Goal: Task Accomplishment & Management: Manage account settings

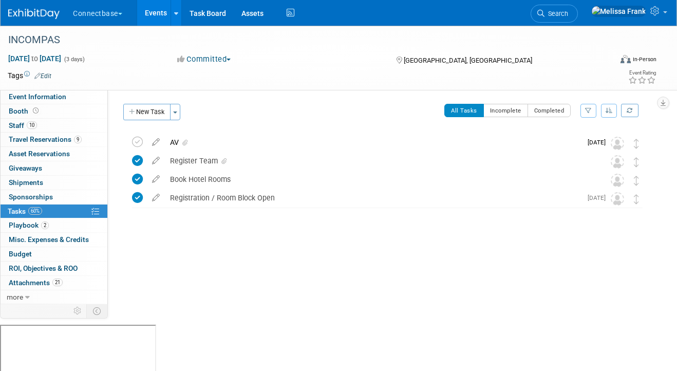
click at [156, 11] on link "Events" at bounding box center [155, 13] width 37 height 26
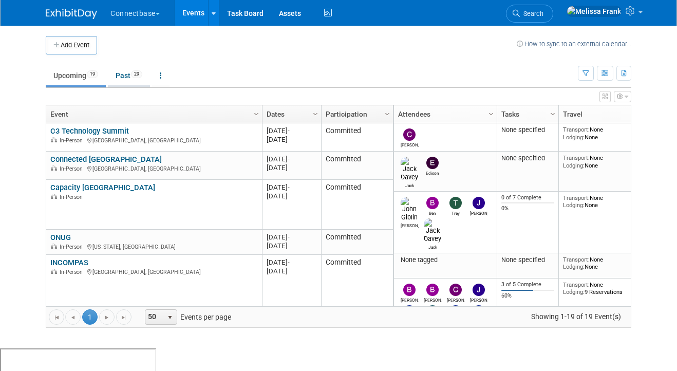
click at [129, 70] on link "Past 29" at bounding box center [129, 76] width 42 height 20
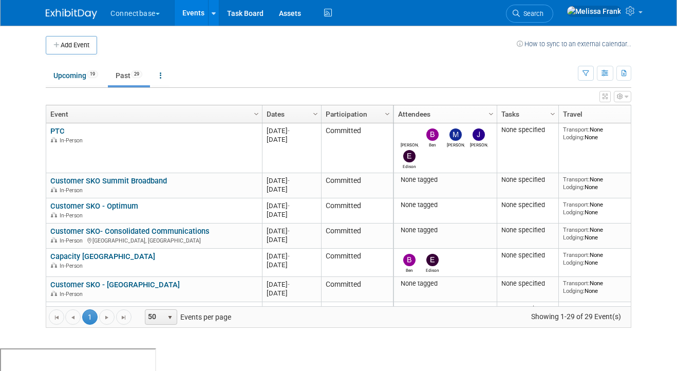
click at [301, 109] on link "Dates" at bounding box center [290, 113] width 48 height 17
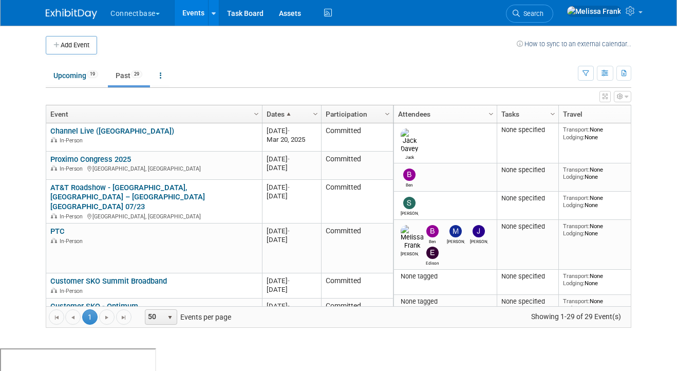
click at [293, 111] on link "Dates" at bounding box center [290, 113] width 48 height 17
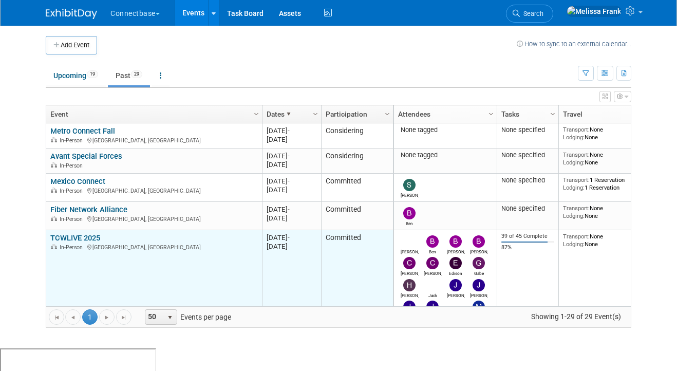
click at [81, 233] on link "TCWLIVE 2025" at bounding box center [75, 237] width 50 height 9
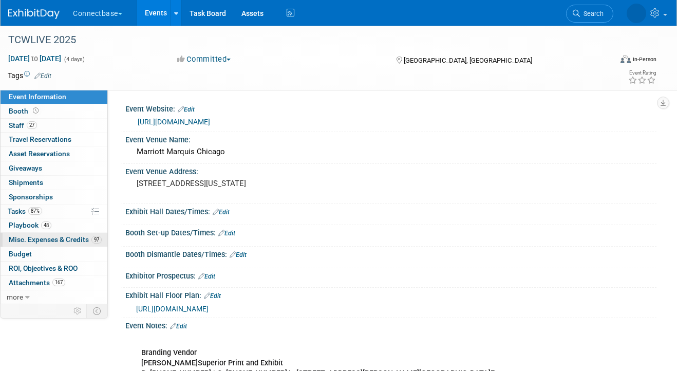
click at [46, 240] on span "Misc. Expenses & Credits 97" at bounding box center [55, 239] width 93 height 8
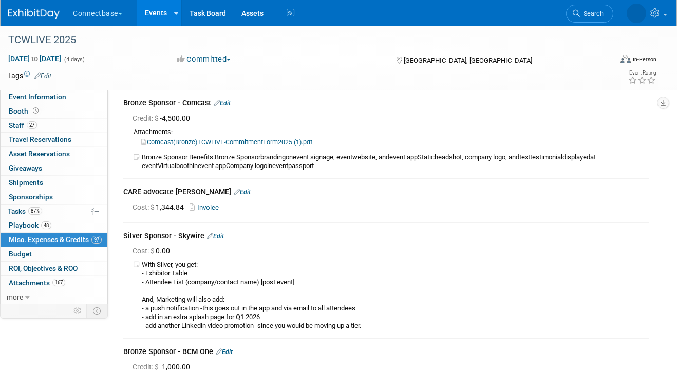
scroll to position [10534, 0]
click at [234, 196] on link "Edit" at bounding box center [242, 192] width 17 height 7
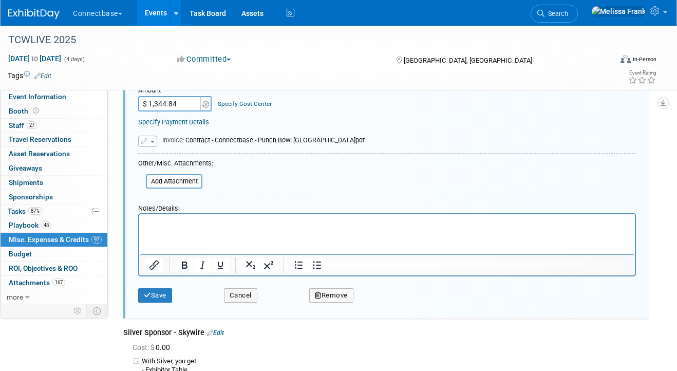
scroll to position [10757, 0]
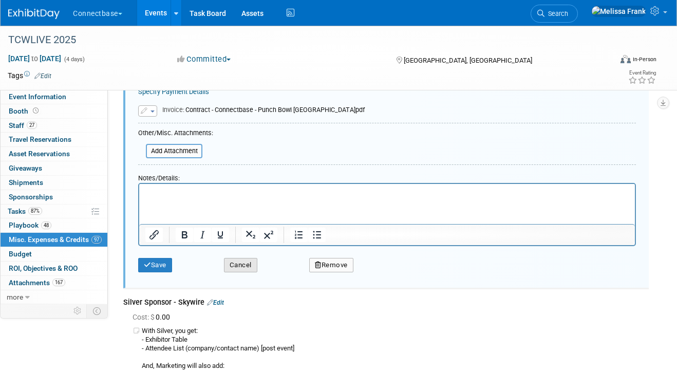
click at [243, 272] on button "Cancel" at bounding box center [240, 265] width 33 height 14
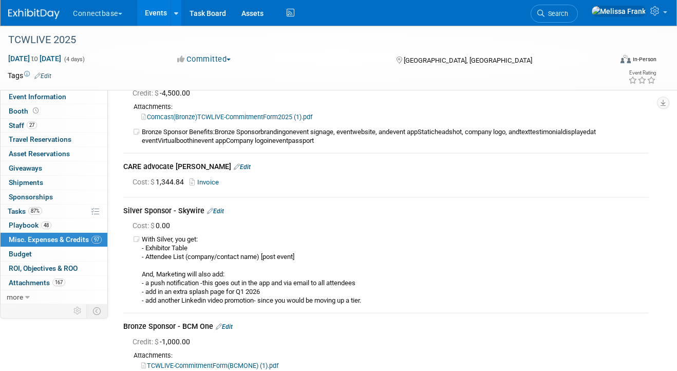
scroll to position [10551, 0]
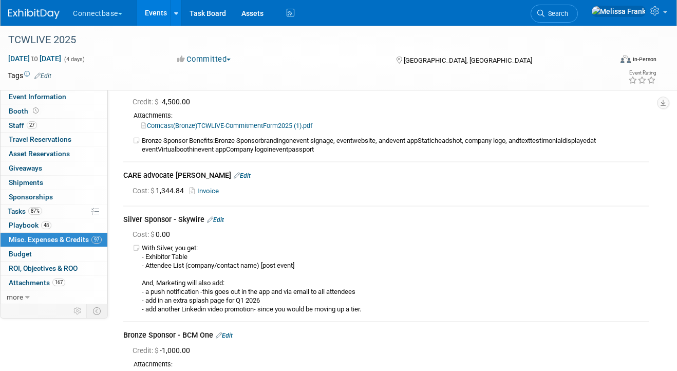
click at [204, 195] on link "Invoice" at bounding box center [205, 191] width 33 height 8
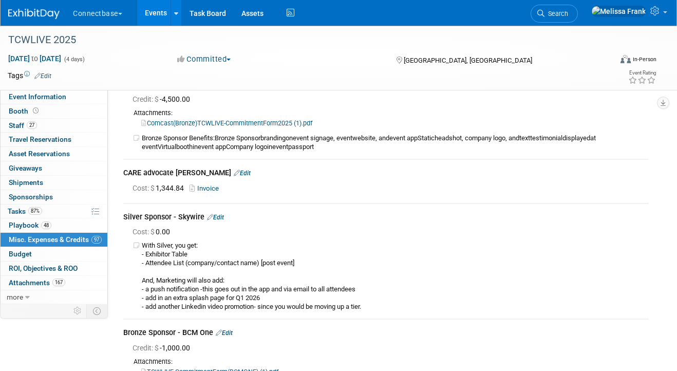
scroll to position [10550, 0]
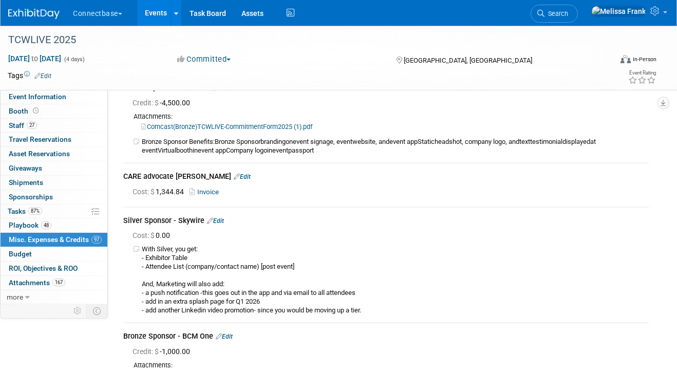
click at [234, 180] on link "Edit" at bounding box center [242, 176] width 17 height 7
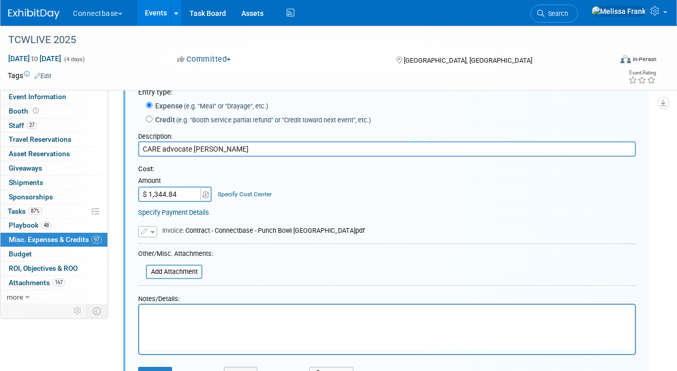
scroll to position [0, 0]
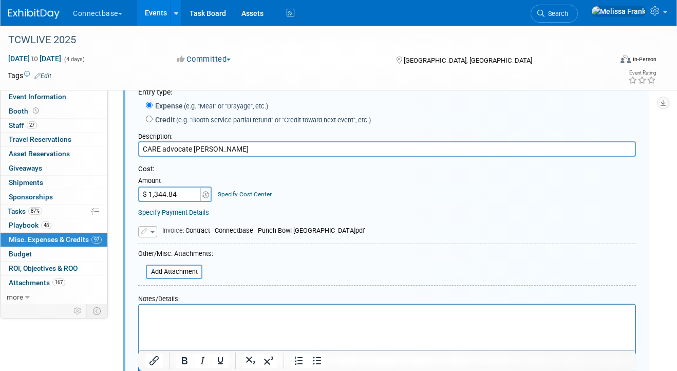
click at [174, 202] on input "$ 1,344.84" at bounding box center [170, 193] width 64 height 15
paste input "22.48"
type input "$ 1,322.48"
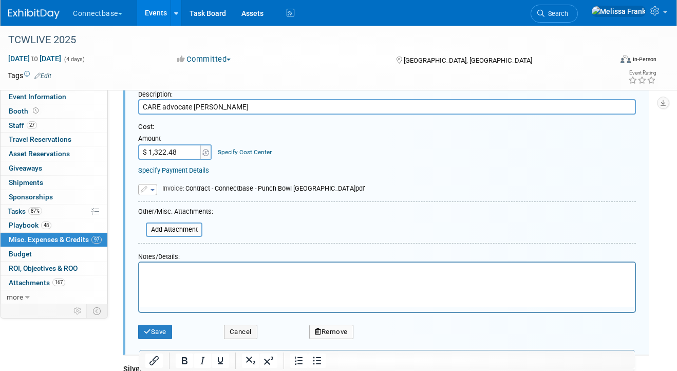
scroll to position [10742, 0]
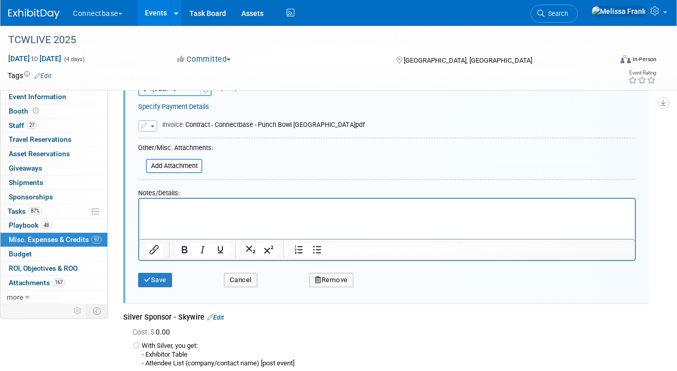
click at [190, 213] on html at bounding box center [387, 206] width 496 height 14
click at [149, 131] on button "button" at bounding box center [147, 125] width 19 height 11
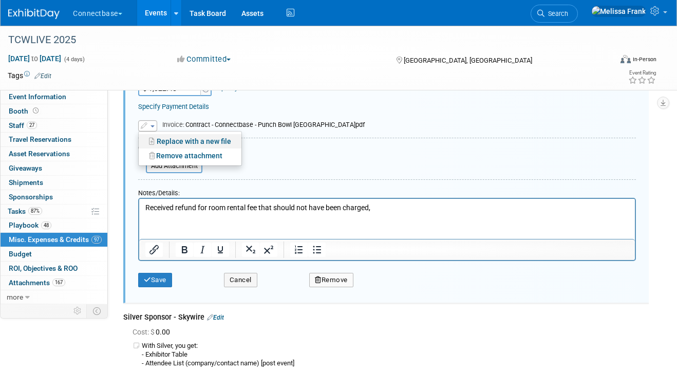
click at [175, 148] on link "Replace with a new file" at bounding box center [190, 141] width 103 height 14
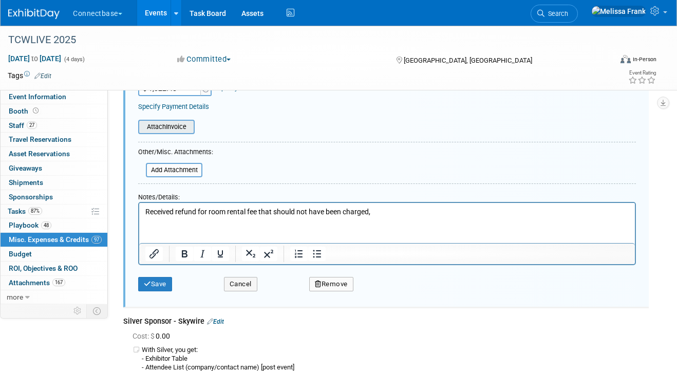
click at [178, 133] on input "file" at bounding box center [132, 127] width 122 height 12
click at [175, 133] on input "file" at bounding box center [132, 127] width 122 height 12
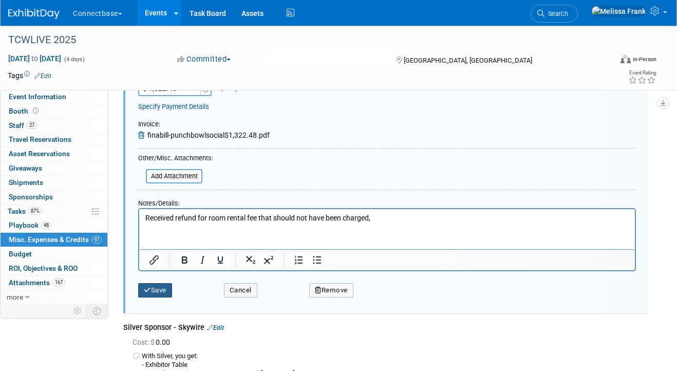
click at [158, 297] on button "Save" at bounding box center [155, 290] width 34 height 14
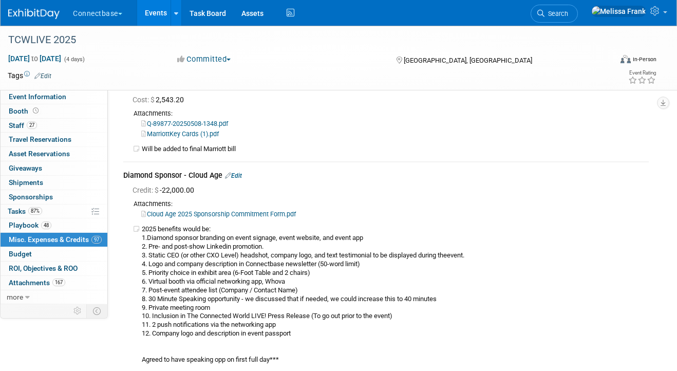
scroll to position [0, 0]
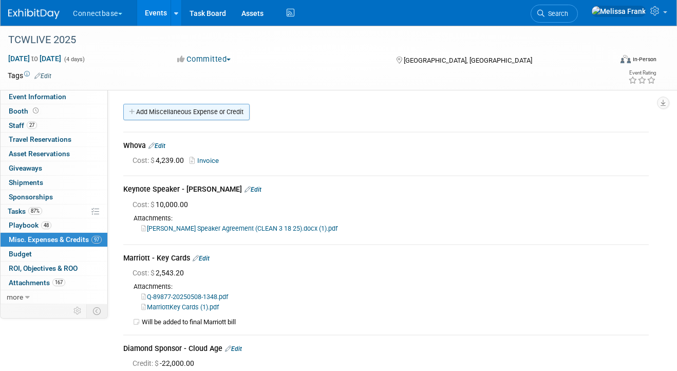
click at [175, 110] on link "Add Miscellaneous Expense or Credit" at bounding box center [186, 112] width 126 height 16
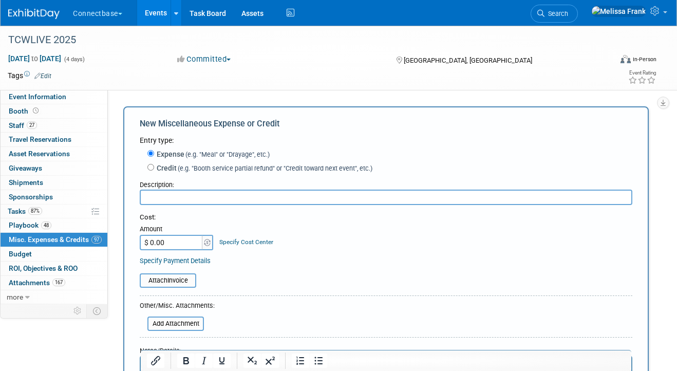
click at [183, 163] on label "Credit (e.g. "Booth service partial refund" or "Credit toward next event", etc.)" at bounding box center [263, 168] width 218 height 10
click at [154, 164] on input "Credit (e.g. "Booth service partial refund" or "Credit toward next event", etc.)" at bounding box center [150, 167] width 7 height 7
radio input "true"
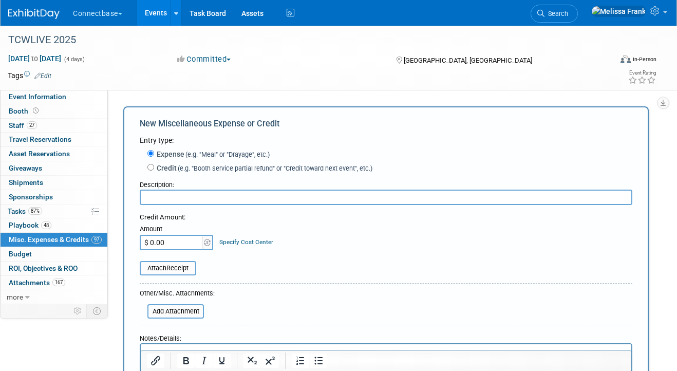
click at [174, 196] on input "text" at bounding box center [386, 196] width 492 height 15
paste input "$1.959.20"
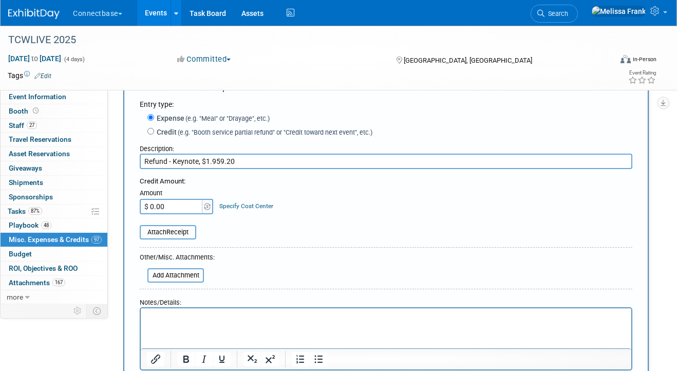
scroll to position [81, 0]
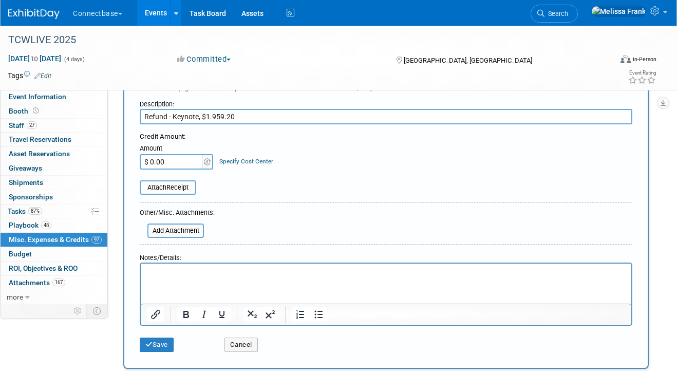
type input "Refund - Keynote, $1.959.20"
click at [175, 277] on p "Rich Text Area. Press ALT-0 for help." at bounding box center [386, 272] width 479 height 10
click at [286, 272] on p "Refund in the amount of $1.959.20" at bounding box center [386, 272] width 479 height 10
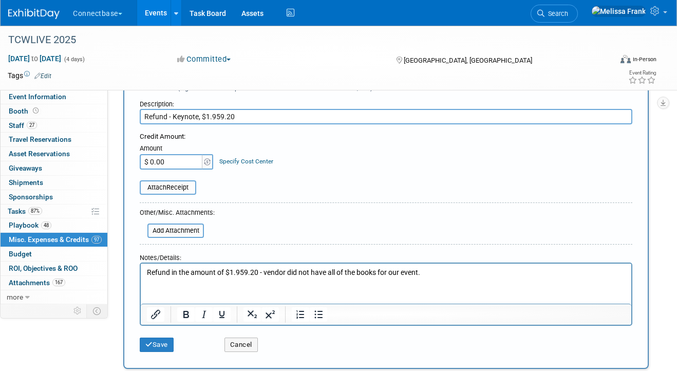
click at [174, 163] on input "$ 0.00" at bounding box center [172, 161] width 64 height 15
paste input "1.96"
click at [173, 157] on input "$ 1.96" at bounding box center [172, 161] width 64 height 15
click at [189, 165] on input "$ 1,959,201.96" at bounding box center [172, 161] width 64 height 15
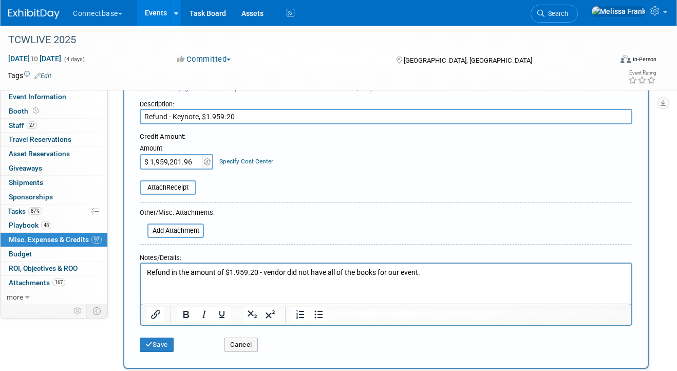
click at [189, 165] on input "$ 1,959,201.96" at bounding box center [172, 161] width 64 height 15
type input "$ 1,959.20"
click at [150, 347] on icon "submit" at bounding box center [148, 344] width 7 height 7
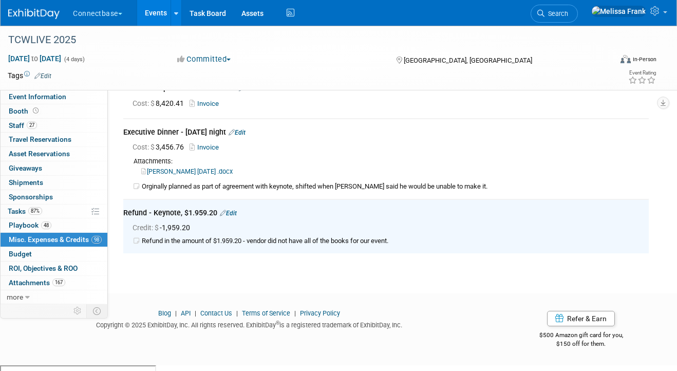
scroll to position [11990, 0]
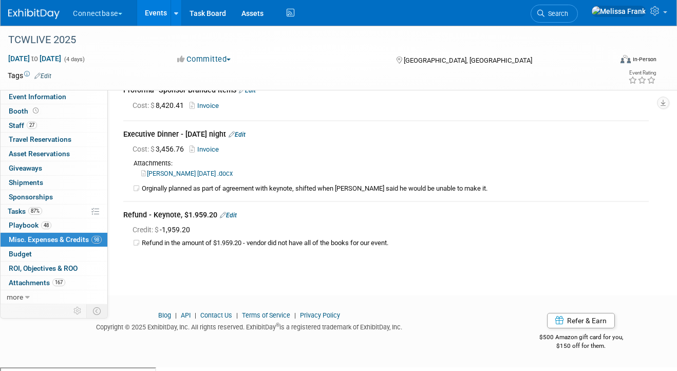
click at [158, 11] on link "Events" at bounding box center [155, 13] width 37 height 26
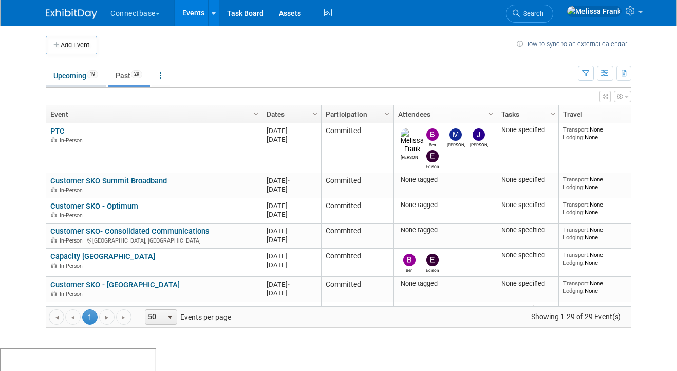
click at [87, 77] on link "Upcoming 19" at bounding box center [76, 76] width 60 height 20
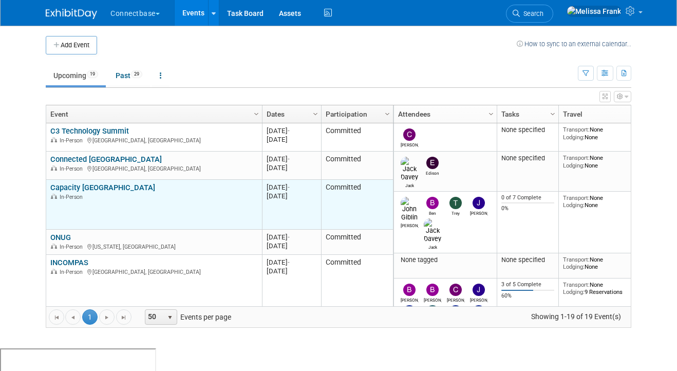
click at [77, 188] on link "Capacity [GEOGRAPHIC_DATA]" at bounding box center [102, 187] width 105 height 9
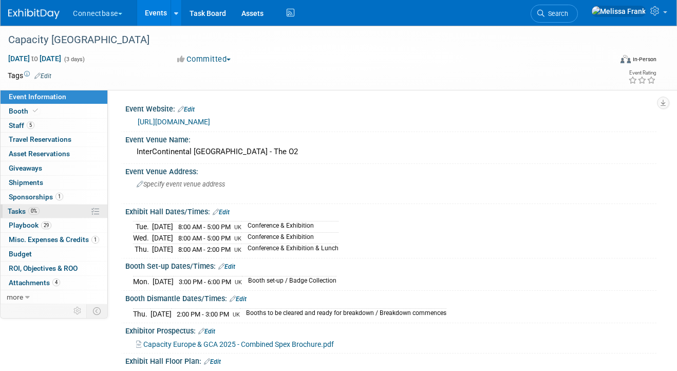
click at [50, 215] on link "0% Tasks 0%" at bounding box center [54, 211] width 107 height 14
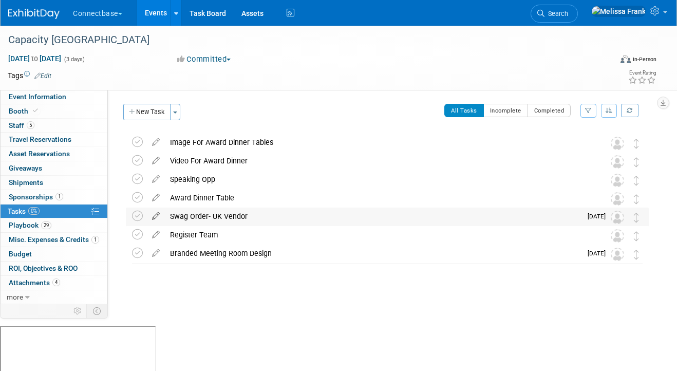
click at [157, 216] on icon at bounding box center [156, 213] width 18 height 13
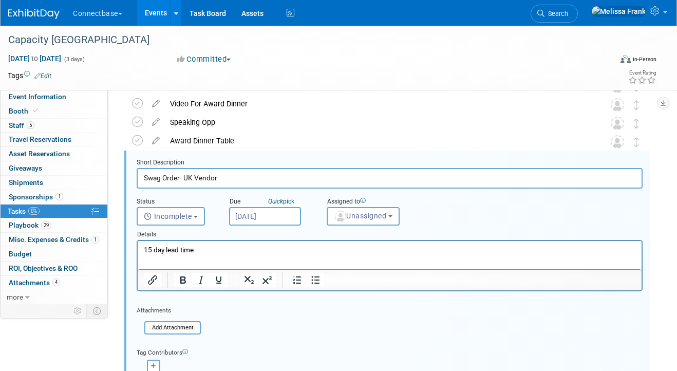
scroll to position [65, 0]
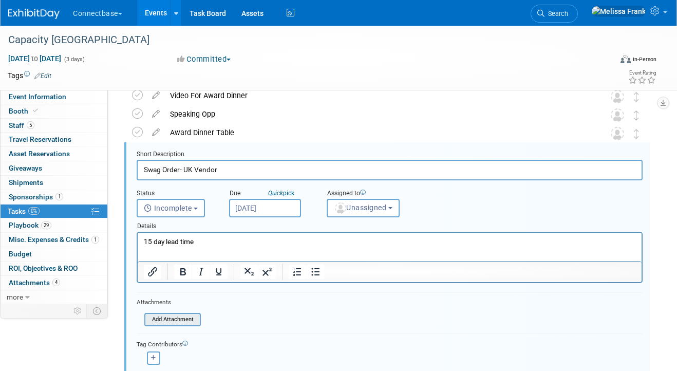
click at [174, 322] on input "file" at bounding box center [147, 319] width 105 height 11
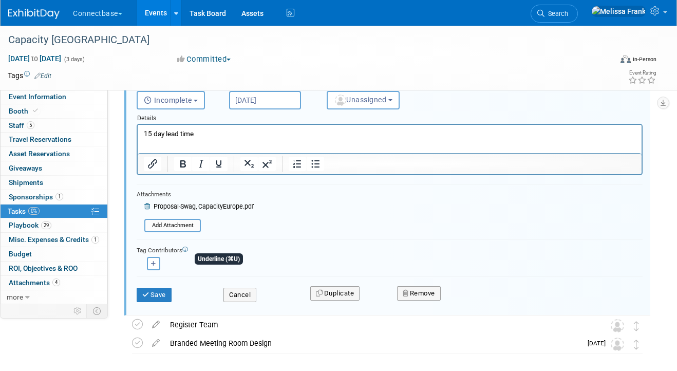
scroll to position [184, 0]
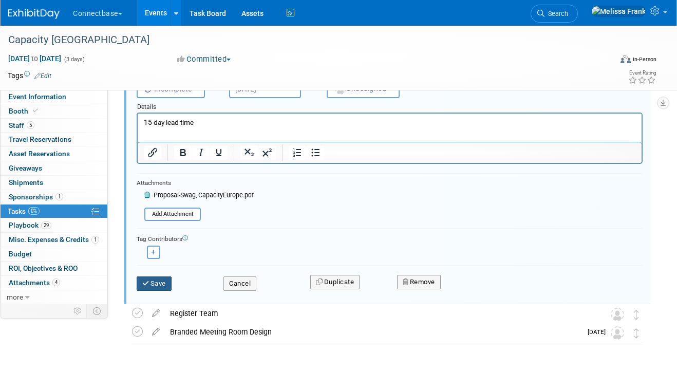
click at [150, 288] on button "Save" at bounding box center [154, 283] width 35 height 14
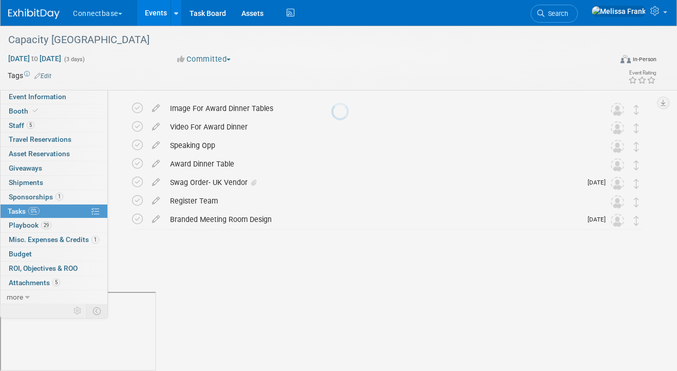
scroll to position [0, 0]
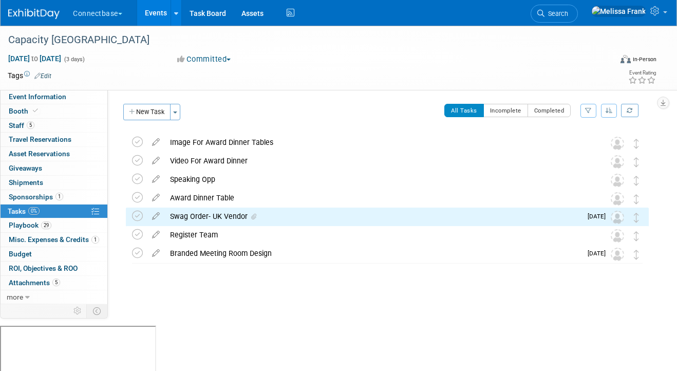
click at [156, 14] on link "Events" at bounding box center [155, 13] width 37 height 26
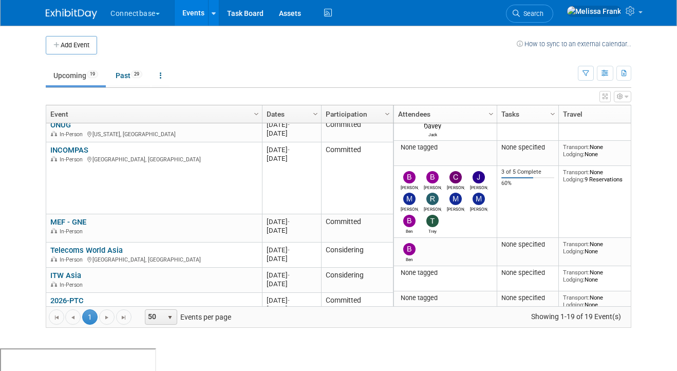
scroll to position [131, 0]
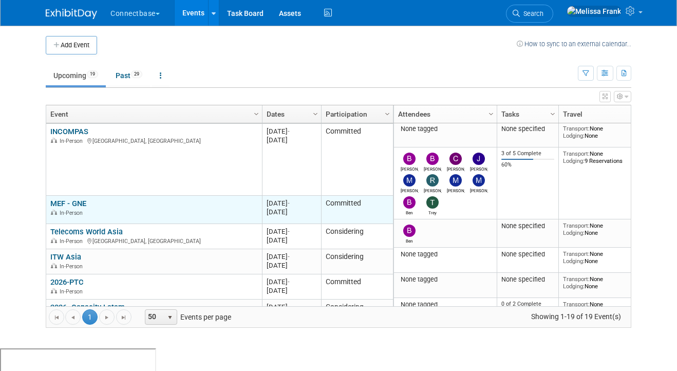
click at [69, 202] on link "MEF - GNE" at bounding box center [68, 203] width 36 height 9
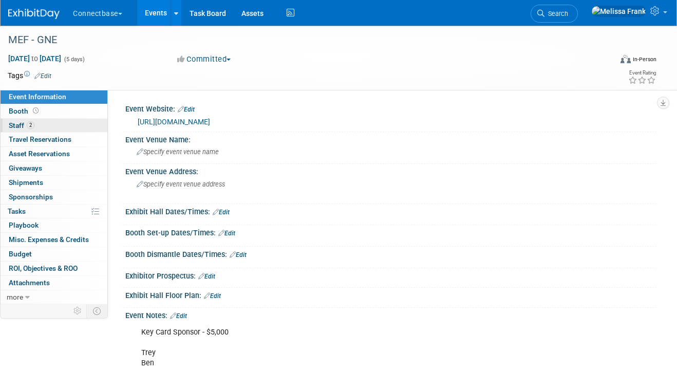
click at [32, 128] on span "2" at bounding box center [31, 125] width 8 height 8
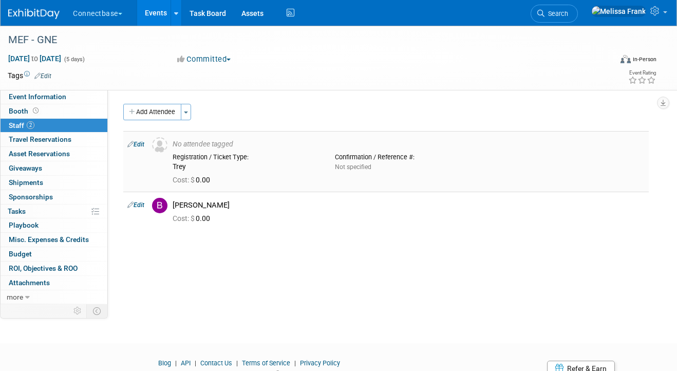
click at [134, 141] on link "Edit" at bounding box center [135, 144] width 17 height 7
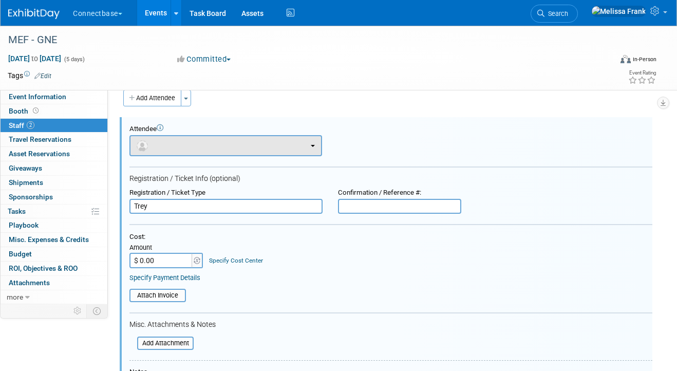
scroll to position [14, 0]
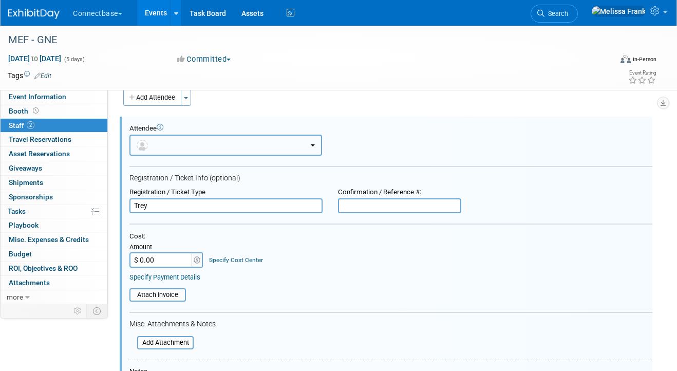
click at [181, 144] on button "button" at bounding box center [225, 145] width 193 height 21
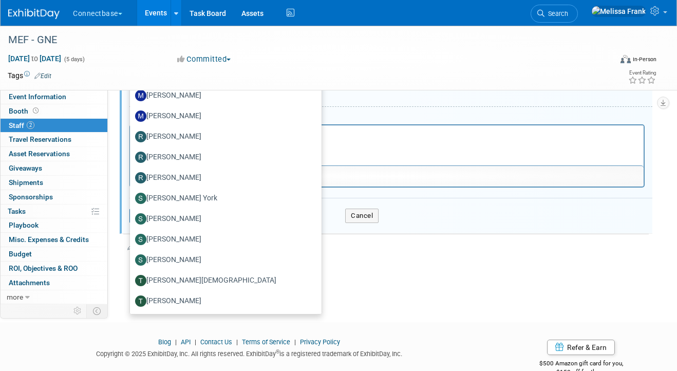
scroll to position [290, 0]
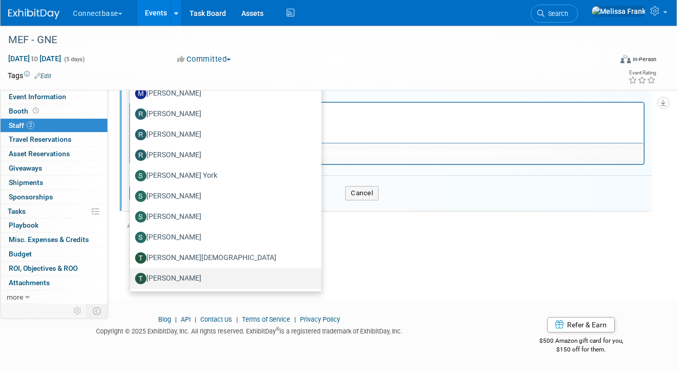
click at [178, 272] on label "[PERSON_NAME]" at bounding box center [223, 278] width 176 height 16
click at [131, 274] on input "[PERSON_NAME]" at bounding box center [128, 277] width 7 height 7
select select "942d6ffa-f20e-4186-88c7-491f1085c95e"
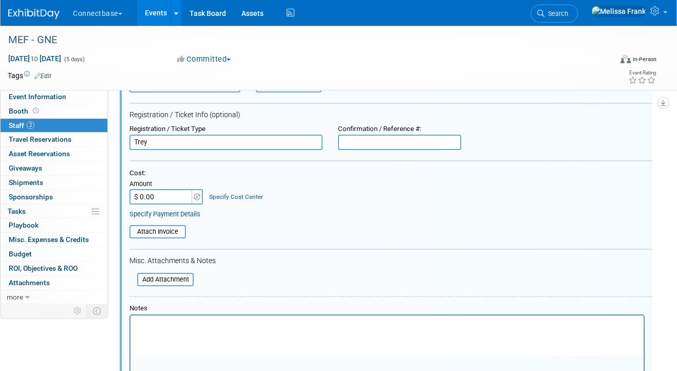
scroll to position [50, 0]
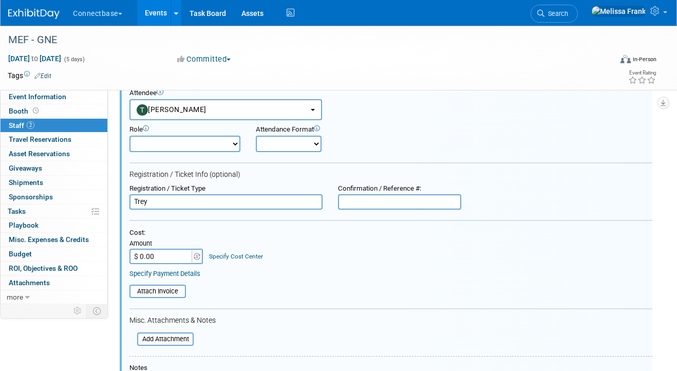
click at [387, 201] on input "text" at bounding box center [399, 201] width 123 height 15
paste input "PBNX4PD5LCH"
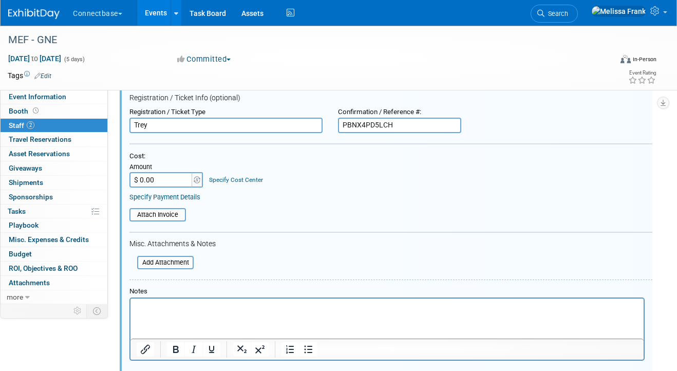
scroll to position [168, 0]
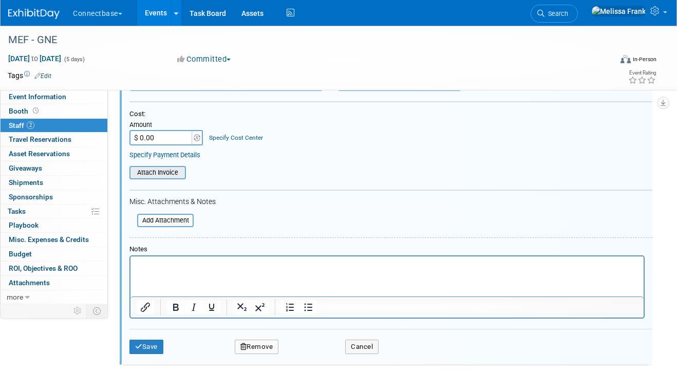
type input "PBNX4PD5LCH"
click at [158, 175] on input "file" at bounding box center [124, 172] width 122 height 11
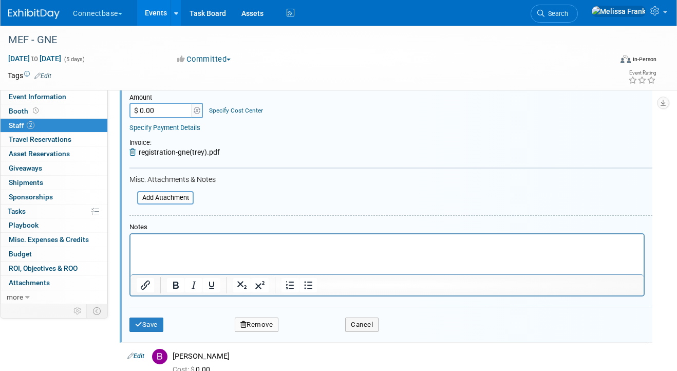
scroll to position [217, 0]
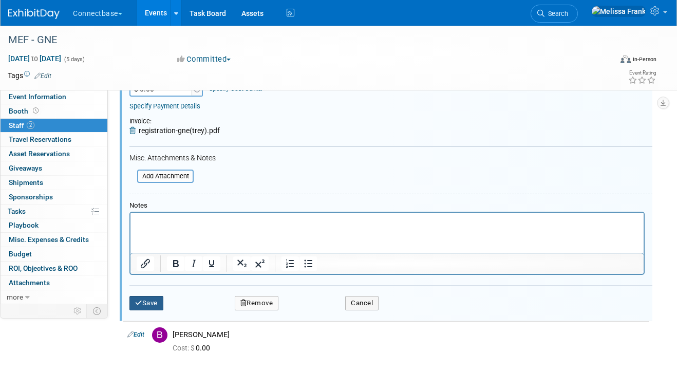
click at [152, 303] on button "Save" at bounding box center [146, 303] width 34 height 14
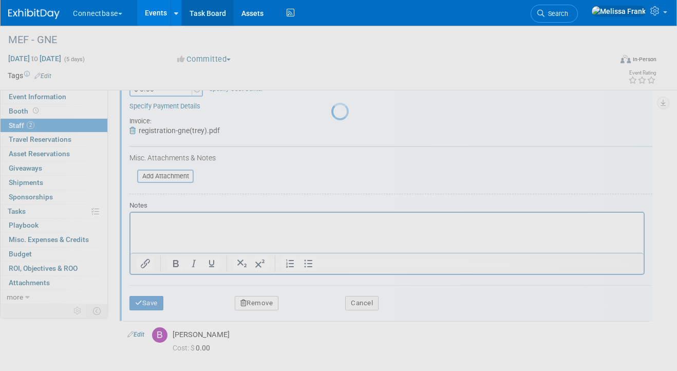
scroll to position [44, 0]
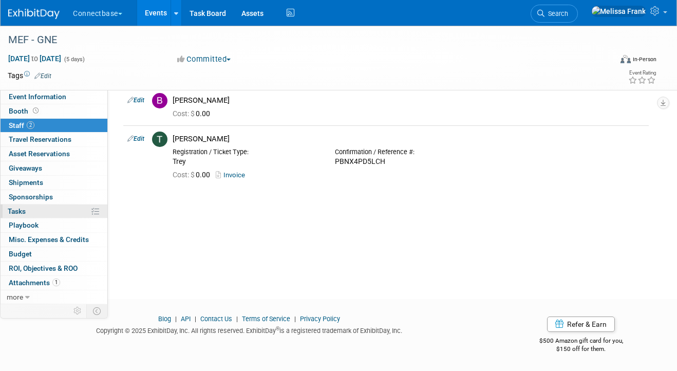
click at [34, 211] on link "0% Tasks 0%" at bounding box center [54, 211] width 107 height 14
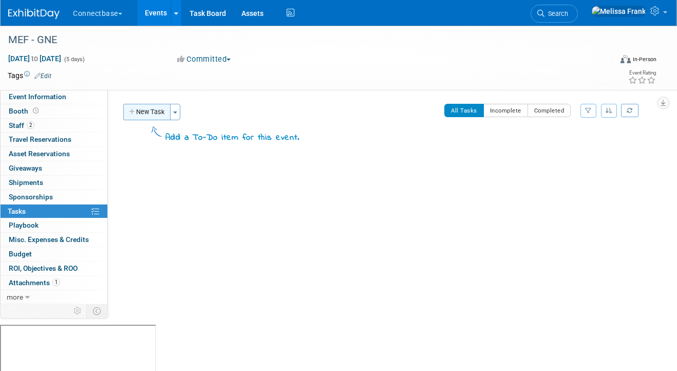
click at [141, 112] on button "New Task" at bounding box center [146, 112] width 47 height 16
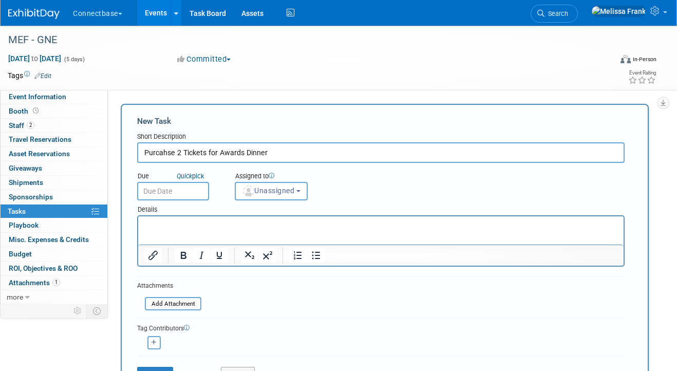
click at [161, 153] on input "Purcahse 2 Tickets for Awards Dinner" at bounding box center [380, 152] width 487 height 21
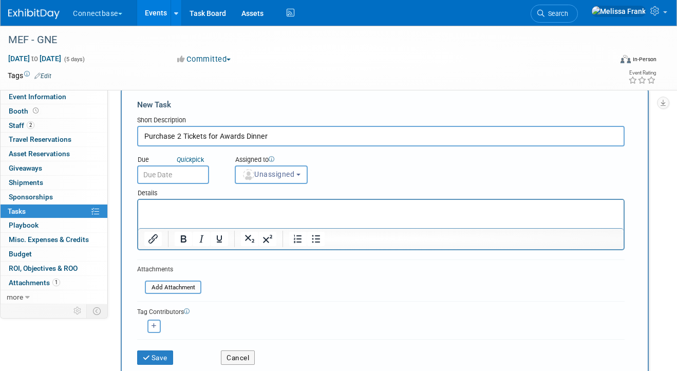
scroll to position [38, 0]
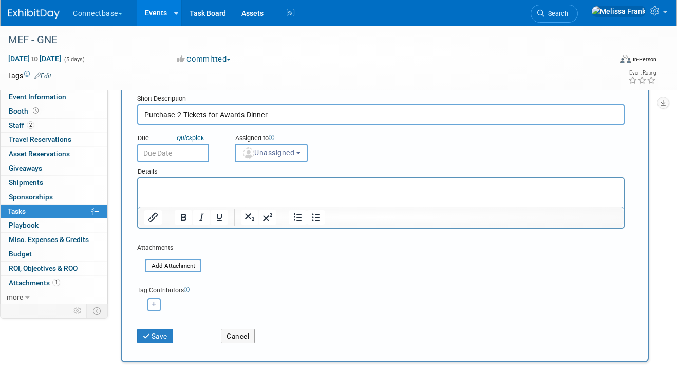
type input "Purchase 2 Tickets for Awards Dinner"
click at [178, 188] on p "Rich Text Area. Press ALT-0 for help." at bounding box center [380, 187] width 473 height 10
click at [158, 338] on button "Save" at bounding box center [155, 336] width 36 height 14
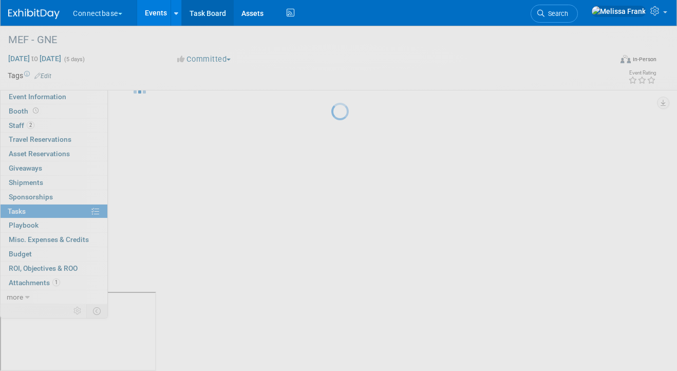
scroll to position [0, 0]
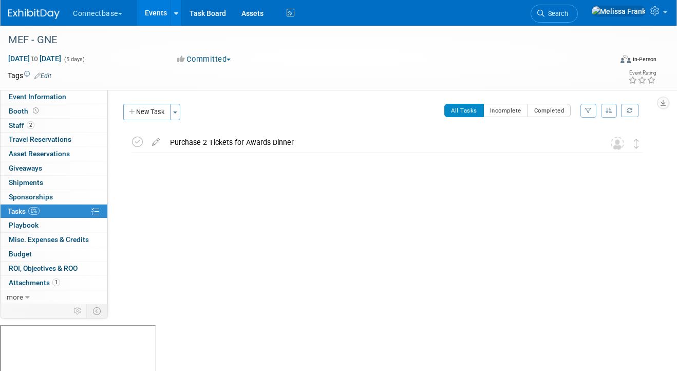
click at [155, 12] on link "Events" at bounding box center [155, 13] width 37 height 26
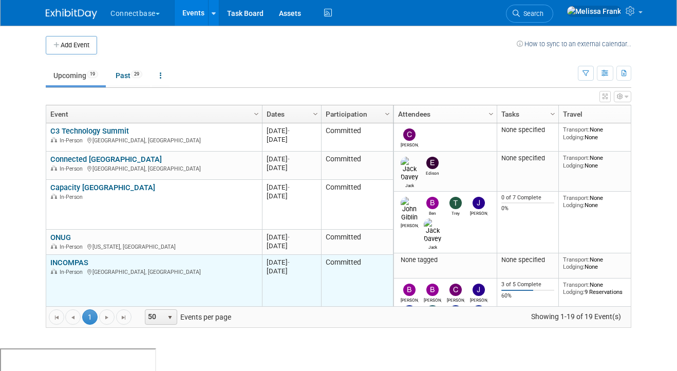
click at [74, 261] on link "INCOMPAS" at bounding box center [69, 262] width 38 height 9
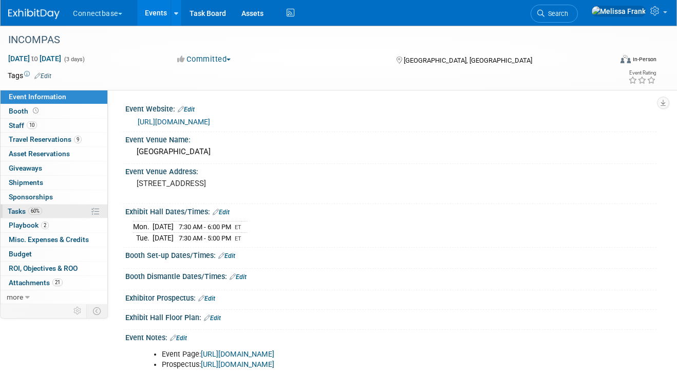
click at [55, 216] on link "60% Tasks 60%" at bounding box center [54, 211] width 107 height 14
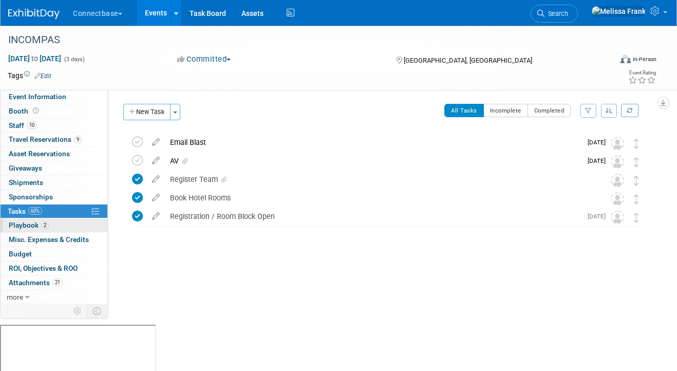
click at [56, 225] on link "2 Playbook 2" at bounding box center [54, 225] width 107 height 14
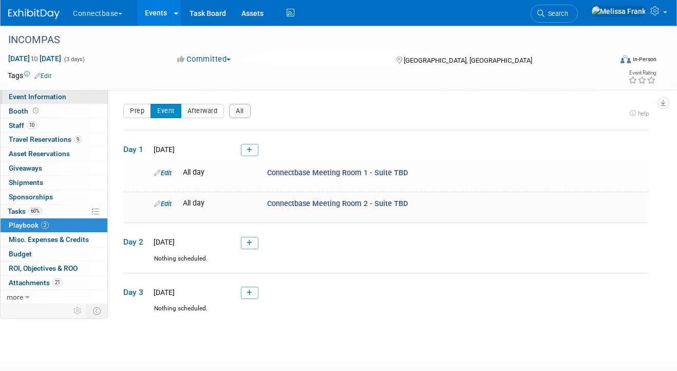
click at [55, 100] on span "Event Information" at bounding box center [38, 96] width 58 height 8
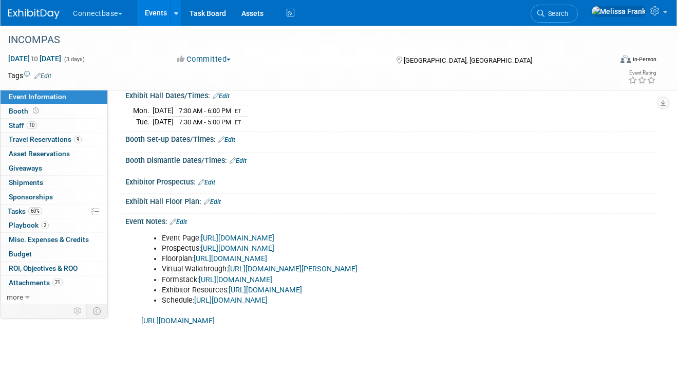
scroll to position [90, 0]
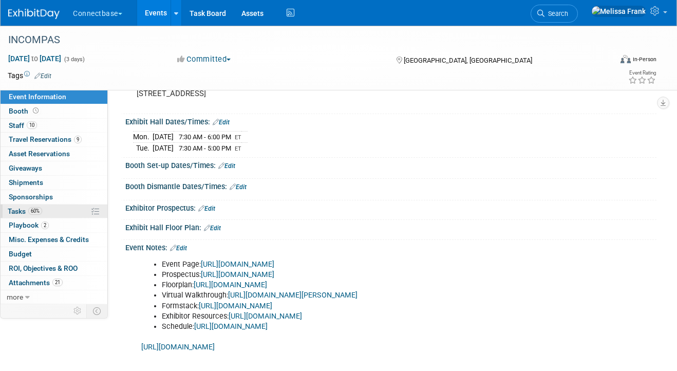
click at [60, 217] on link "60% Tasks 60%" at bounding box center [54, 211] width 107 height 14
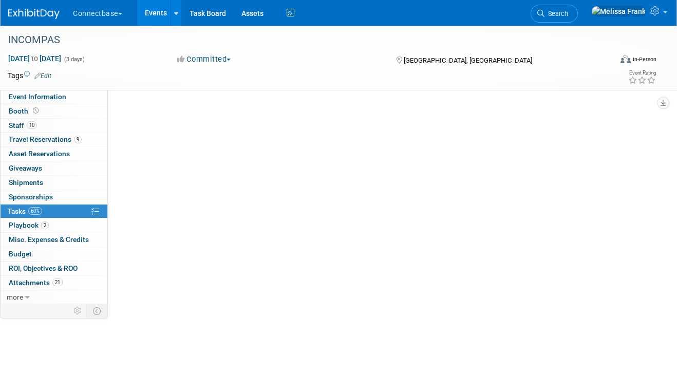
scroll to position [0, 0]
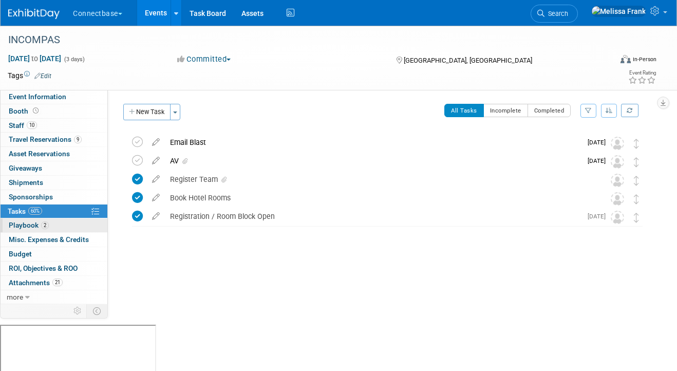
click at [60, 232] on link "2 Playbook 2" at bounding box center [54, 225] width 107 height 14
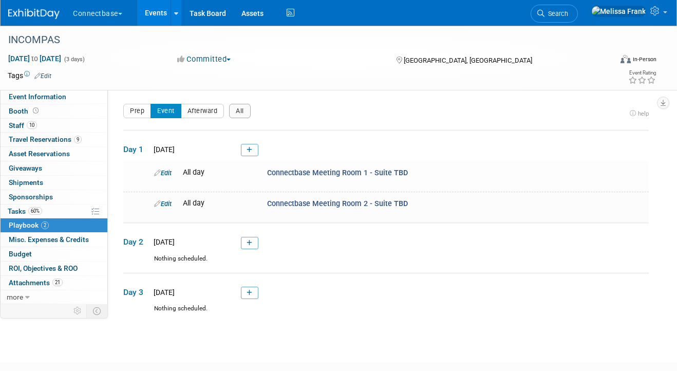
click at [162, 14] on link "Events" at bounding box center [155, 13] width 37 height 26
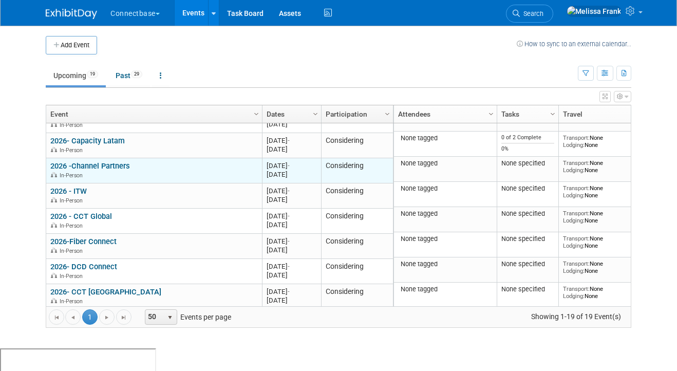
scroll to position [376, 0]
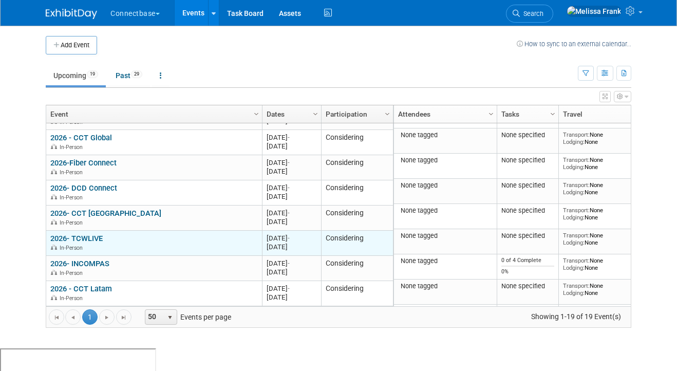
click at [86, 238] on link "2026- TCWLIVE" at bounding box center [76, 238] width 52 height 9
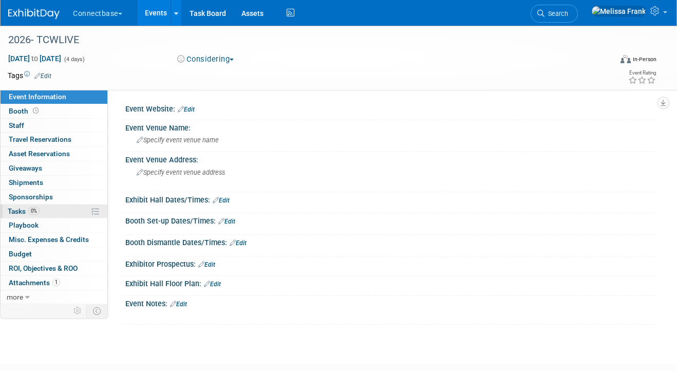
click at [43, 214] on link "0% Tasks 0%" at bounding box center [54, 211] width 107 height 14
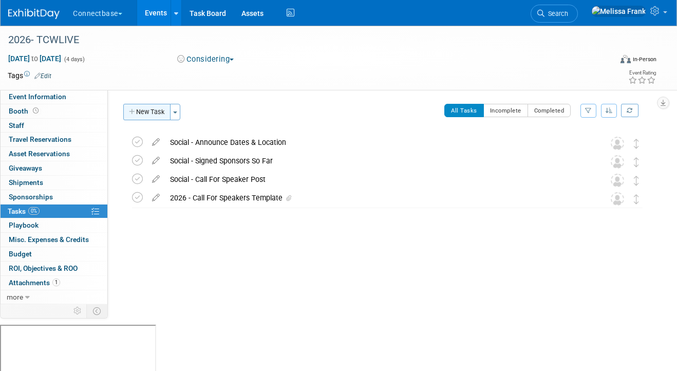
click at [154, 110] on button "New Task" at bounding box center [146, 112] width 47 height 16
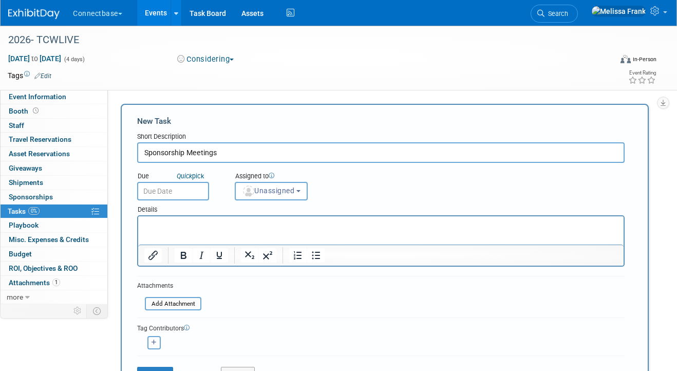
click at [147, 156] on input "Sponsorship Meetings" at bounding box center [380, 152] width 487 height 21
click at [143, 155] on input "Sponsorship Meetings" at bounding box center [380, 152] width 487 height 21
click at [274, 156] on input "2026 Sponsorship Meetings" at bounding box center [380, 152] width 487 height 21
click at [275, 151] on input "2026 Sponsorship Meetings - Welcome back 2025 Sponsors" at bounding box center [380, 152] width 487 height 21
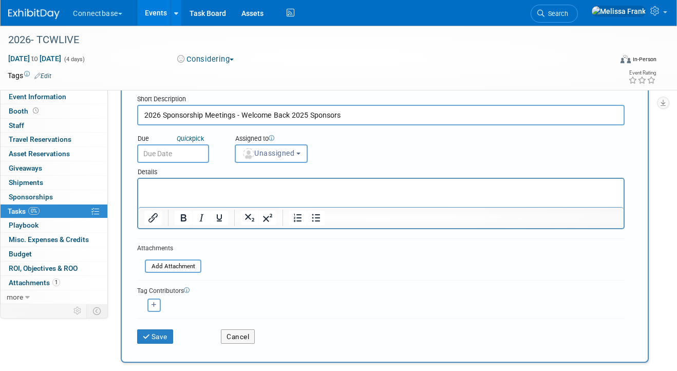
scroll to position [97, 0]
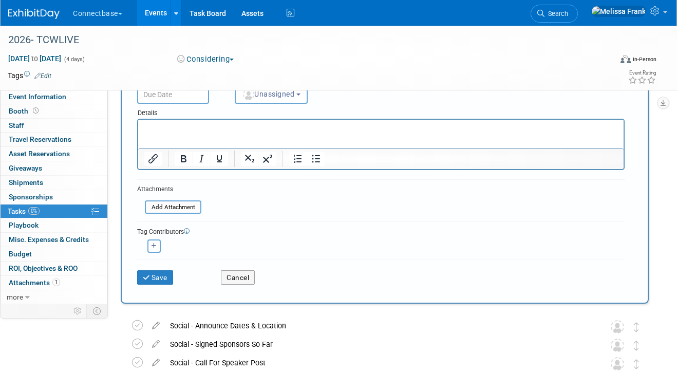
type input "2026 Sponsorship Meetings - Welcome Back 2025 Sponsors"
click at [184, 132] on p "Rich Text Area. Press ALT-0 for help." at bounding box center [380, 129] width 473 height 10
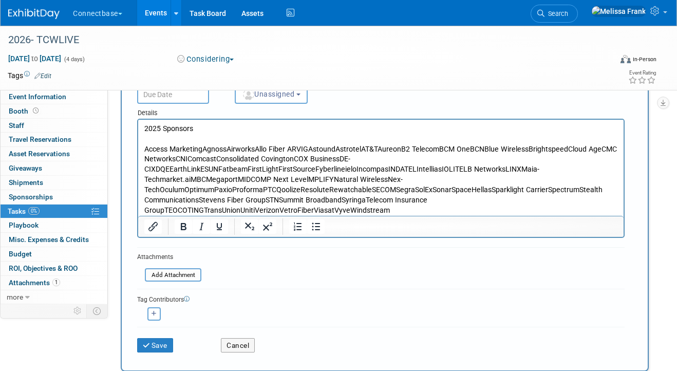
click at [201, 149] on p "Access MarketingAgnossAirworksAllo Fiber ARVIGAstoundAstrotelAT&TAureonB2 Telec…" at bounding box center [380, 179] width 473 height 71
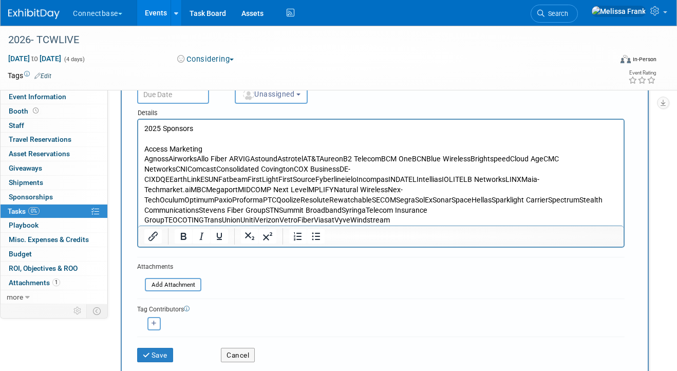
click at [167, 161] on p "AgnossAirworksAllo Fiber ARVIGAstoundAstrotelAT&TAureonB2 TelecomBCM OneBCNBlue…" at bounding box center [380, 189] width 473 height 71
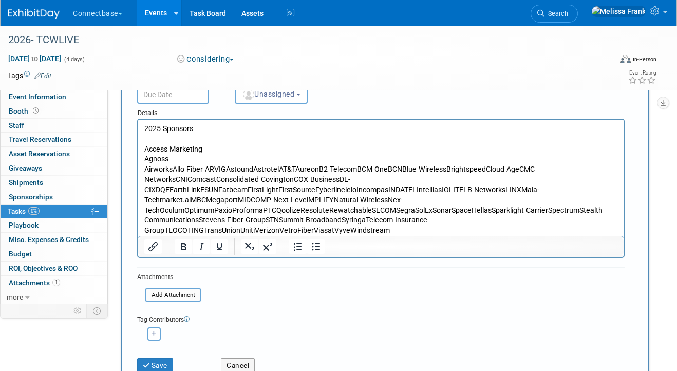
click at [174, 168] on p "AirworksAllo Fiber ARVIGAstoundAstrotelAT&TAureonB2 TelecomBCM OneBCNBlue Wirel…" at bounding box center [380, 199] width 473 height 71
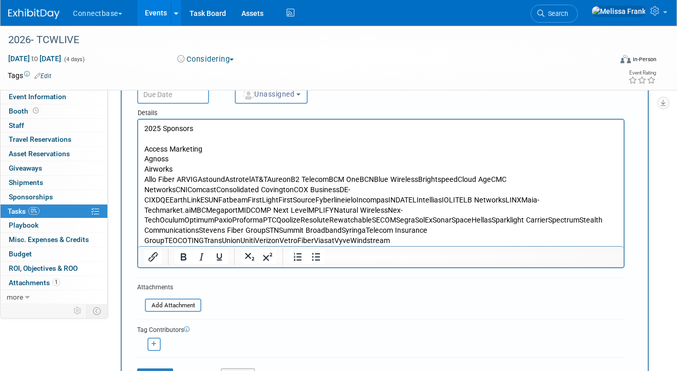
click at [178, 179] on p "Allo Fiber ARVIGAstoundAstrotelAT&TAureonB2 TelecomBCM OneBCNBlue WirelessBrigh…" at bounding box center [380, 210] width 473 height 71
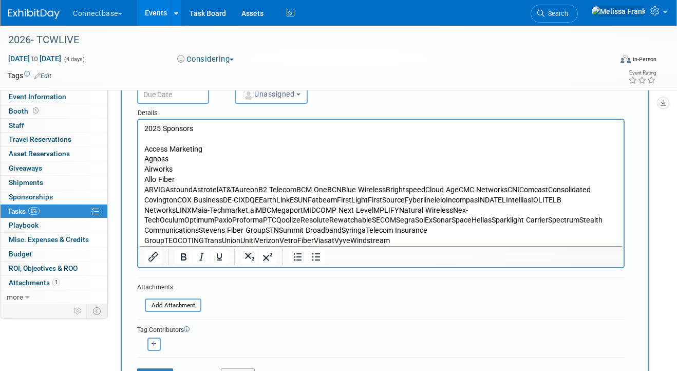
click at [163, 189] on p "ARVIGAstoundAstrotelAT&TAureonB2 TelecomBCM OneBCNBlue WirelessBrightspeedCloud…" at bounding box center [380, 215] width 473 height 61
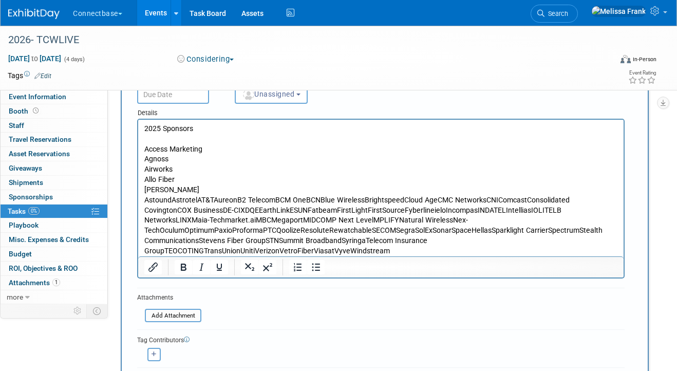
click at [174, 202] on p "AstoundAstrotelAT&TAureonB2 TelecomBCM OneBCNBlue WirelessBrightspeedCloud AgeC…" at bounding box center [380, 225] width 473 height 61
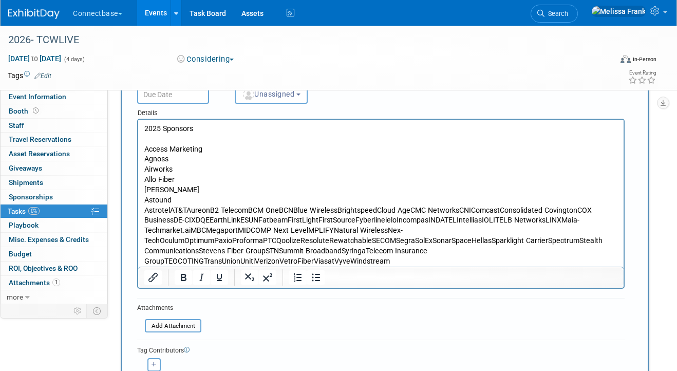
click at [170, 209] on p "AstrotelAT&TAureonB2 TelecomBCM OneBCNBlue WirelessBrightspeedCloud AgeCMC Netw…" at bounding box center [380, 235] width 473 height 61
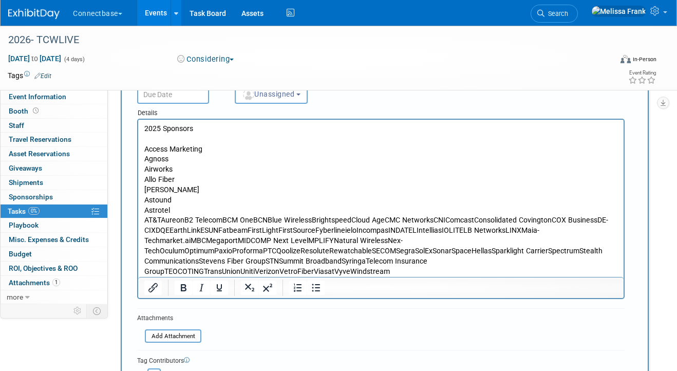
click at [161, 221] on p "AT&TAureonB2 TelecomBCM OneBCNBlue WirelessBrightspeedCloud AgeCMC NetworksCNIC…" at bounding box center [380, 245] width 473 height 61
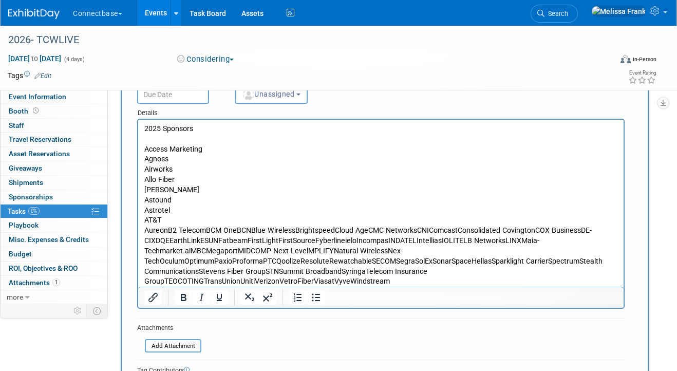
click at [167, 233] on p "AureonB2 TelecomBCM OneBCNBlue WirelessBrightspeedCloud AgeCMC NetworksCNIComca…" at bounding box center [380, 255] width 473 height 61
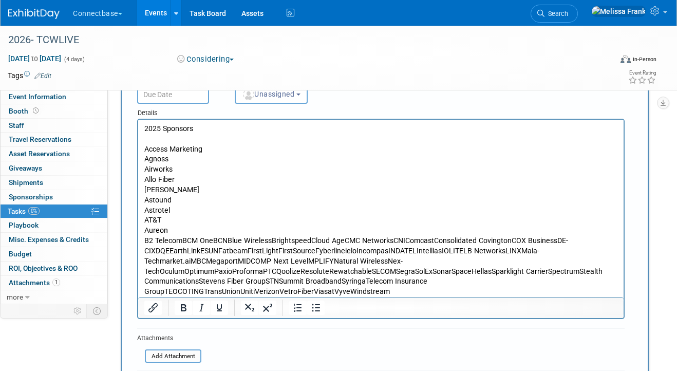
click at [184, 240] on p "B2 TelecomBCM OneBCNBlue WirelessBrightspeedCloud AgeCMC NetworksCNIComcastCons…" at bounding box center [380, 266] width 473 height 61
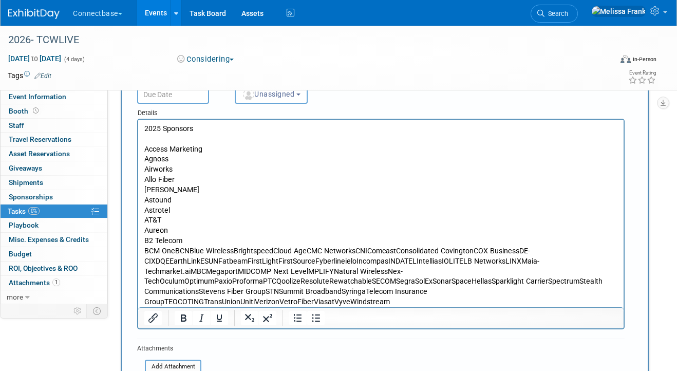
click at [176, 251] on p "BCM OneBCNBlue WirelessBrightspeedCloud AgeCMC NetworksCNIComcastConsolidated C…" at bounding box center [380, 276] width 473 height 61
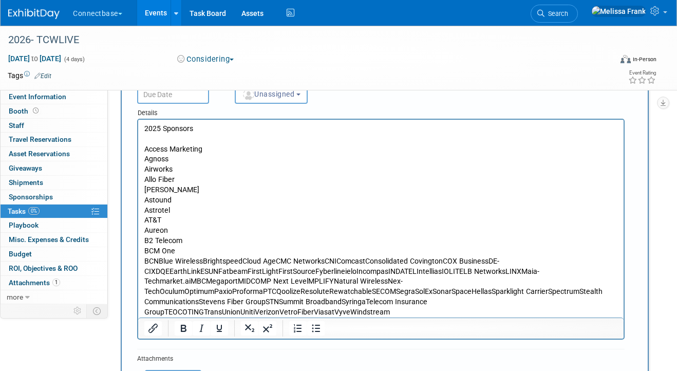
click at [159, 262] on p "BCNBlue WirelessBrightspeedCloud AgeCMC NetworksCNIComcastConsolidated Covingto…" at bounding box center [380, 286] width 473 height 61
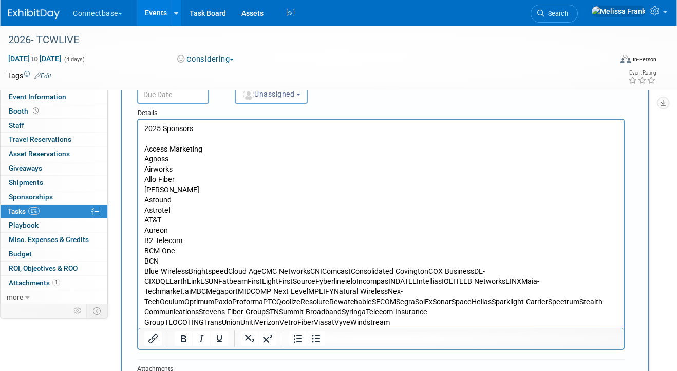
click at [190, 272] on p "Blue WirelessBrightspeedCloud AgeCMC NetworksCNIComcastConsolidated CovingtonCO…" at bounding box center [380, 296] width 473 height 61
click at [187, 272] on p "Blue WirelessBrightspeedCloud AgeCMC NetworksCNIComcastConsolidated CovingtonCO…" at bounding box center [380, 296] width 473 height 61
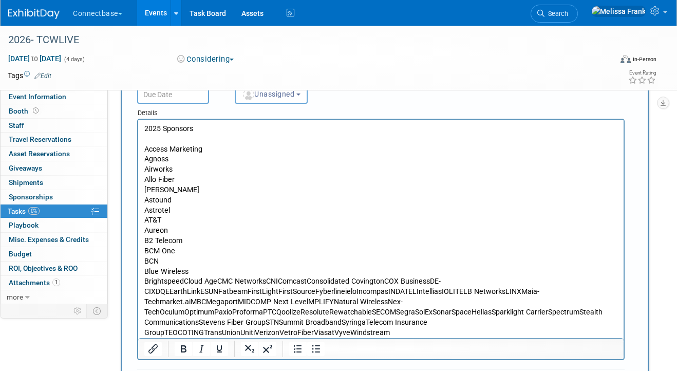
click at [181, 280] on p "BrightspeedCloud AgeCMC NetworksCNIComcastConsolidated CovingtonCOX BusinessDE-…" at bounding box center [380, 306] width 473 height 61
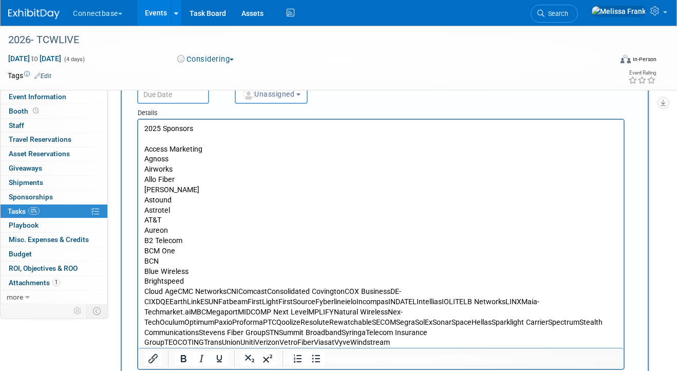
click at [178, 292] on p "Cloud AgeCMC NetworksCNIComcastConsolidated CovingtonCOX BusinessDE-CIXDQEEarth…" at bounding box center [380, 317] width 473 height 61
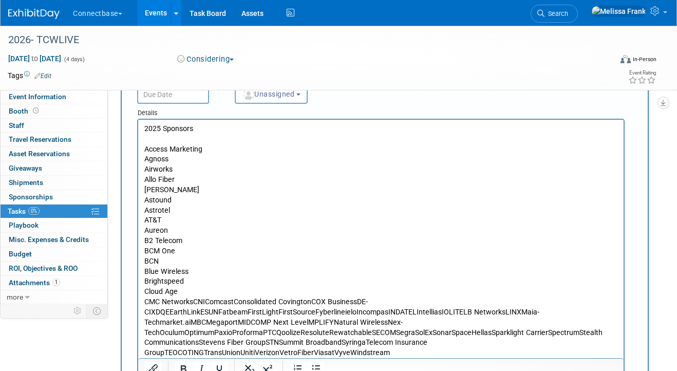
click at [193, 300] on p "CMC NetworksCNIComcastConsolidated CovingtonCOX BusinessDE-CIXDQEEarthLinkESUNF…" at bounding box center [380, 327] width 473 height 61
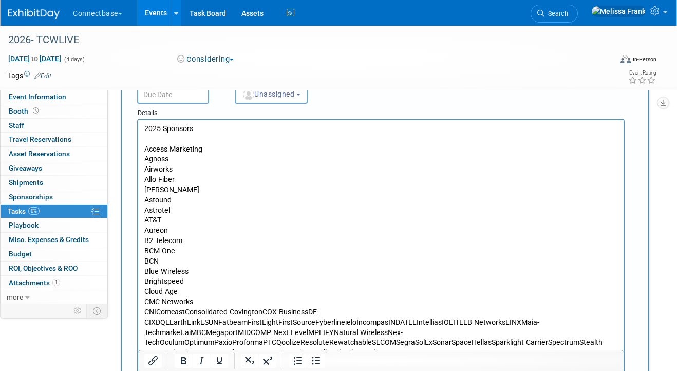
click at [158, 315] on p "CNIComcastConsolidated CovingtonCOX BusinessDE-CIXDQEEarthLinkESUNFatbeamFirstL…" at bounding box center [380, 337] width 473 height 61
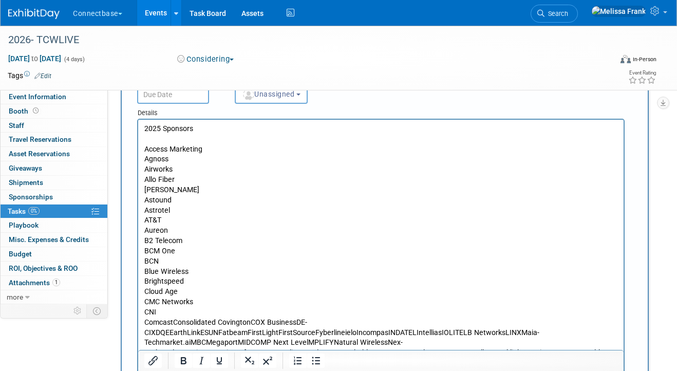
click at [172, 321] on p "ComcastConsolidated CovingtonCOX BusinessDE-CIXDQEEarthLinkESUNFatbeamFirstLigh…" at bounding box center [380, 347] width 473 height 61
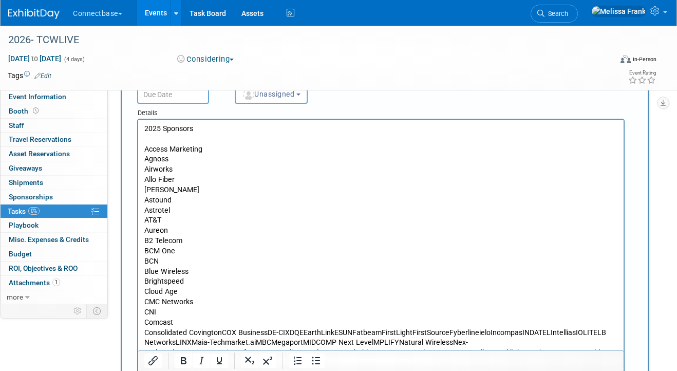
click at [189, 332] on p "Consolidated CovingtonCOX BusinessDE-CIXDQEEarthLinkESUNFatbeamFirstLightFirstS…" at bounding box center [380, 353] width 473 height 51
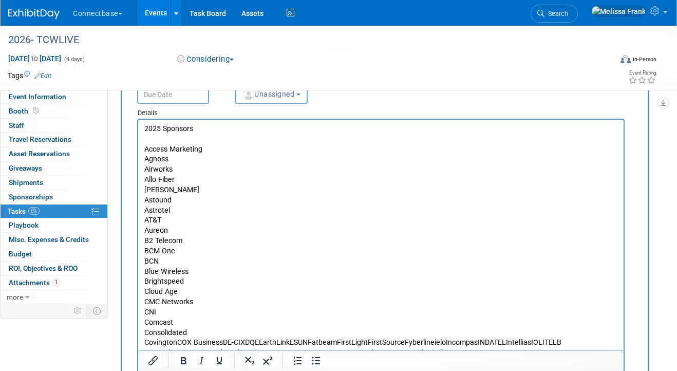
click at [178, 342] on p "CovingtonCOX BusinessDE-CIXDQEEarthLinkESUNFatbeamFirstLightFirstSourceFyberlin…" at bounding box center [380, 362] width 473 height 51
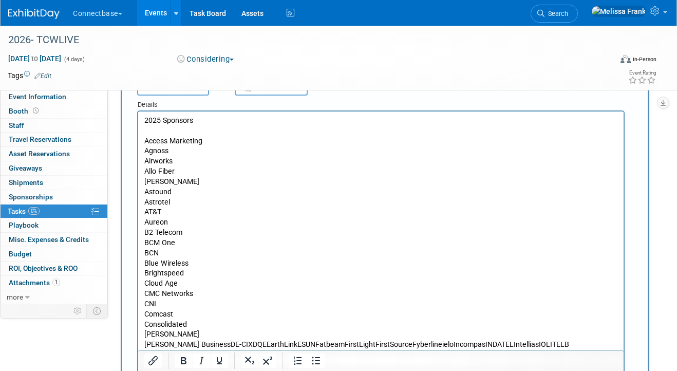
scroll to position [20, 0]
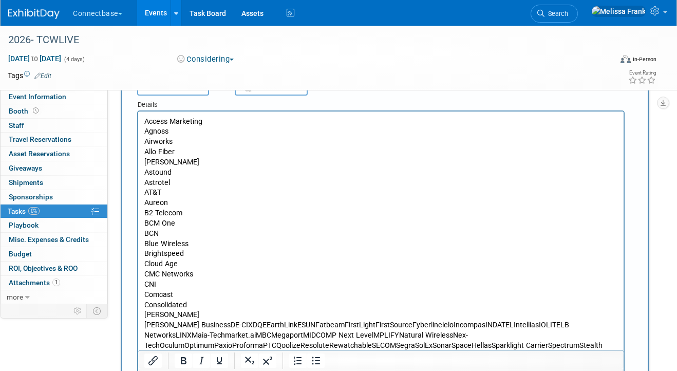
click at [190, 325] on p "COX BusinessDE-CIXDQEEarthLinkESUNFatbeamFirstLightFirstSourceFyberlineieloInco…" at bounding box center [380, 345] width 473 height 51
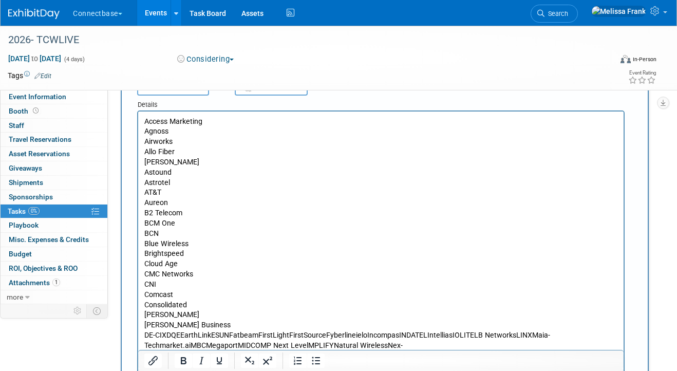
click at [167, 335] on p "DE-CIXDQEEarthLinkESUNFatbeamFirstLightFirstSourceFyberlineieloIncompasINDATELI…" at bounding box center [380, 355] width 473 height 51
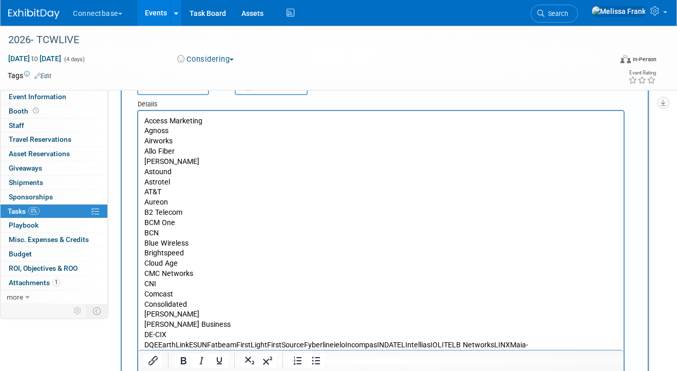
click at [159, 345] on p "DQEEarthLinkESUNFatbeamFirstLightFirstSourceFyberlineieloIncompasINDATELIntelli…" at bounding box center [380, 365] width 473 height 51
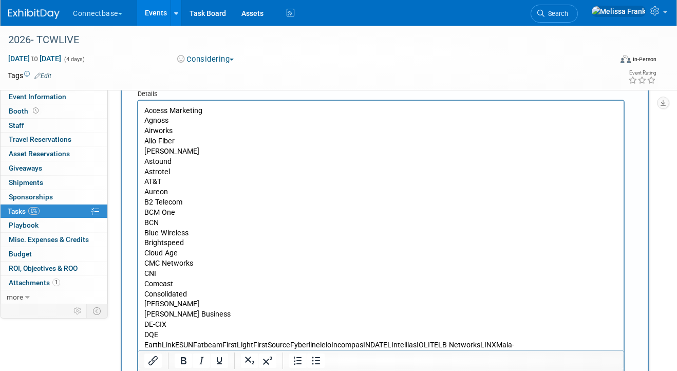
scroll to position [44, 0]
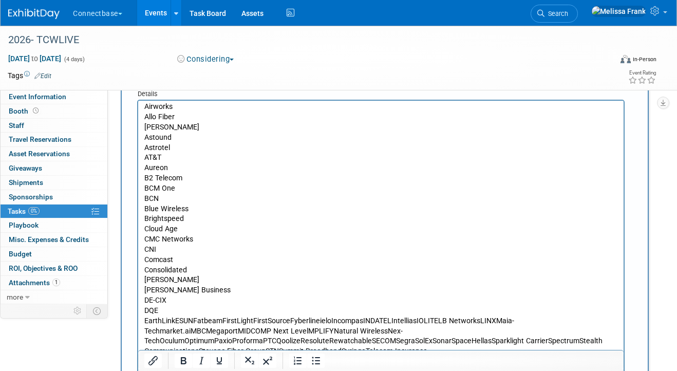
click at [176, 317] on p "EarthLinkESUNFatbeamFirstLightFirstSourceFyberlineieloIncompasINDATELIntelliasI…" at bounding box center [380, 341] width 473 height 51
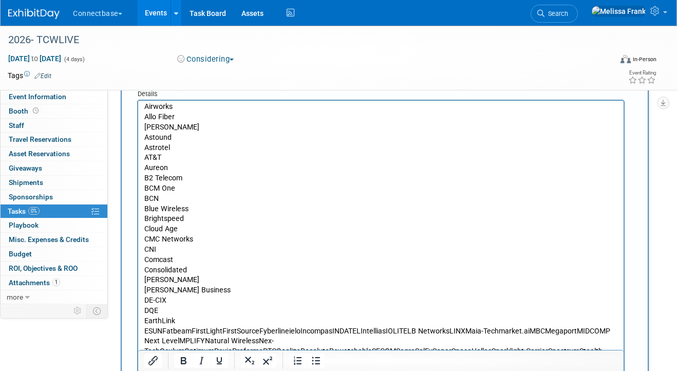
click at [162, 331] on p "ESUNFatbeamFirstLightFirstSourceFyberlineieloIncompasINDATELIntelliasIOLITELB N…" at bounding box center [380, 351] width 473 height 51
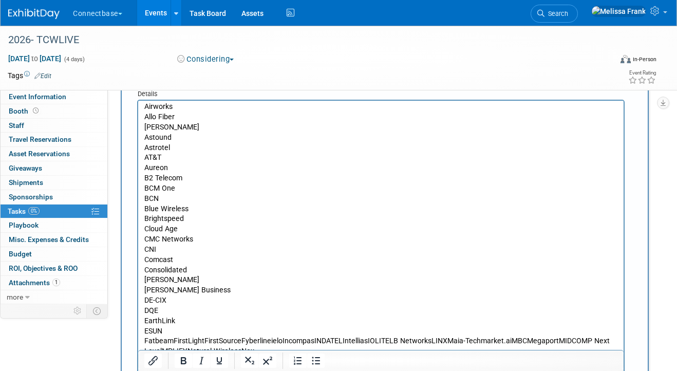
click at [174, 342] on p "FatbeamFirstLightFirstSourceFyberlineieloIncompasINDATELIntelliasIOLITELB Netwo…" at bounding box center [380, 361] width 473 height 51
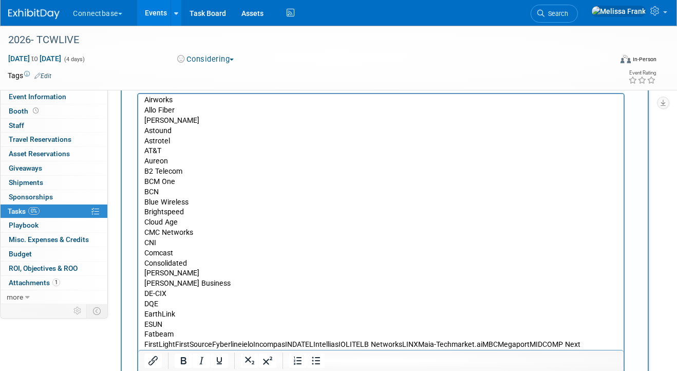
scroll to position [81, 0]
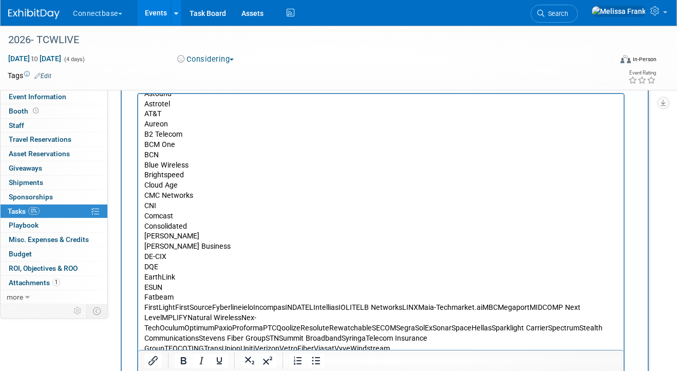
click at [176, 308] on p "FirstLightFirstSourceFyberlineieloIncompasINDATELIntelliasIOLITELB NetworksLINX…" at bounding box center [380, 327] width 473 height 51
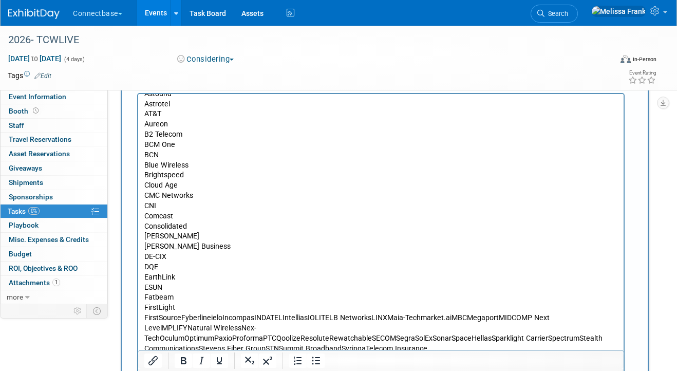
click at [181, 315] on p "FirstSourceFyberlineieloIncompasINDATELIntelliasIOLITELB NetworksLINXMaia-Techm…" at bounding box center [380, 338] width 473 height 51
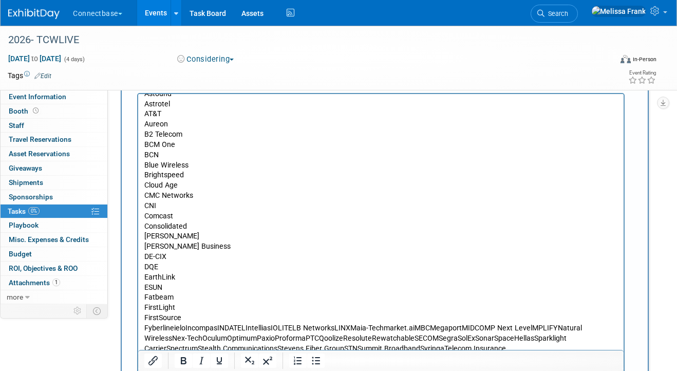
click at [172, 327] on p "FyberlineieloIncompasINDATELIntelliasIOLITELB NetworksLINXMaia-Techmarket.aiMBC…" at bounding box center [380, 343] width 473 height 41
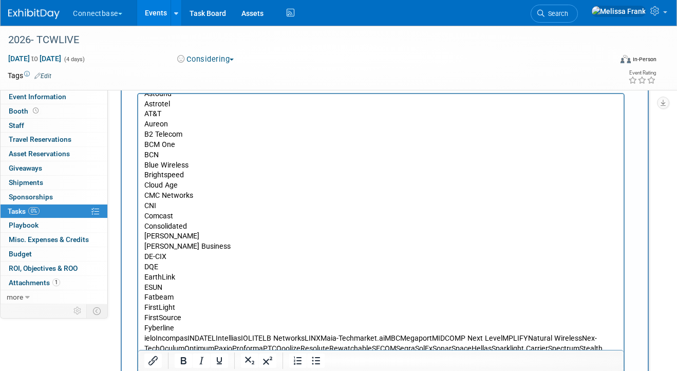
click at [157, 337] on p "ieloIncompasINDATELIntelliasIOLITELB NetworksLINXMaia-Techmarket.aiMBCMegaportM…" at bounding box center [380, 353] width 473 height 41
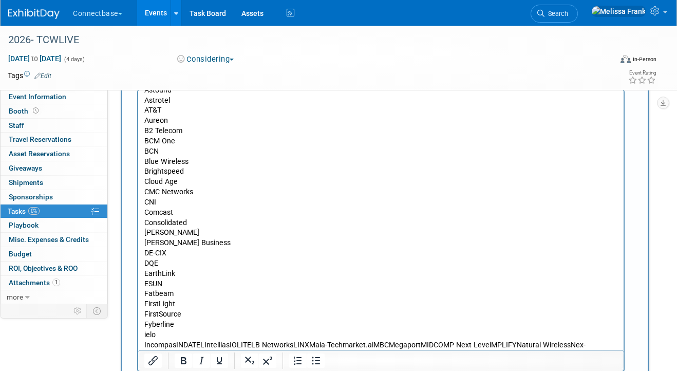
click at [177, 344] on p "IncompasINDATELIntelliasIOLITELB NetworksLINXMaia-Techmarket.aiMBCMegaportMIDCO…" at bounding box center [380, 360] width 473 height 41
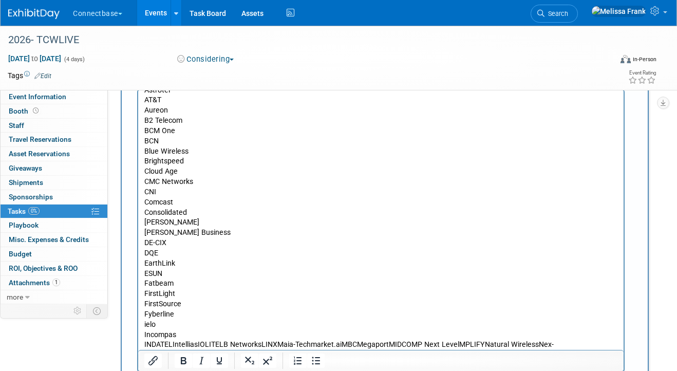
scroll to position [122, 0]
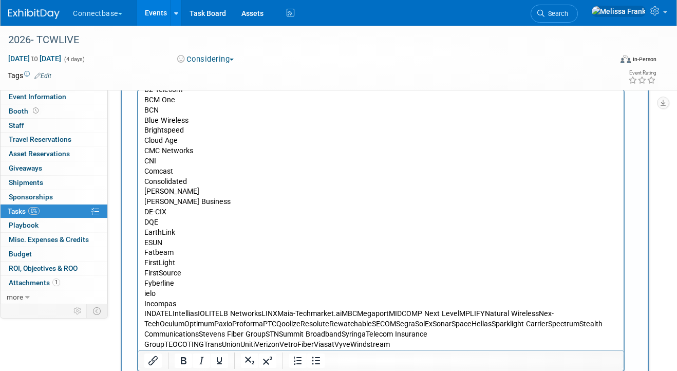
click at [173, 312] on p "INDATELIntelliasIOLITELB NetworksLINXMaia-Techmarket.aiMBCMegaportMIDCOMP Next …" at bounding box center [380, 329] width 473 height 41
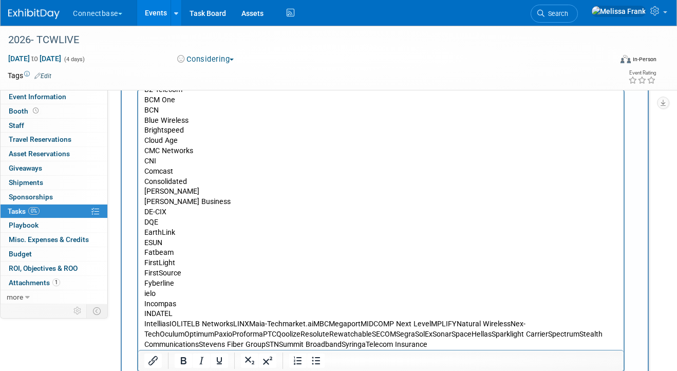
click at [172, 322] on p "IntelliasIOLITELB NetworksLINXMaia-Techmarket.aiMBCMegaportMIDCOMP Next LevelMP…" at bounding box center [380, 339] width 473 height 41
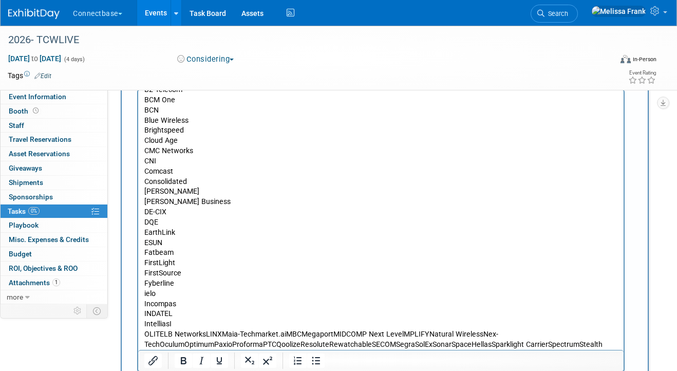
click at [163, 331] on p "OLITELB NetworksLINXMaia-Techmarket.aiMBCMegaportMIDCOMP Next LevelMPLIFYNatura…" at bounding box center [380, 349] width 473 height 41
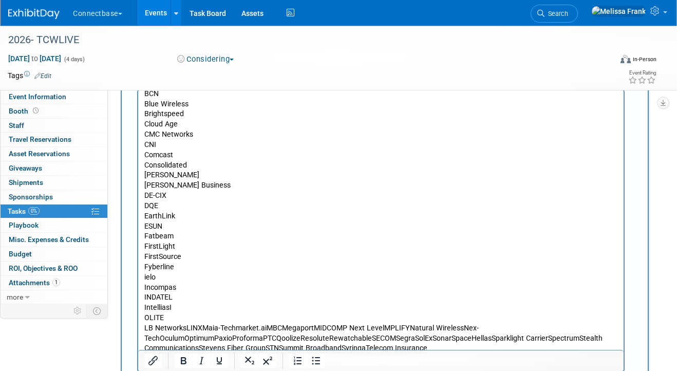
scroll to position [152, 0]
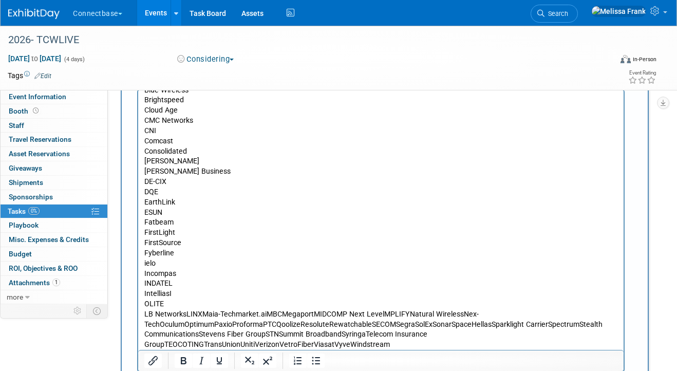
click at [185, 313] on p "LB NetworksLINXMaia-Techmarket.aiMBCMegaportMIDCOMP Next LevelMPLIFYNatural Wir…" at bounding box center [380, 329] width 473 height 41
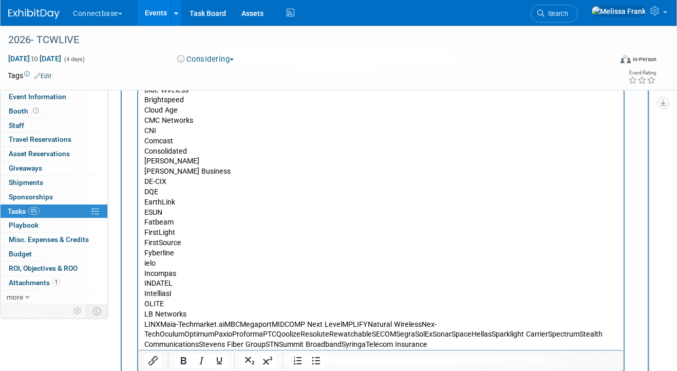
click at [161, 325] on p "LINXMaia-Techmarket.aiMBCMegaportMIDCOMP Next LevelMPLIFYNatural WirelessNex-Te…" at bounding box center [380, 339] width 473 height 41
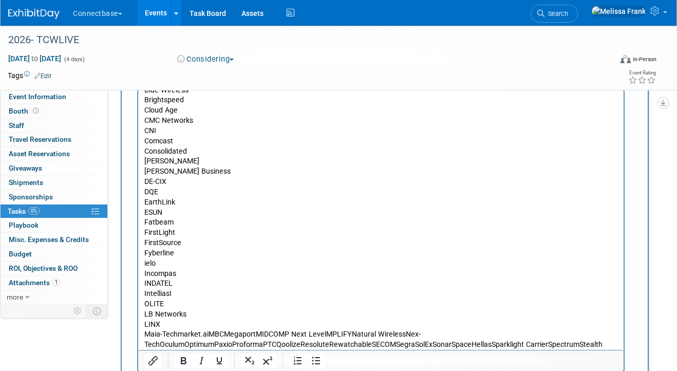
click at [178, 335] on p "Maia-Techmarket.aiMBCMegaportMIDCOMP Next LevelMPLIFYNatural WirelessNex-TechOc…" at bounding box center [380, 349] width 473 height 41
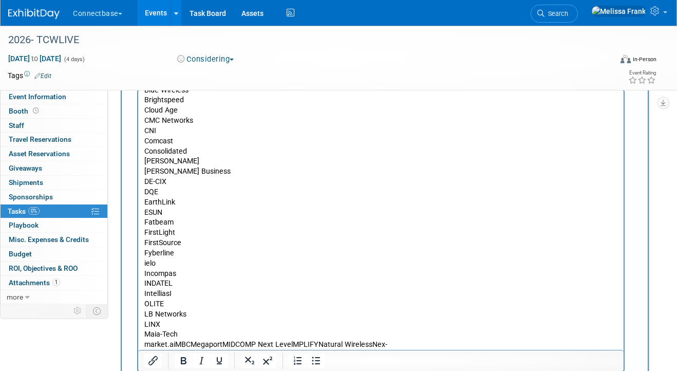
click at [176, 344] on p "market.aiMBCMegaportMIDCOMP Next LevelMPLIFYNatural WirelessNex-TechOculumOptim…" at bounding box center [380, 359] width 473 height 41
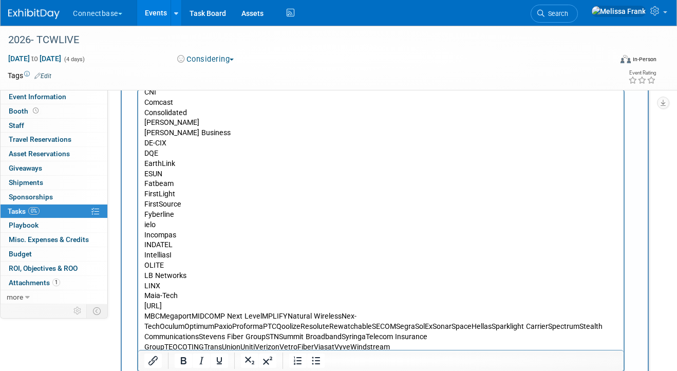
scroll to position [193, 0]
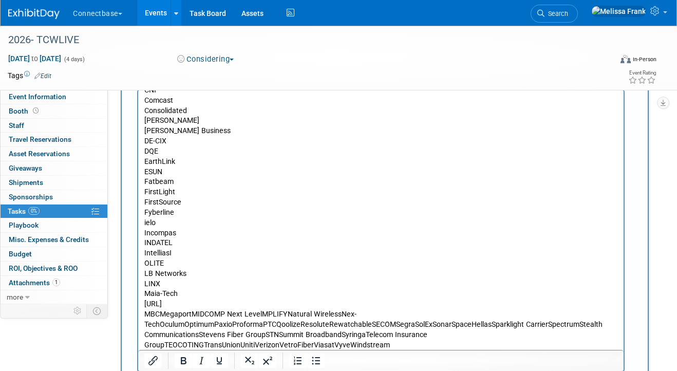
click at [160, 314] on p "MBCMegaportMIDCOMP Next LevelMPLIFYNatural WirelessNex-TechOculumOptimumPaxioPr…" at bounding box center [380, 329] width 473 height 41
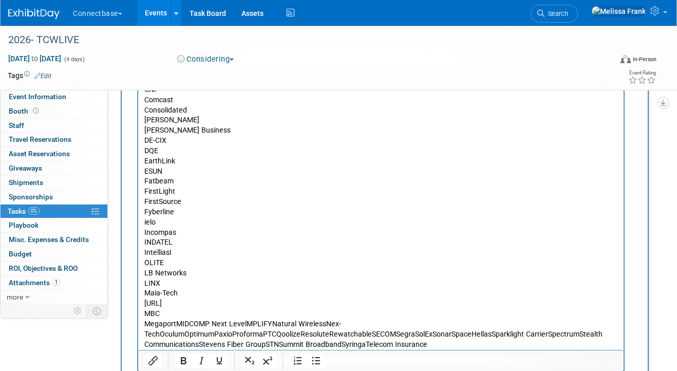
click at [176, 325] on p "MegaportMIDCOMP Next LevelMPLIFYNatural WirelessNex-TechOculumOptimumPaxioProfo…" at bounding box center [380, 339] width 473 height 41
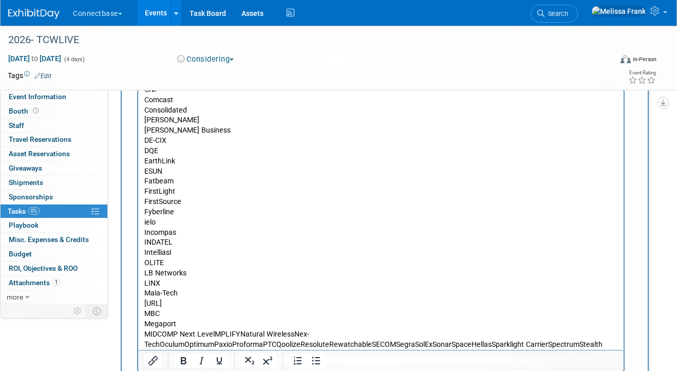
click at [167, 335] on p "MIDCOMP Next LevelMPLIFYNatural WirelessNex-TechOculumOptimumPaxioProformaPTCQo…" at bounding box center [380, 349] width 473 height 41
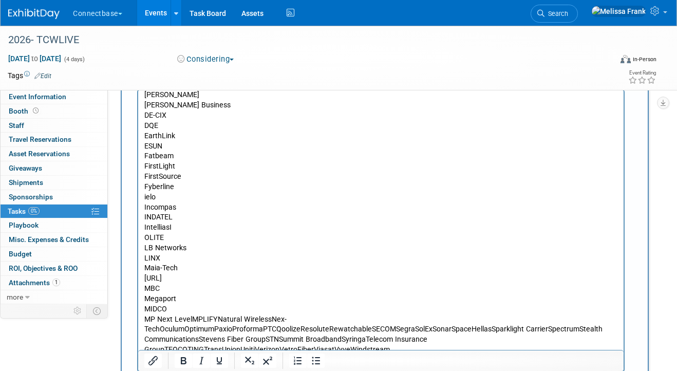
scroll to position [223, 0]
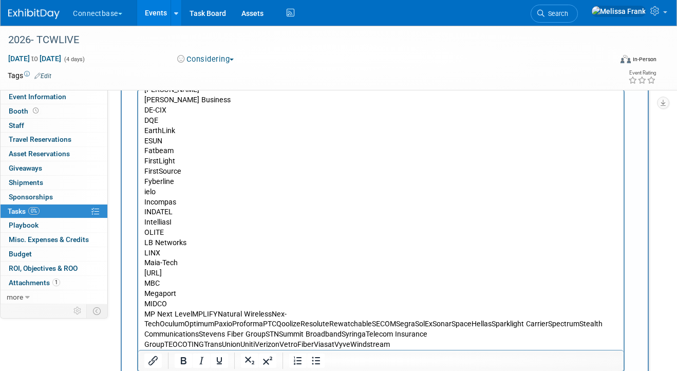
click at [189, 313] on p "MP Next LevelMPLIFYNatural WirelessNex-TechOculumOptimumPaxioProformaPTCQoolize…" at bounding box center [380, 329] width 473 height 41
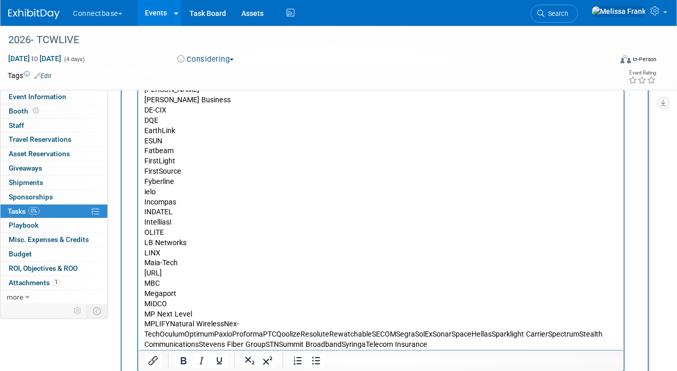
click at [169, 322] on p "MPLIFYNatural WirelessNex-TechOculumOptimumPaxioProformaPTCQoolizeResoluteRewat…" at bounding box center [380, 339] width 473 height 41
click at [200, 334] on p "Natural WirelessNex-TechOculumOptimumPaxioProformaPTCQoolizeResoluteRewatchable…" at bounding box center [380, 344] width 473 height 30
click at [198, 334] on p "Natural WirelessNex-TechOculumOptimumPaxioProformaPTCQoolizeResoluteRewatchable…" at bounding box center [380, 344] width 473 height 30
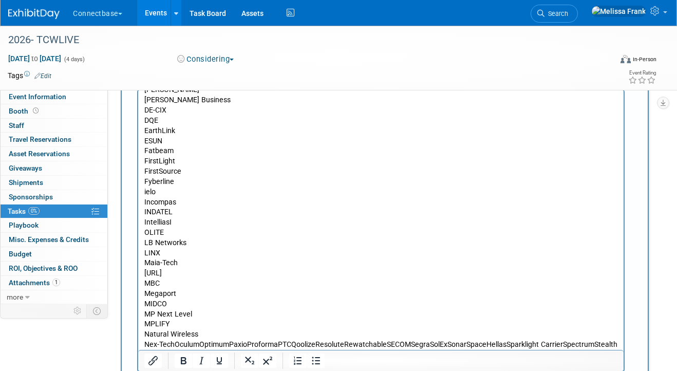
scroll to position [244, 0]
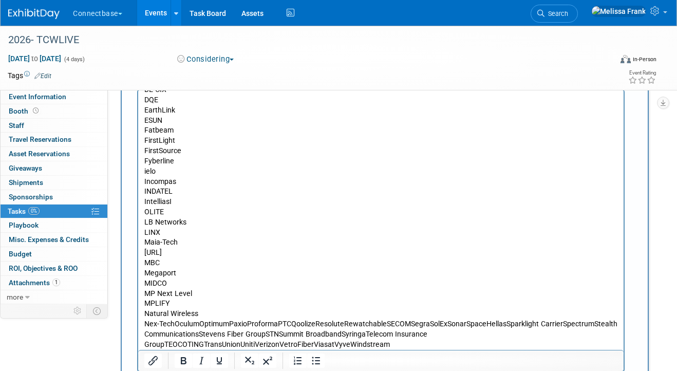
click at [174, 324] on p "Nex-TechOculumOptimumPaxioProformaPTCQoolizeResoluteRewatchableSECOMSegraSolExS…" at bounding box center [380, 334] width 473 height 30
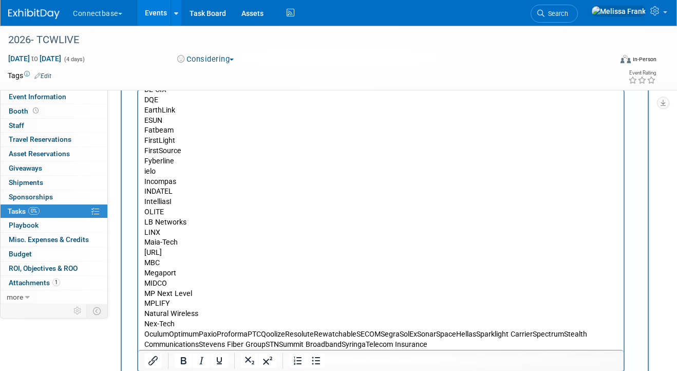
click at [170, 334] on p "OculumOptimumPaxioProformaPTCQoolizeResoluteRewatchableSECOMSegraSolExSonarSpac…" at bounding box center [380, 344] width 473 height 30
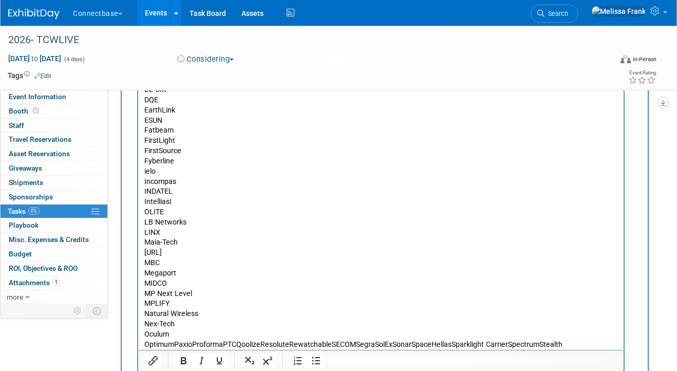
click at [174, 341] on p "OptimumPaxioProformaPTCQoolizeResoluteRewatchableSECOMSegraSolExSonarSpaceHella…" at bounding box center [380, 354] width 473 height 30
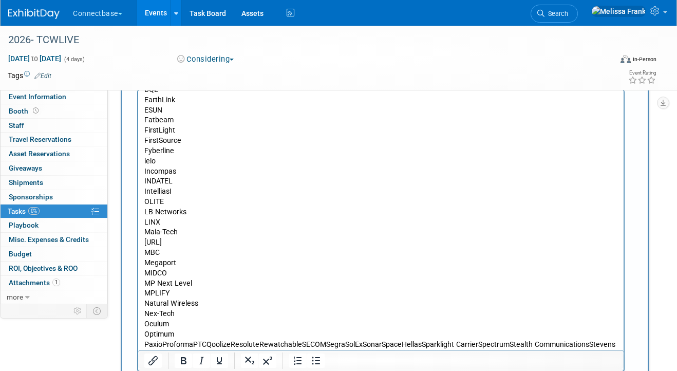
scroll to position [264, 0]
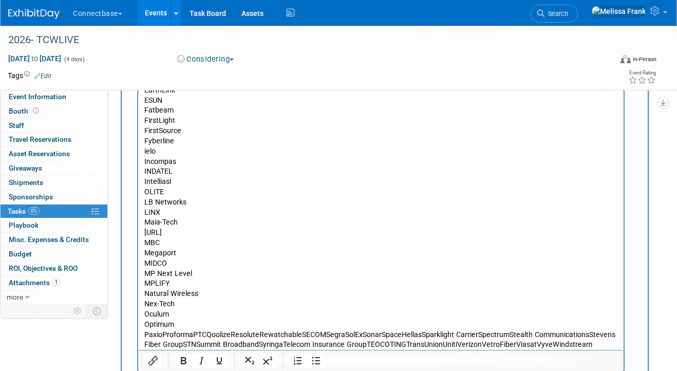
click at [163, 335] on p "PaxioProformaPTCQoolizeResoluteRewatchableSECOMSegraSolExSonarSpaceHellasSparkl…" at bounding box center [380, 340] width 473 height 21
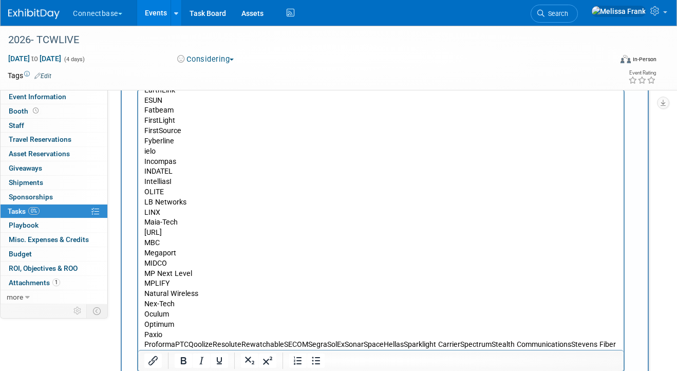
click at [174, 345] on p "ProformaPTCQoolizeResoluteRewatchableSECOMSegraSolExSonarSpaceHellasSparklight …" at bounding box center [380, 349] width 473 height 21
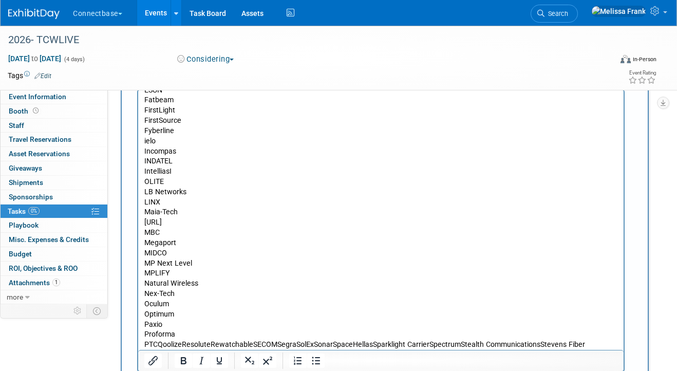
scroll to position [284, 0]
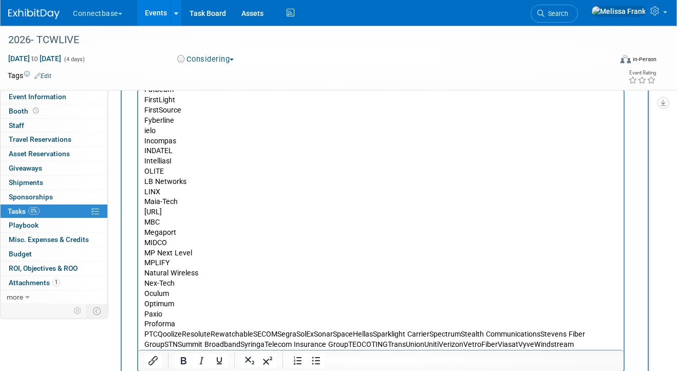
click at [159, 335] on p "PTCQoolizeResoluteRewatchableSECOMSegraSolExSonarSpaceHellasSparklight CarrierS…" at bounding box center [380, 339] width 473 height 21
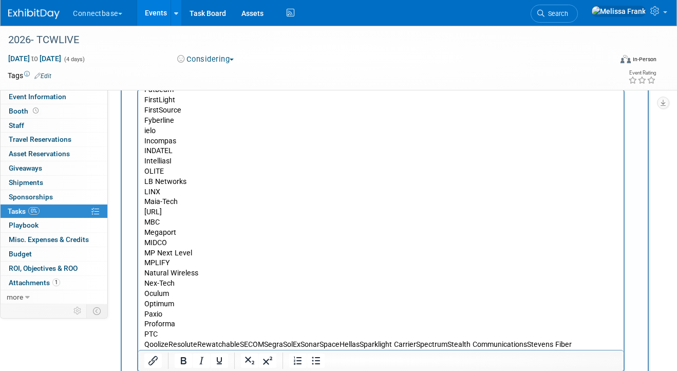
click at [169, 344] on p "QoolizeResoluteRewatchableSECOMSegraSolExSonarSpaceHellasSparklight CarrierSpec…" at bounding box center [380, 349] width 473 height 21
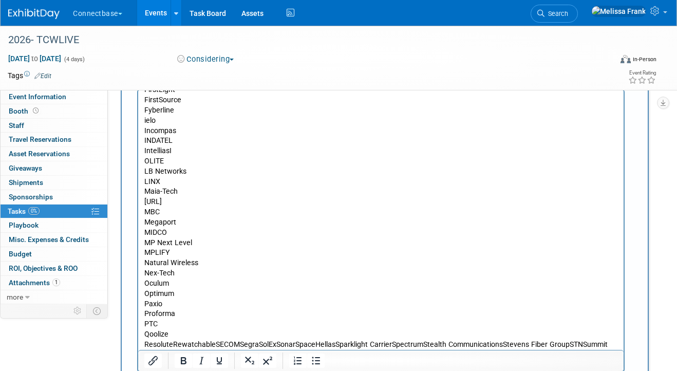
scroll to position [305, 0]
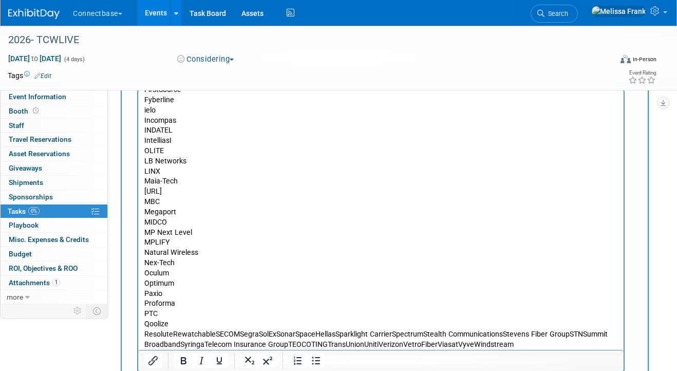
click at [173, 334] on p "ResoluteRewatchableSECOMSegraSolExSonarSpaceHellasSparklight CarrierSpectrumSte…" at bounding box center [380, 339] width 473 height 21
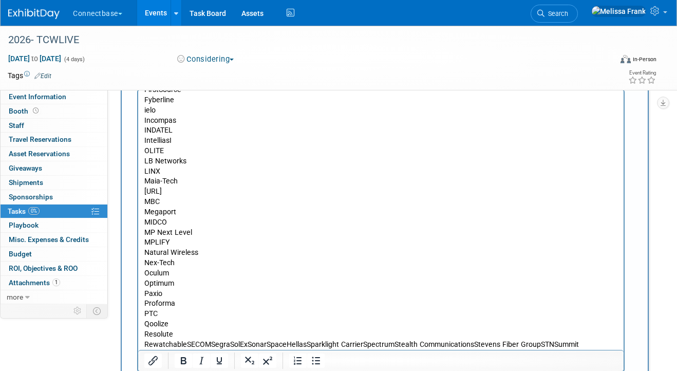
scroll to position [315, 0]
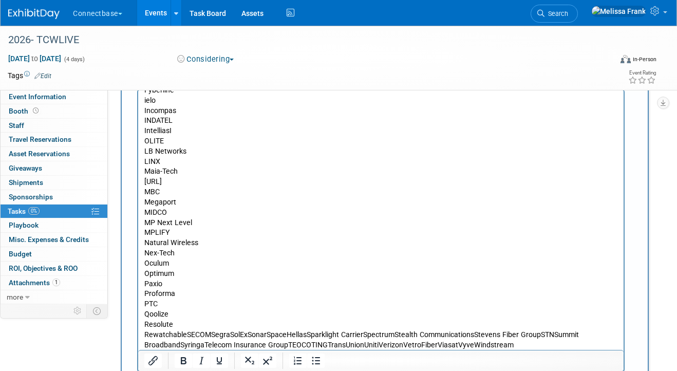
click at [188, 333] on p "RewatchableSECOMSegraSolExSonarSpaceHellasSparklight CarrierSpectrumStealth Com…" at bounding box center [380, 340] width 473 height 21
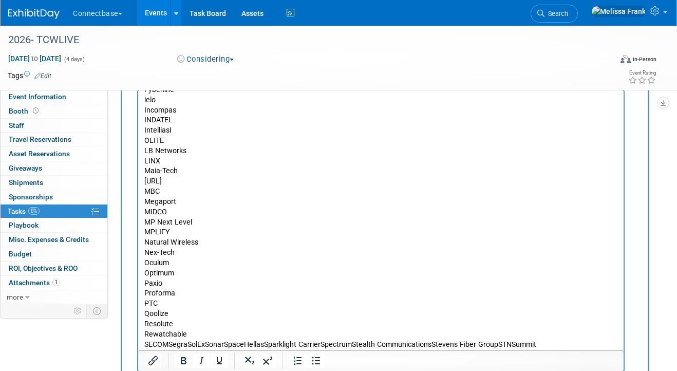
click at [170, 342] on p "SECOMSegraSolExSonarSpaceHellasSparklight CarrierSpectrumStealth Communications…" at bounding box center [380, 349] width 473 height 21
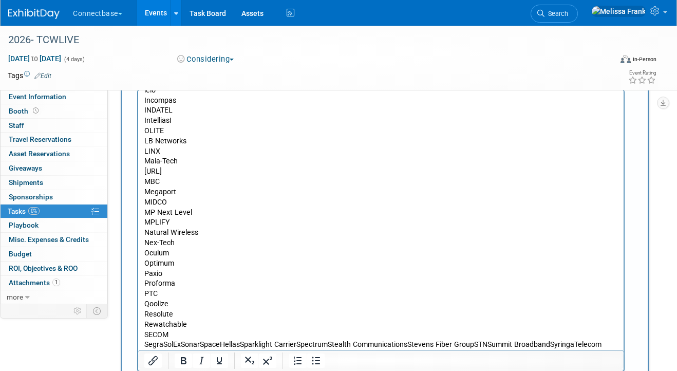
scroll to position [335, 0]
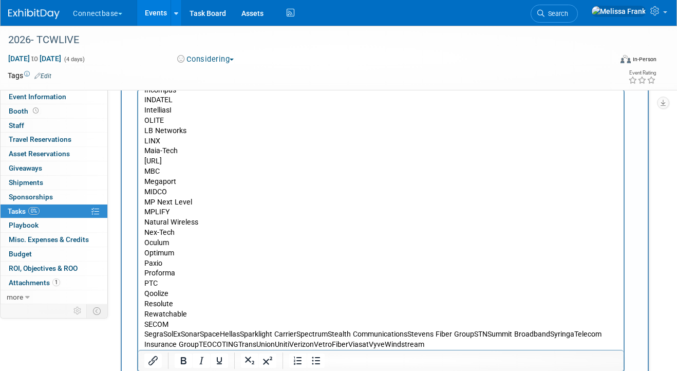
click at [162, 335] on p "SegraSolExSonarSpaceHellasSparklight CarrierSpectrumStealth CommunicationsSteve…" at bounding box center [380, 339] width 473 height 21
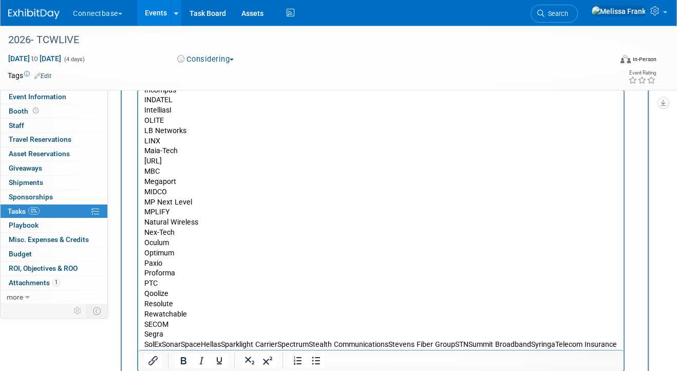
click at [163, 347] on p "SolExSonarSpaceHellasSparklight CarrierSpectrumStealth CommunicationsStevens Fi…" at bounding box center [380, 349] width 473 height 21
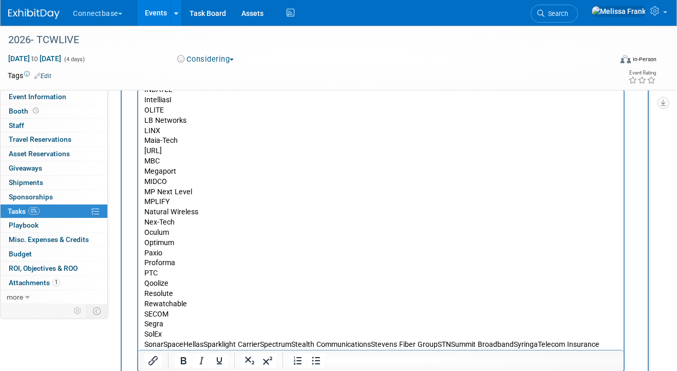
scroll to position [356, 0]
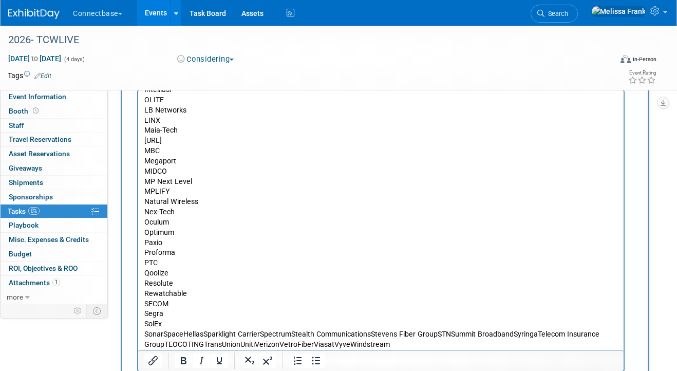
click at [164, 335] on p "SonarSpaceHellasSparklight CarrierSpectrumStealth CommunicationsStevens Fiber G…" at bounding box center [380, 339] width 473 height 21
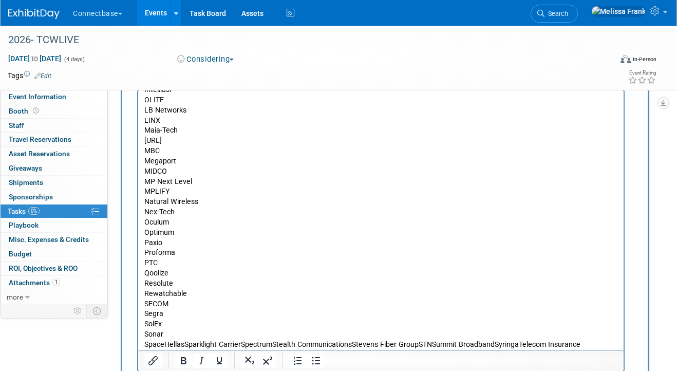
click at [185, 341] on p "SpaceHellasSparklight CarrierSpectrumStealth CommunicationsStevens Fiber GroupS…" at bounding box center [380, 349] width 473 height 21
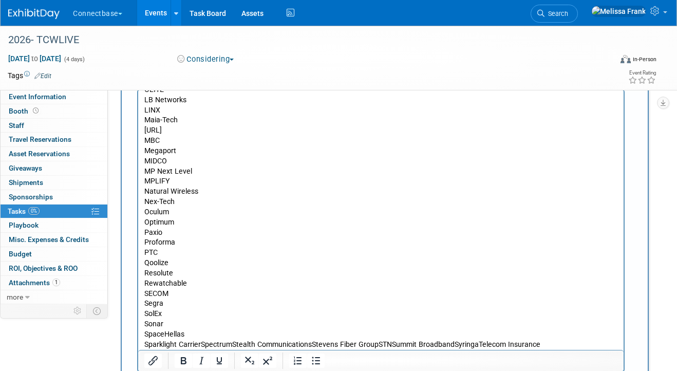
scroll to position [376, 0]
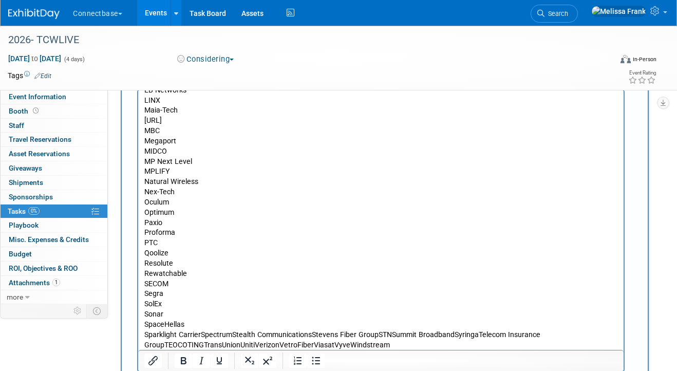
click at [200, 336] on p "Sparklight CarrierSpectrumStealth CommunicationsStevens Fiber GroupSTNSummit Br…" at bounding box center [380, 340] width 473 height 21
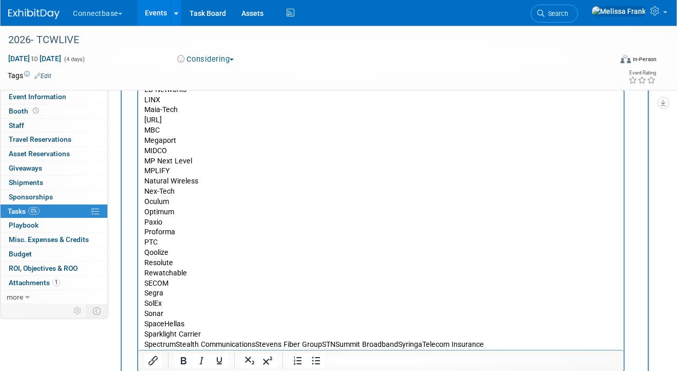
click at [176, 345] on p "SpectrumStealth CommunicationsStevens Fiber GroupSTNSummit BroadbandSyringaTele…" at bounding box center [380, 349] width 473 height 21
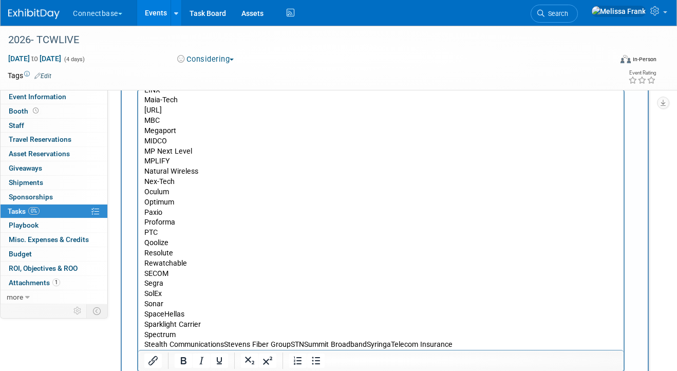
scroll to position [396, 0]
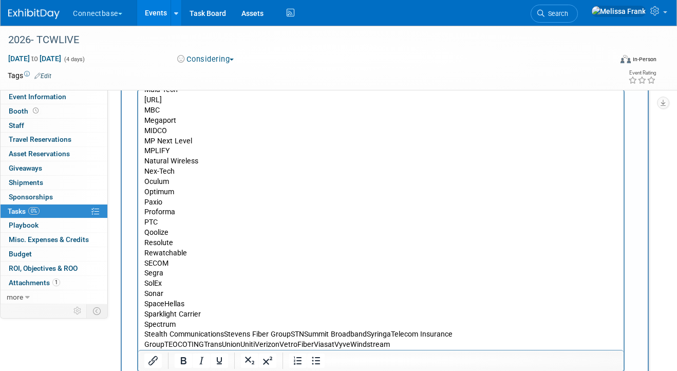
click at [224, 334] on p "Stealth CommunicationsStevens Fiber GroupSTNSummit BroadbandSyringaTelecom Insu…" at bounding box center [380, 339] width 473 height 21
click at [208, 345] on p "Stevens Fiber GroupSTNSummit BroadbandSyringaTelecom Insurance GroupTEOCOTINGTr…" at bounding box center [380, 349] width 473 height 21
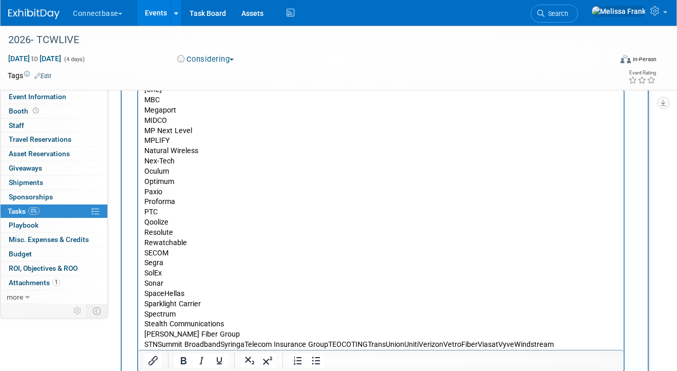
scroll to position [162, 0]
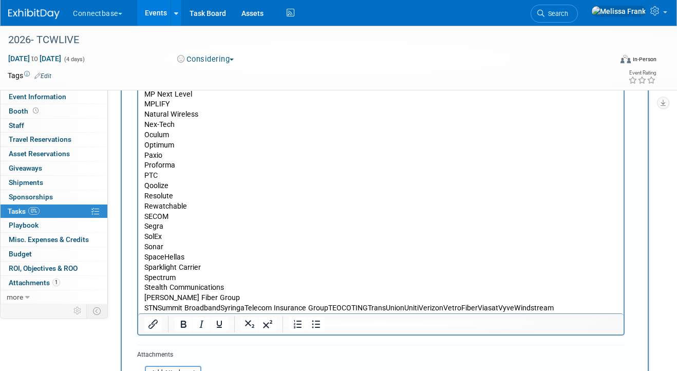
click at [157, 307] on p "STNSummit BroadbandSyringaTelecom Insurance GroupTEOCOTINGTransUnionUnitiVerizo…" at bounding box center [380, 308] width 473 height 10
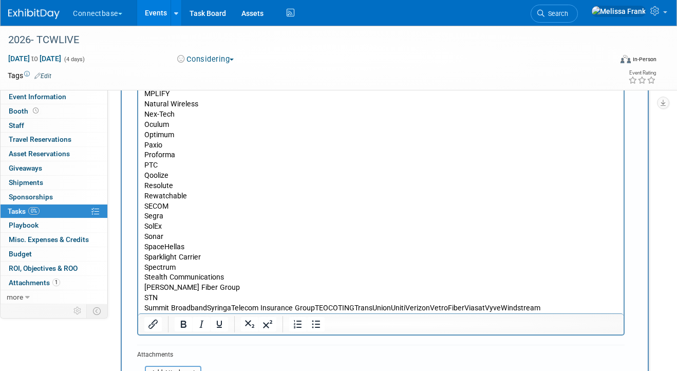
click at [207, 307] on p "Summit BroadbandSyringaTelecom Insurance GroupTEOCOTINGTransUnionUnitiVerizonVe…" at bounding box center [380, 308] width 473 height 10
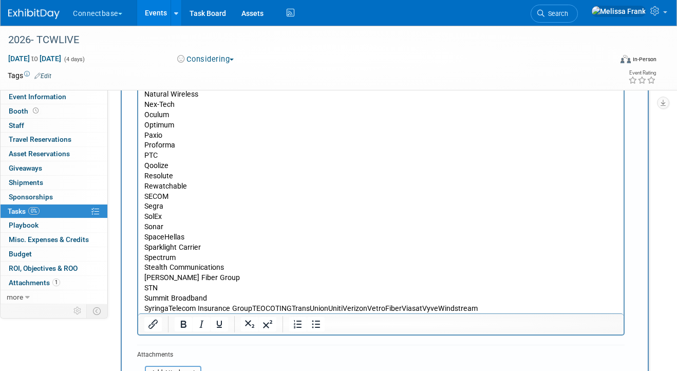
click at [168, 309] on p "SyringaTelecom Insurance GroupTEOCOTINGTransUnionUnitiVerizonVetroFiberViasatVy…" at bounding box center [380, 308] width 473 height 10
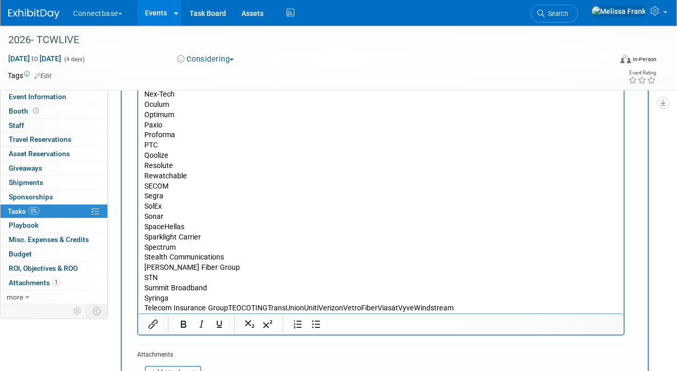
click at [229, 308] on p "Telecom Insurance GroupTEOCOTINGTransUnionUnitiVerizonVetroFiberViasatVyveWinds…" at bounding box center [380, 308] width 473 height 10
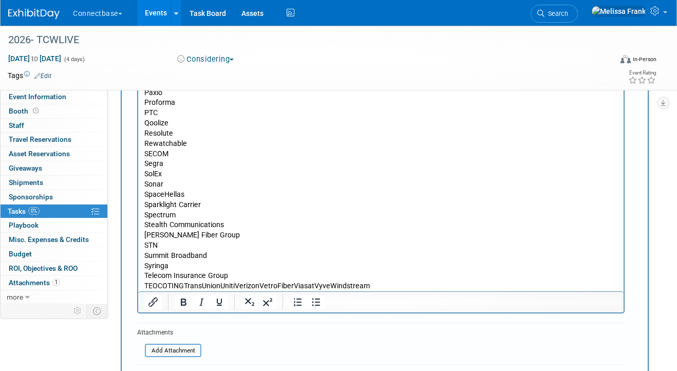
scroll to position [200, 0]
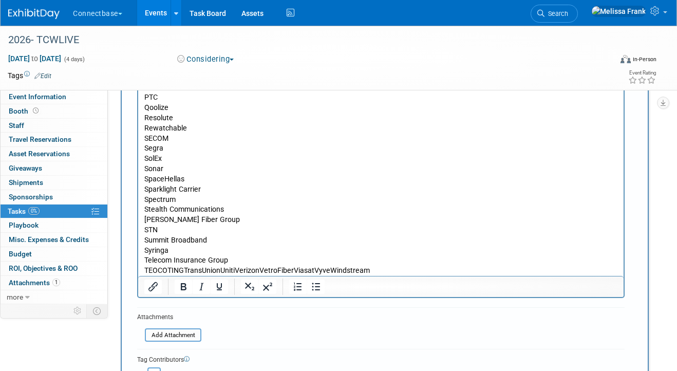
click at [167, 270] on p "TEOCOTINGTransUnionUnitiVerizonVetroFiberViasatVyveWindstream" at bounding box center [380, 270] width 473 height 10
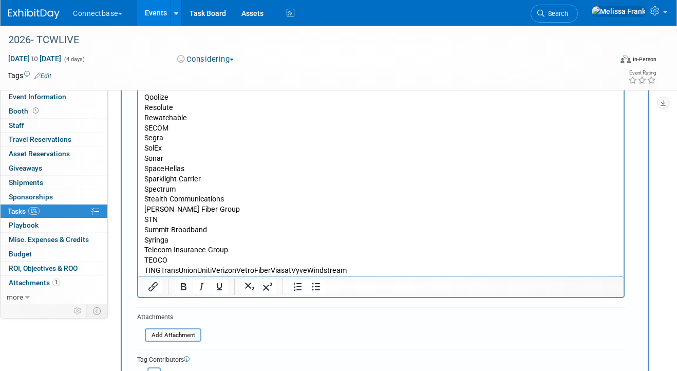
click at [162, 268] on p "TINGTransUnionUnitiVerizonVetroFiberViasatVyveWindstream" at bounding box center [380, 270] width 473 height 10
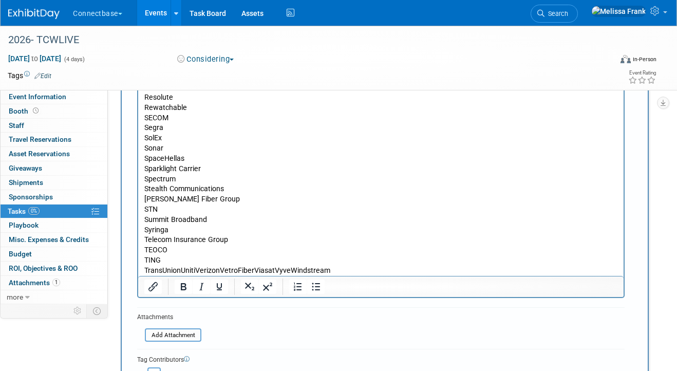
click at [180, 269] on p "TransUnionUnitiVerizonVetroFiberViasatVyveWindstream" at bounding box center [380, 270] width 473 height 10
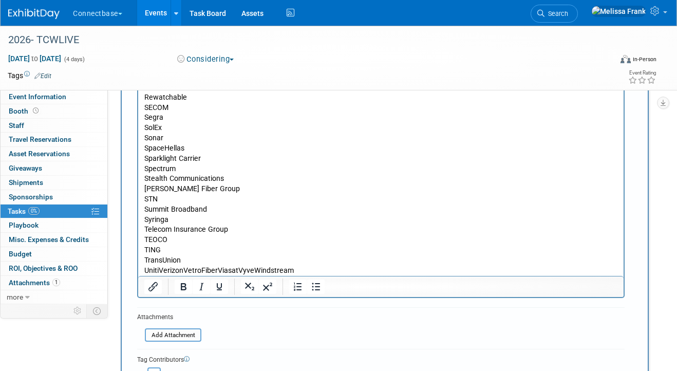
click at [161, 270] on p "UnitiVerizonVetroFiberViasatVyveWindstream" at bounding box center [380, 270] width 473 height 10
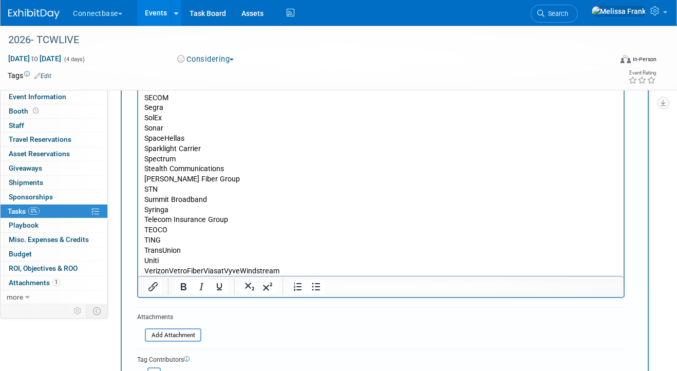
click at [167, 270] on p "VerizonVetroFiberViasatVyveWindstream" at bounding box center [380, 271] width 473 height 10
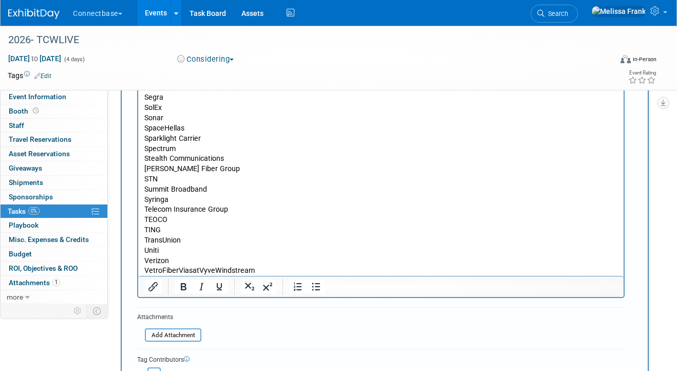
click at [176, 269] on p "VetroFiberViasatVyveWindstream" at bounding box center [380, 270] width 473 height 10
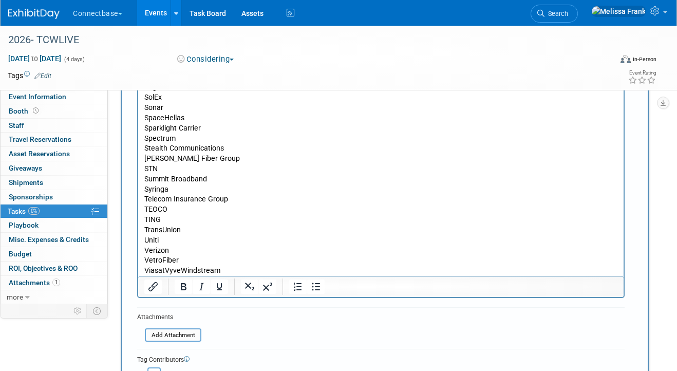
click at [165, 270] on p "ViasatVyveWindstream" at bounding box center [380, 270] width 473 height 10
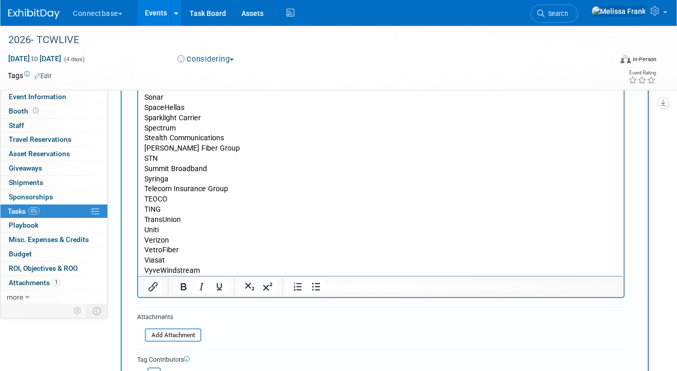
click at [161, 271] on p "VyveWindstream" at bounding box center [380, 270] width 473 height 10
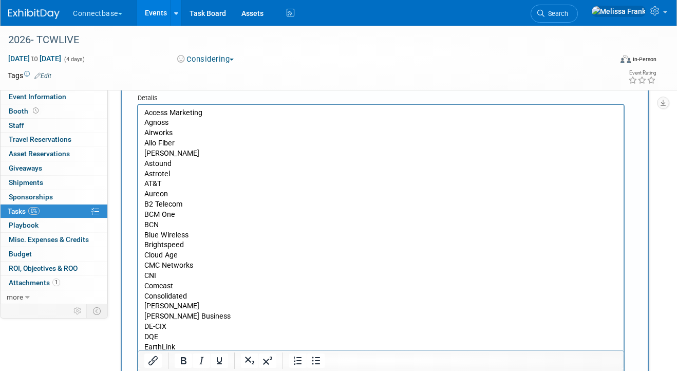
scroll to position [24, 0]
click at [186, 174] on p "Astrotel" at bounding box center [380, 172] width 473 height 10
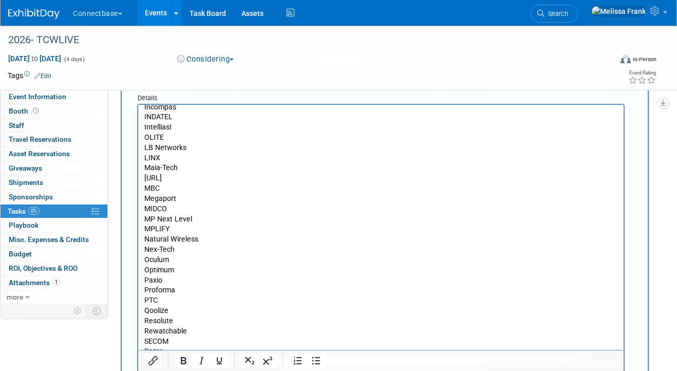
scroll to position [339, 0]
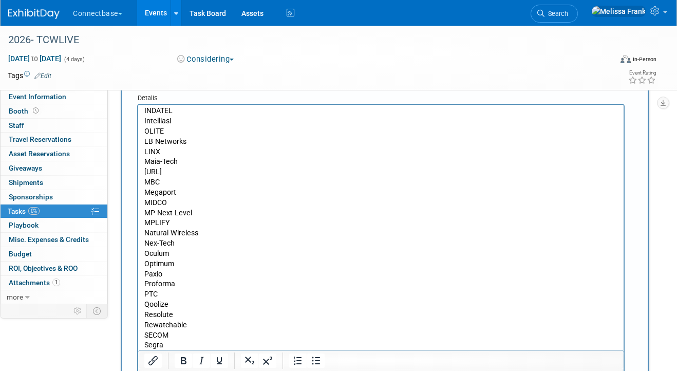
click at [195, 267] on p "Optimum" at bounding box center [380, 264] width 473 height 10
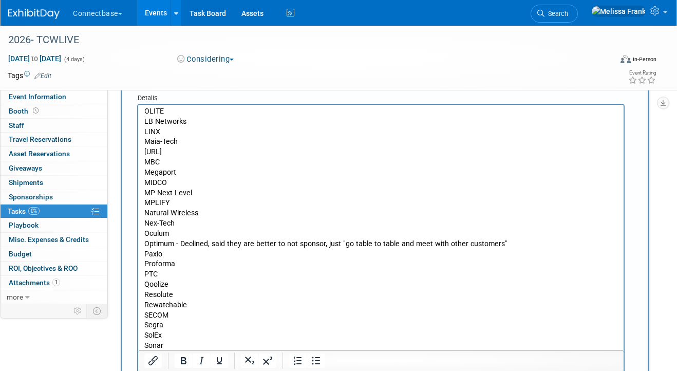
scroll to position [360, 0]
click at [192, 254] on p "Paxio" at bounding box center [380, 253] width 473 height 10
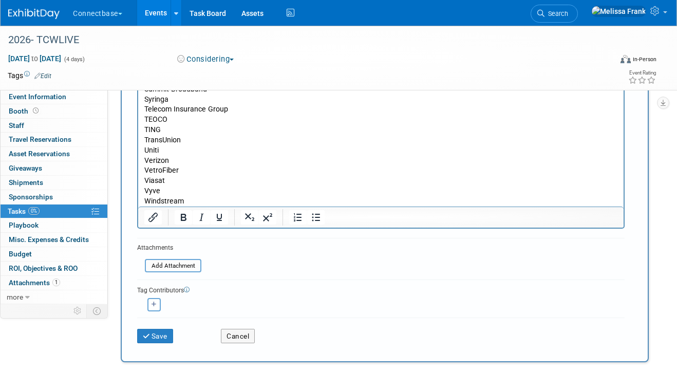
scroll to position [279, 0]
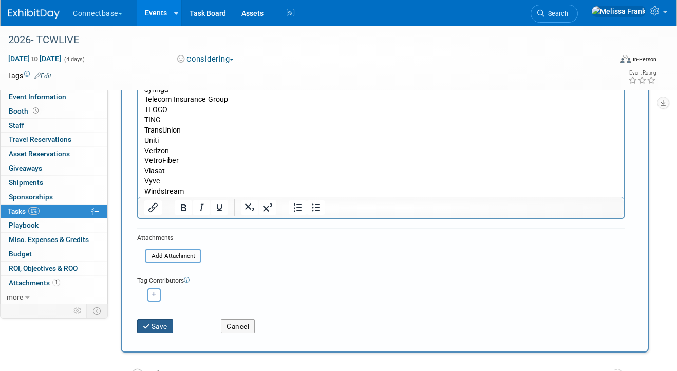
click at [165, 322] on button "Save" at bounding box center [155, 326] width 36 height 14
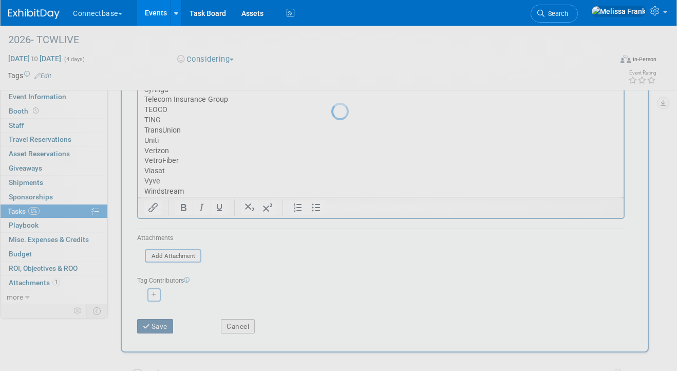
scroll to position [0, 0]
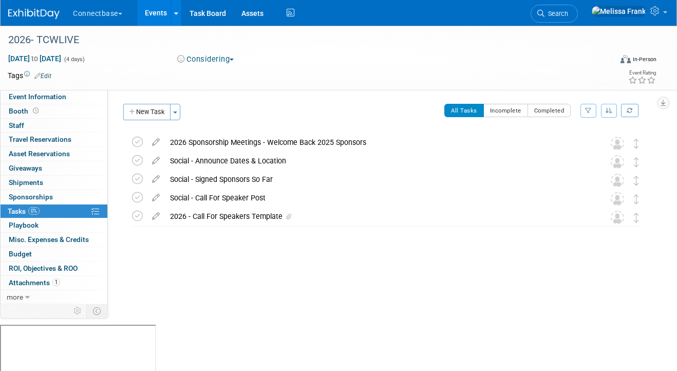
click at [145, 11] on link "Events" at bounding box center [155, 13] width 37 height 26
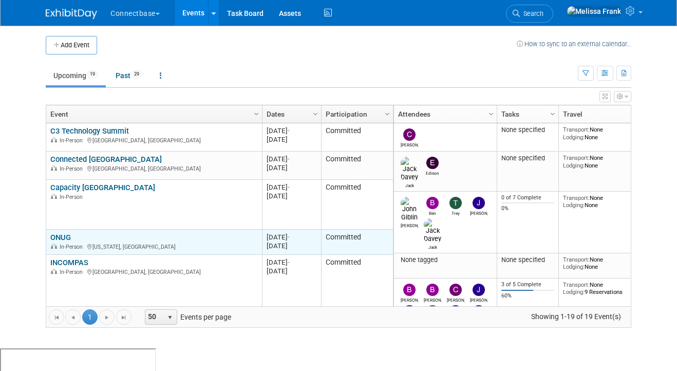
scroll to position [6, 0]
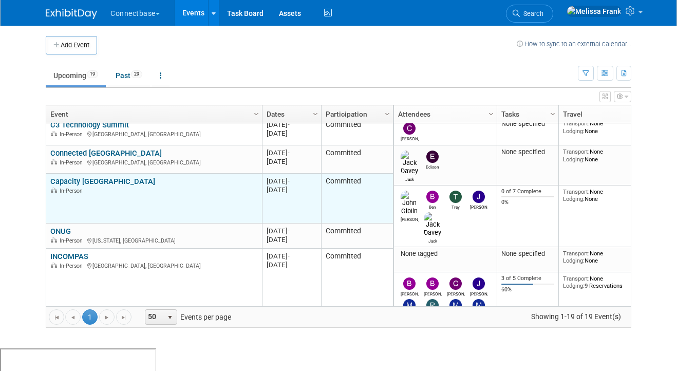
click at [72, 181] on link "Capacity [GEOGRAPHIC_DATA]" at bounding box center [102, 181] width 105 height 9
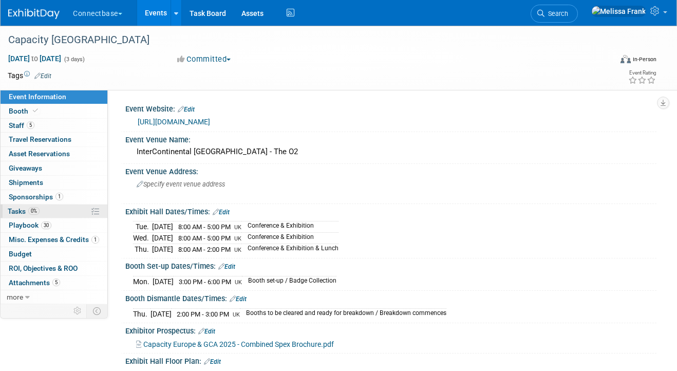
click at [39, 213] on span "0%" at bounding box center [33, 211] width 11 height 8
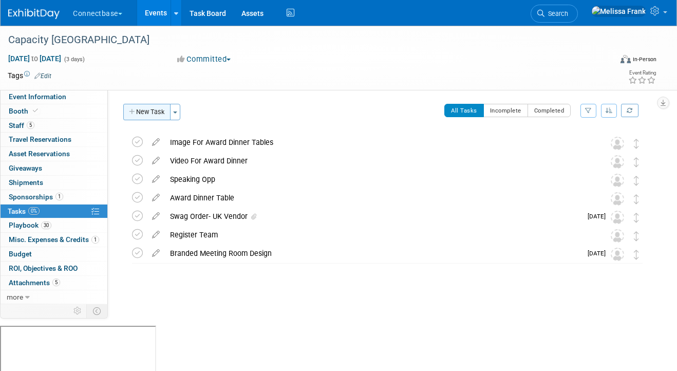
click at [159, 110] on button "New Task" at bounding box center [146, 112] width 47 height 16
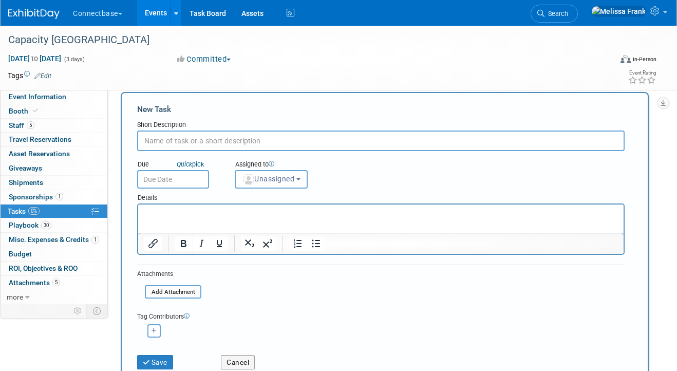
scroll to position [22, 0]
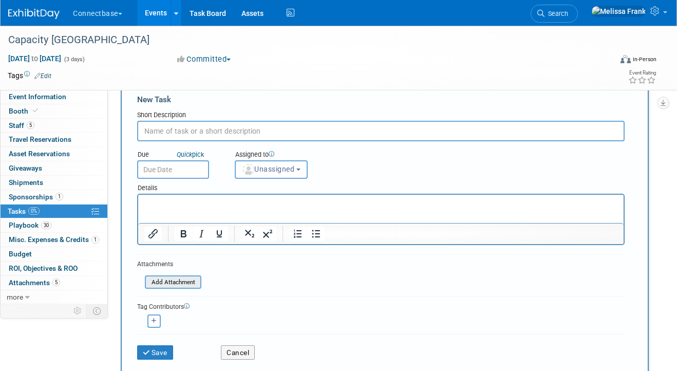
click at [176, 284] on input "file" at bounding box center [139, 282] width 122 height 12
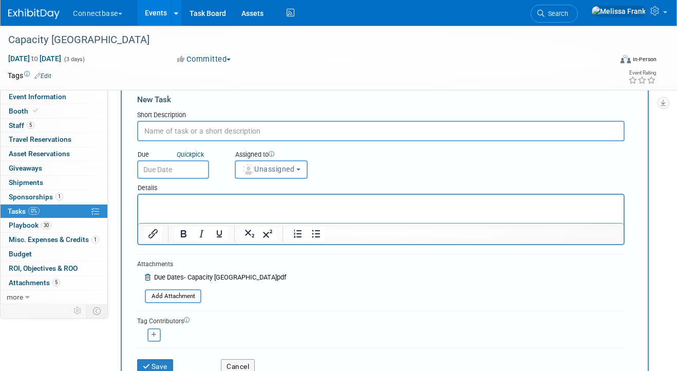
click at [180, 169] on input "text" at bounding box center [173, 169] width 72 height 18
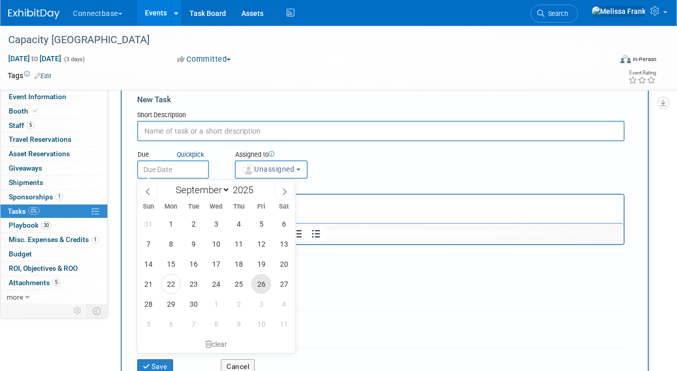
click at [261, 278] on span "26" at bounding box center [261, 284] width 20 height 20
type input "[DATE]"
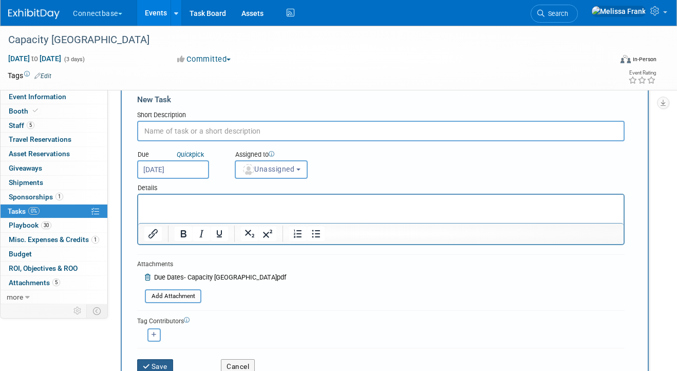
click at [154, 363] on button "Save" at bounding box center [155, 366] width 36 height 14
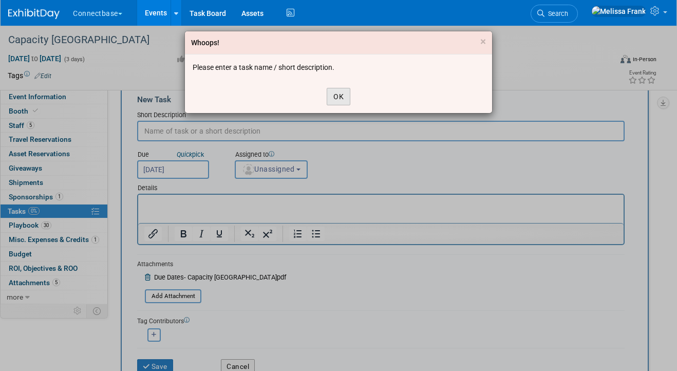
click at [341, 99] on button "OK" at bounding box center [339, 96] width 24 height 17
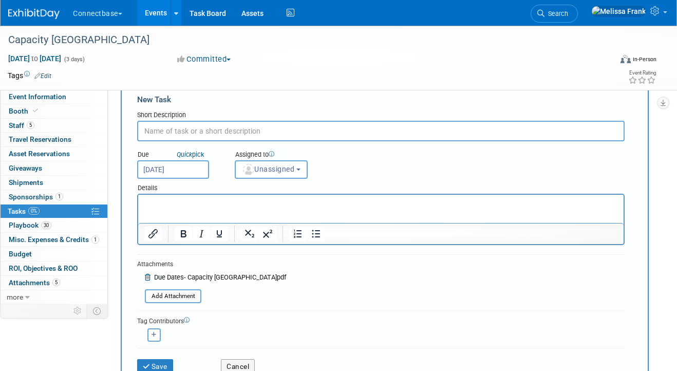
click at [218, 133] on input "text" at bounding box center [380, 131] width 487 height 21
type input "Due Dates"
click at [208, 204] on p "Rich Text Area. Press ALT-0 for help." at bounding box center [380, 204] width 473 height 10
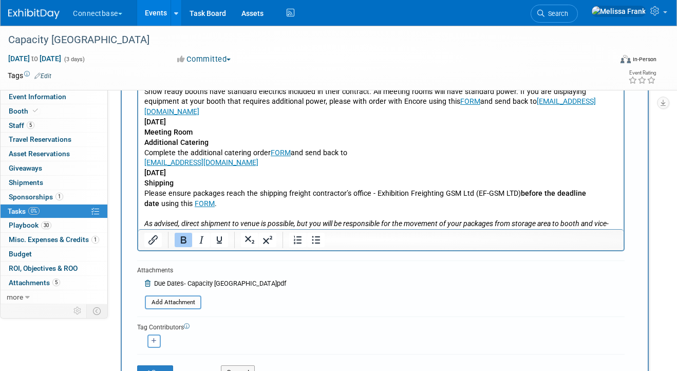
scroll to position [272, 0]
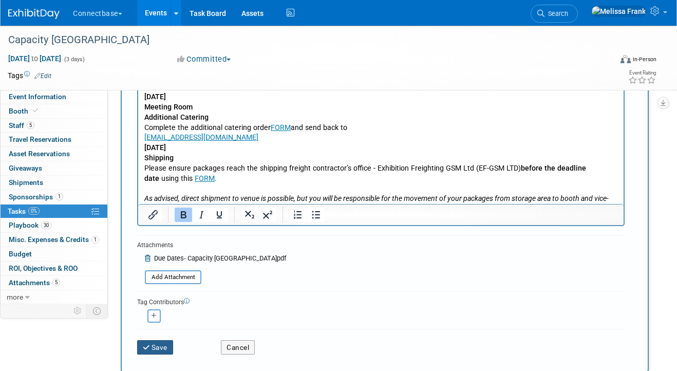
click at [161, 342] on button "Save" at bounding box center [155, 347] width 36 height 14
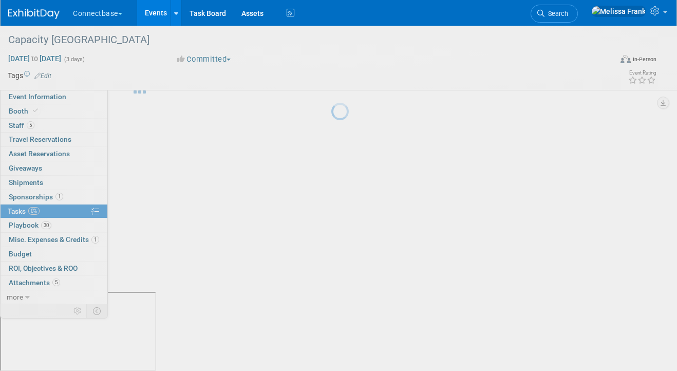
scroll to position [0, 0]
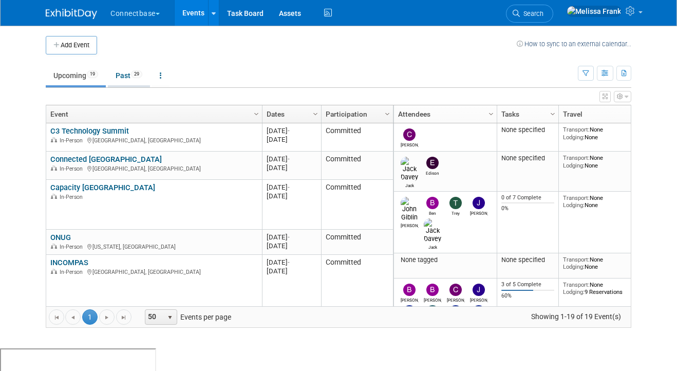
click at [138, 69] on link "Past 29" at bounding box center [129, 76] width 42 height 20
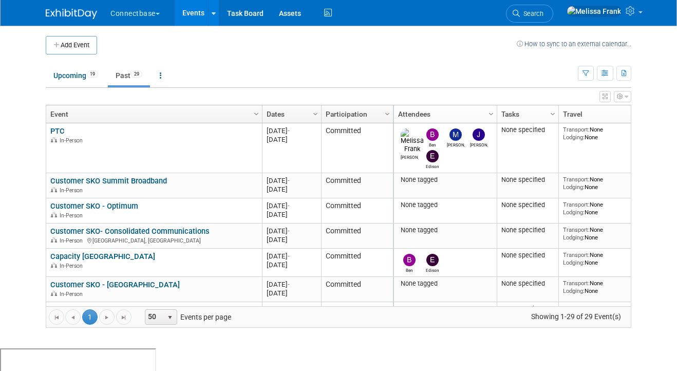
click at [298, 114] on link "Dates" at bounding box center [290, 113] width 48 height 17
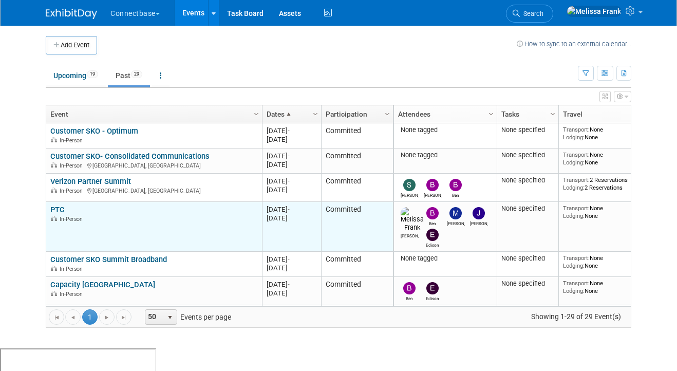
scroll to position [3, 0]
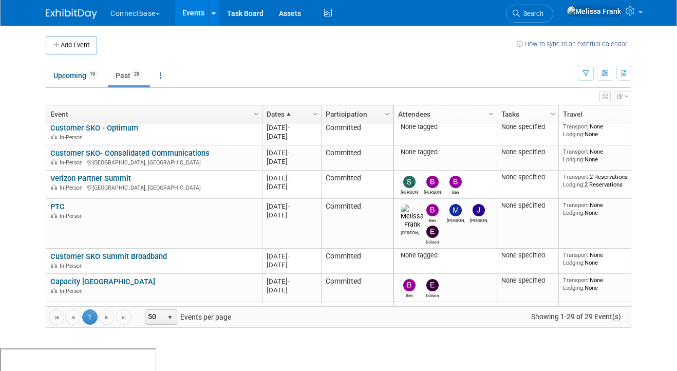
click at [293, 115] on span at bounding box center [288, 114] width 8 height 8
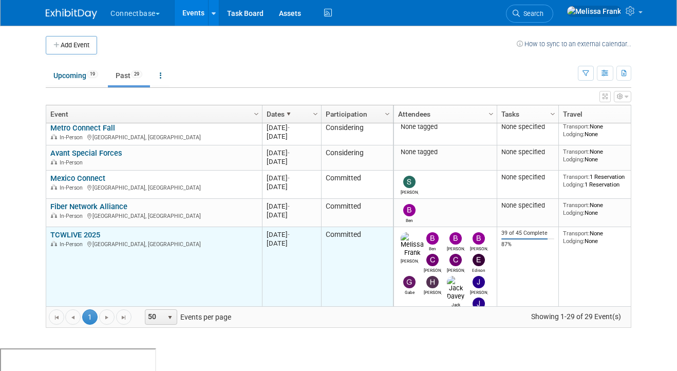
click at [84, 233] on link "TCWLIVE 2025" at bounding box center [75, 234] width 50 height 9
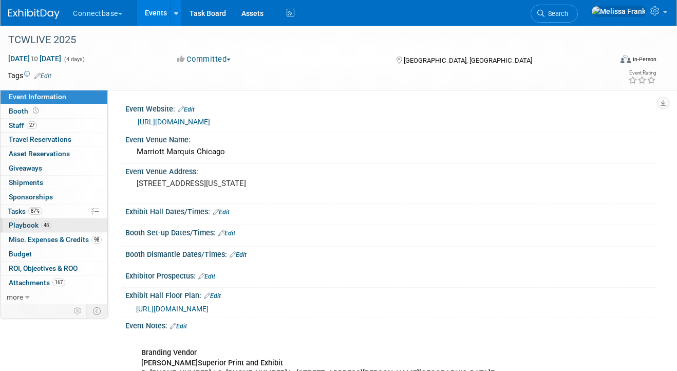
click at [35, 228] on span "Playbook 48" at bounding box center [30, 225] width 43 height 8
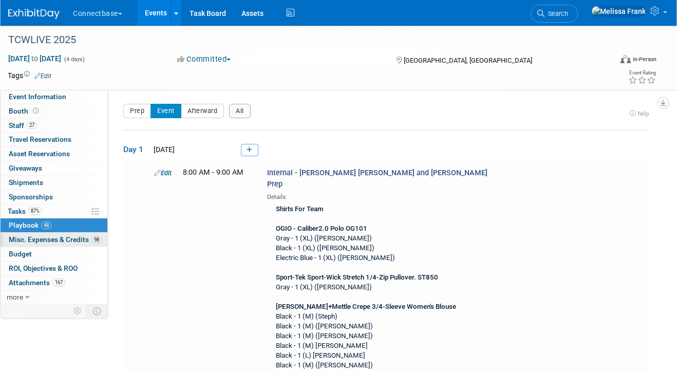
click at [41, 243] on span "Misc. Expenses & Credits 98" at bounding box center [55, 239] width 93 height 8
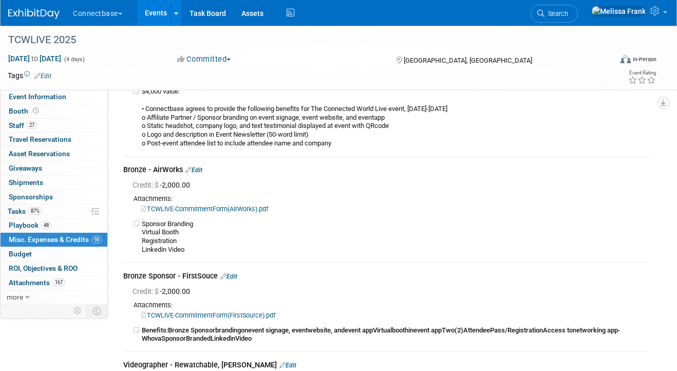
scroll to position [9517, 0]
click at [213, 212] on link "TCWLIVE-CommitmentForm(AirWorks).pdf" at bounding box center [204, 208] width 127 height 8
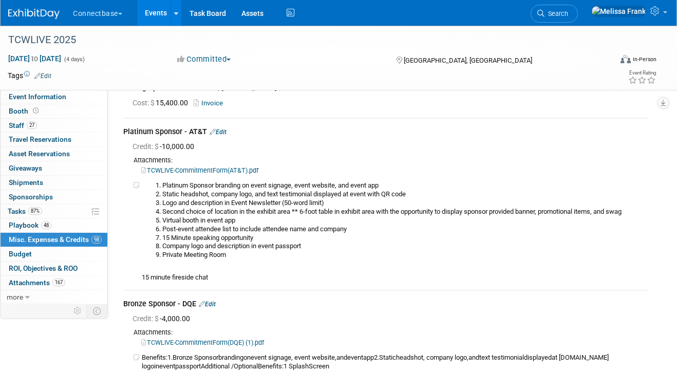
scroll to position [9800, 0]
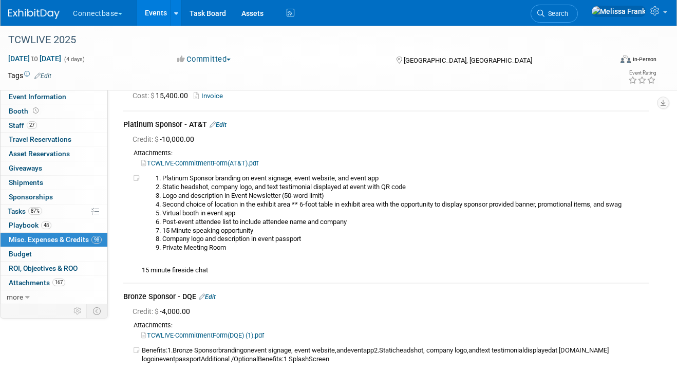
click at [279, 84] on link "Edit" at bounding box center [287, 80] width 17 height 7
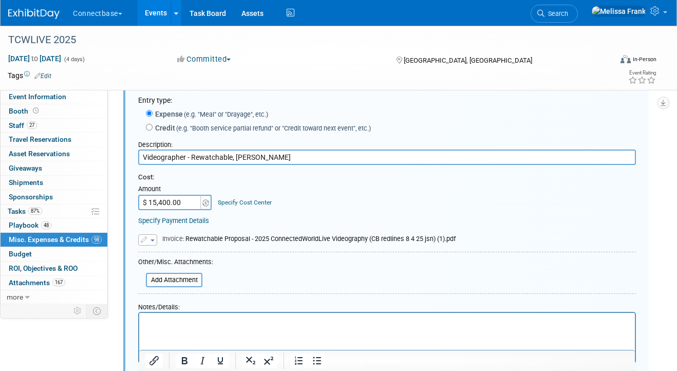
scroll to position [9819, 0]
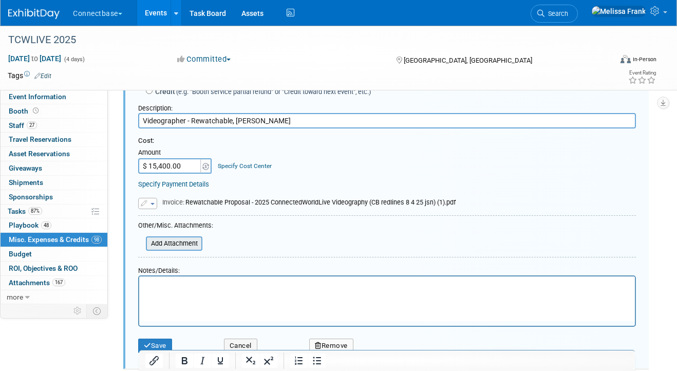
click at [176, 250] on input "file" at bounding box center [140, 243] width 122 height 12
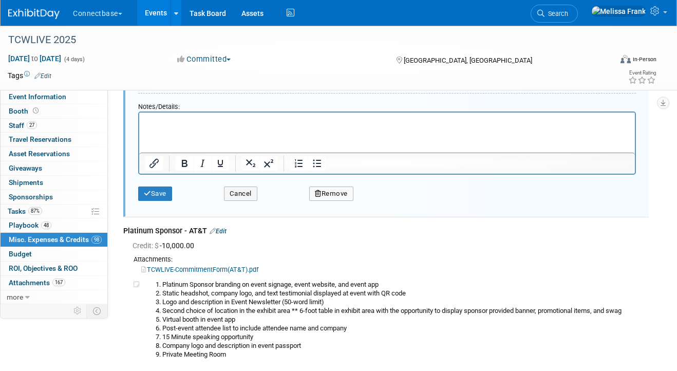
scroll to position [10071, 0]
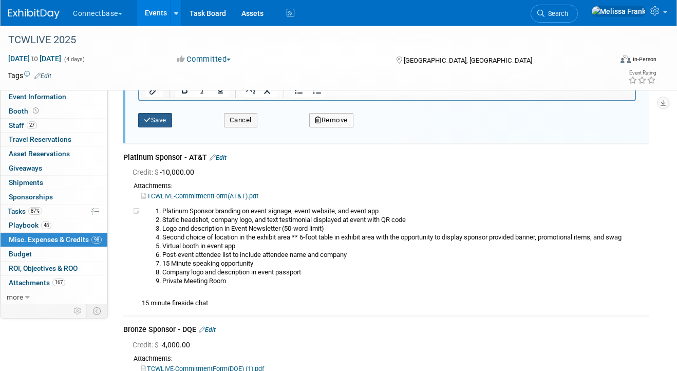
click at [152, 127] on button "Save" at bounding box center [155, 120] width 34 height 14
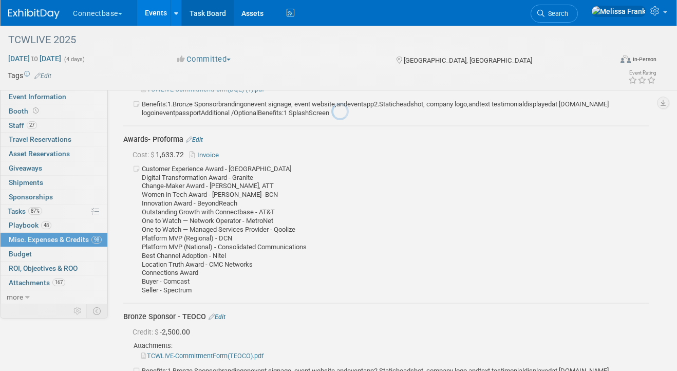
scroll to position [9783, 0]
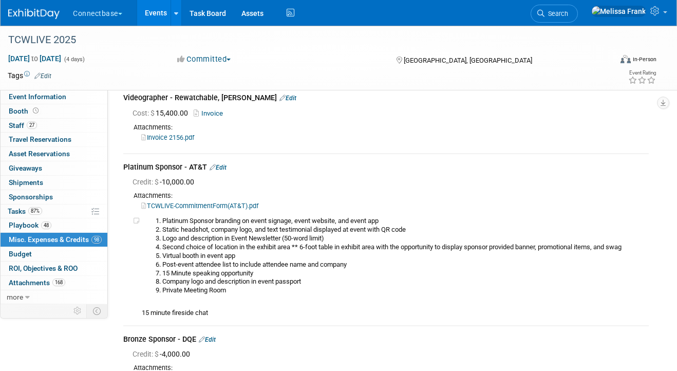
click at [154, 15] on link "Events" at bounding box center [155, 13] width 37 height 26
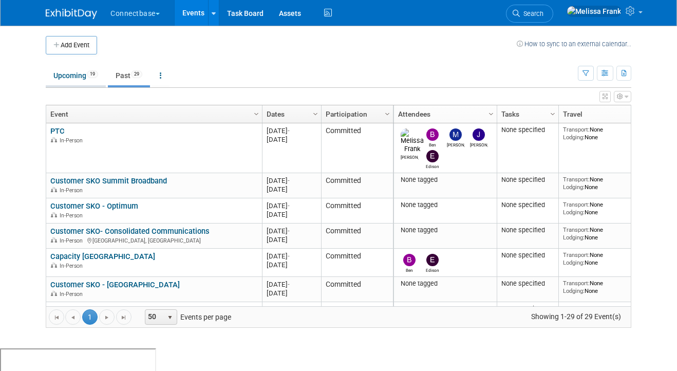
click at [97, 75] on span "19" at bounding box center [92, 74] width 11 height 8
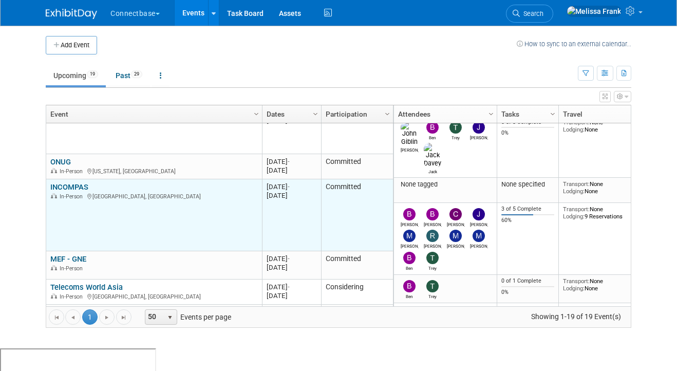
scroll to position [92, 0]
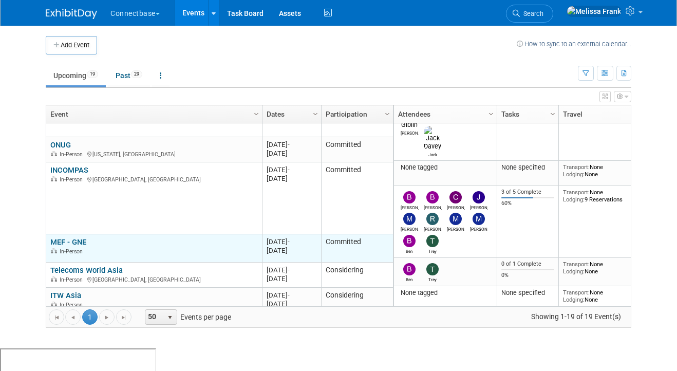
click at [71, 241] on link "MEF - GNE" at bounding box center [68, 241] width 36 height 9
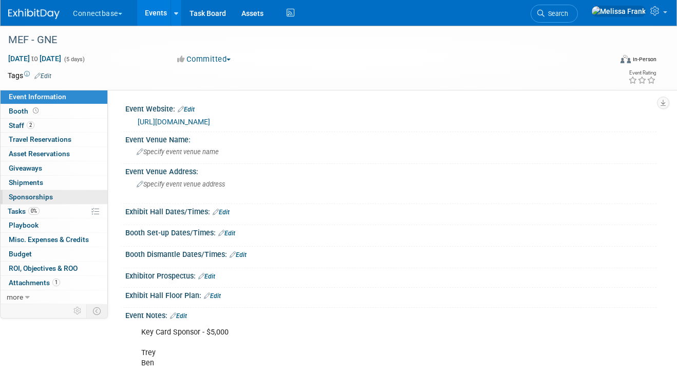
click at [52, 190] on link "0 Sponsorships 0" at bounding box center [54, 197] width 107 height 14
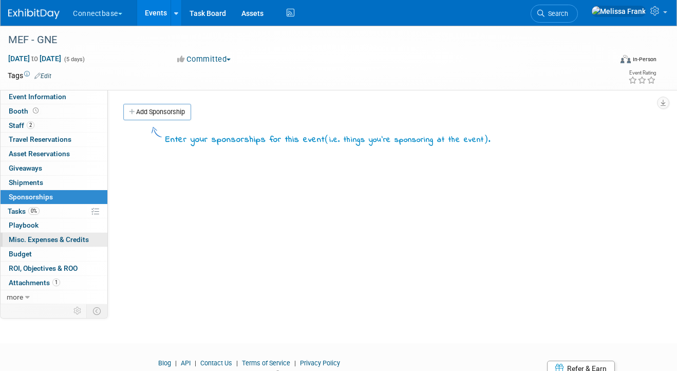
click at [56, 240] on span "Misc. Expenses & Credits 0" at bounding box center [49, 239] width 80 height 8
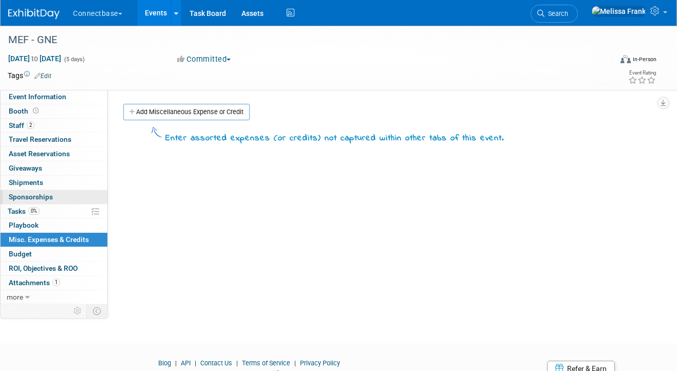
click at [48, 194] on span "Sponsorships 0" at bounding box center [31, 197] width 44 height 8
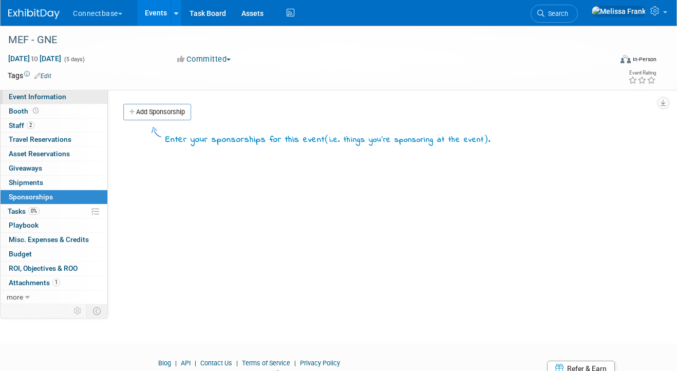
click at [51, 99] on span "Event Information" at bounding box center [38, 96] width 58 height 8
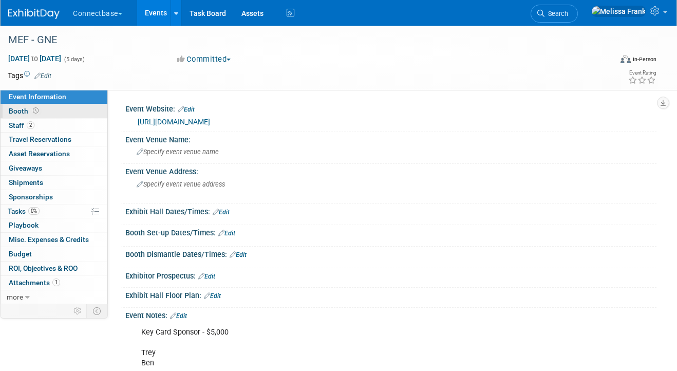
click at [49, 108] on link "Booth" at bounding box center [54, 111] width 107 height 14
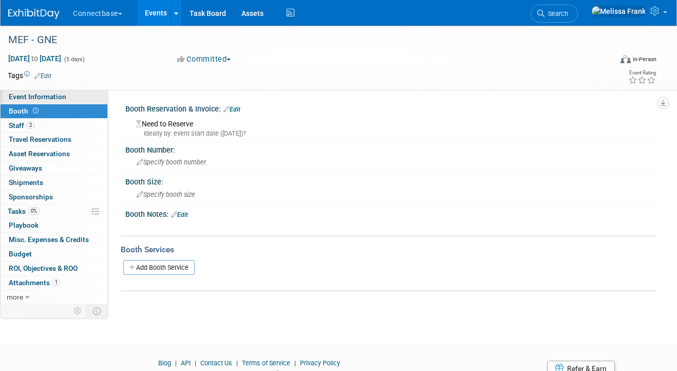
click at [54, 96] on span "Event Information" at bounding box center [38, 96] width 58 height 8
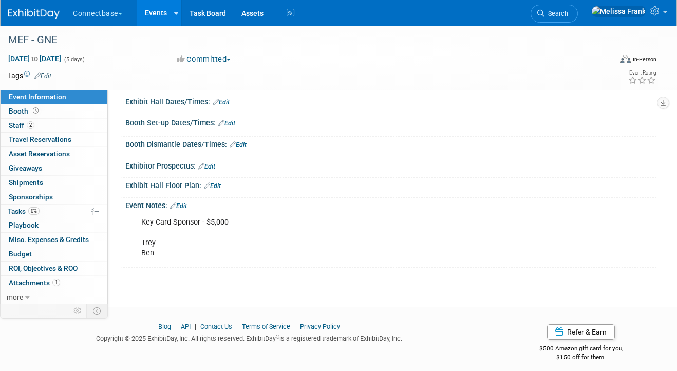
scroll to position [108, 0]
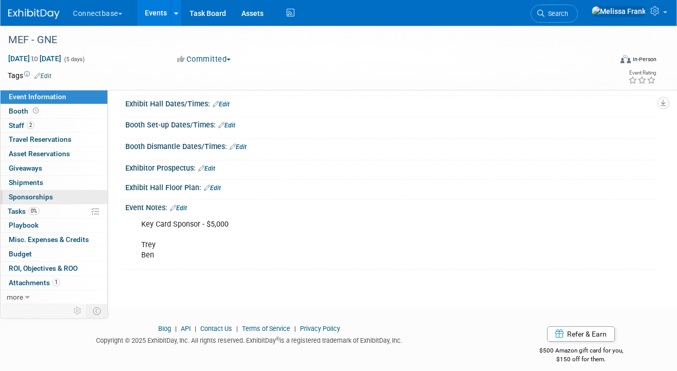
click at [41, 196] on span "Sponsorships 0" at bounding box center [31, 197] width 44 height 8
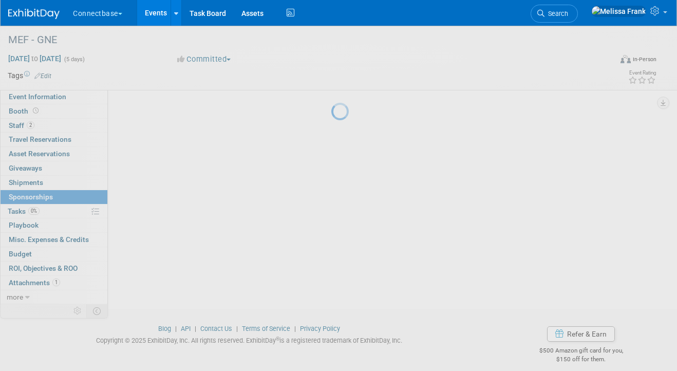
scroll to position [0, 0]
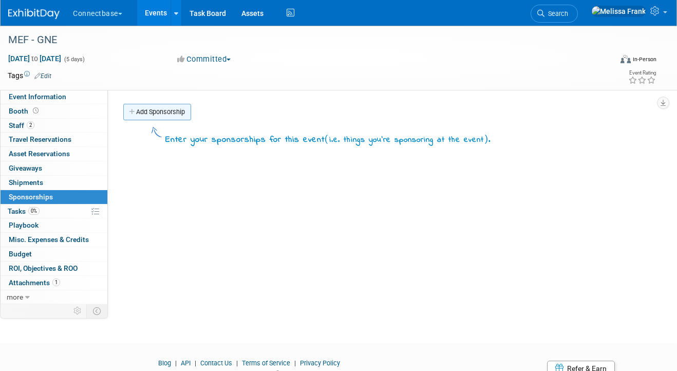
click at [151, 114] on link "Add Sponsorship" at bounding box center [157, 112] width 68 height 16
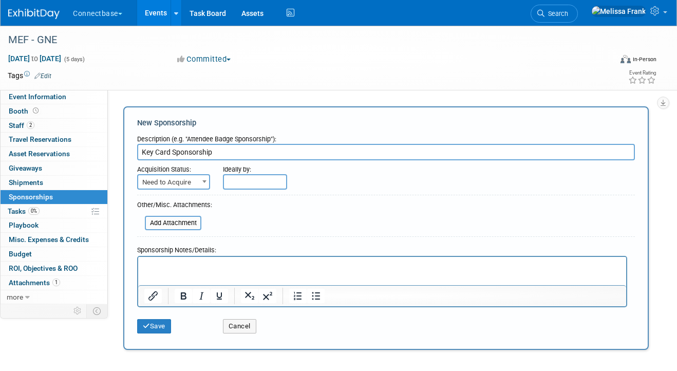
type input "Key Card Sponsorship"
click at [182, 182] on span "Need to Acquire" at bounding box center [173, 182] width 71 height 14
select select "2"
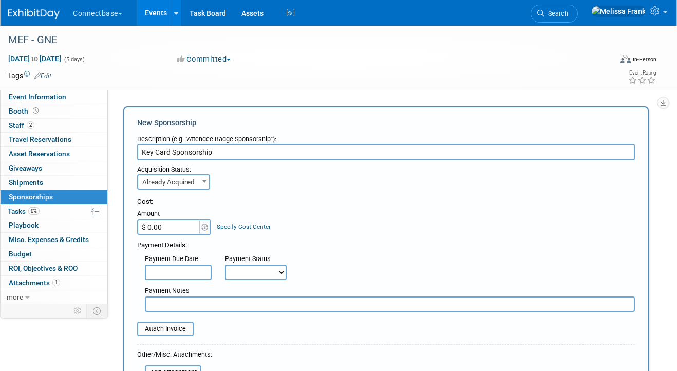
click at [166, 230] on input "$ 0.00" at bounding box center [169, 226] width 64 height 15
type input "$ 5,000.00"
click at [318, 222] on div "Cost: Amount $ 5,000.00 Specify Cost Center Cost Center -- Not Specified --" at bounding box center [386, 215] width 498 height 37
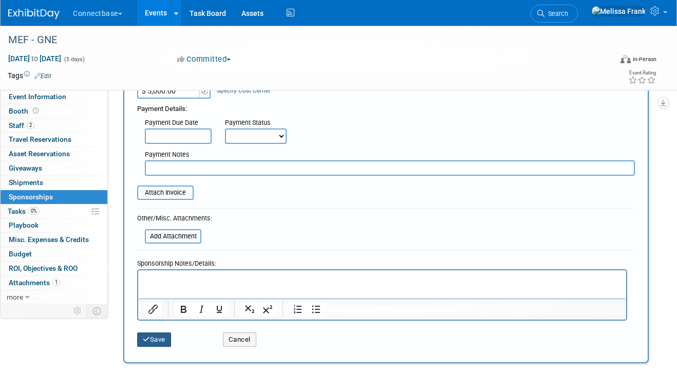
click at [159, 336] on button "Save" at bounding box center [154, 339] width 34 height 14
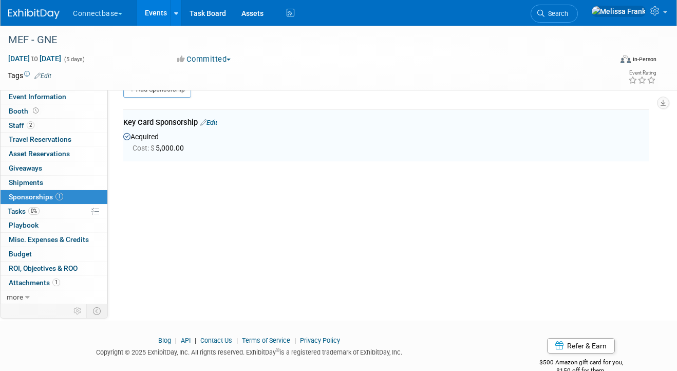
scroll to position [22, 0]
click at [61, 240] on span "Misc. Expenses & Credits 0" at bounding box center [49, 239] width 80 height 8
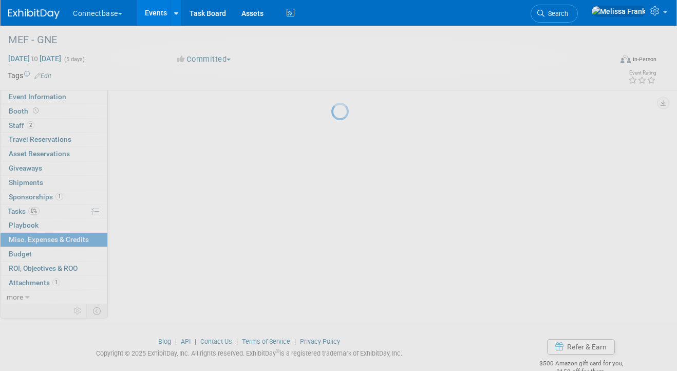
scroll to position [0, 0]
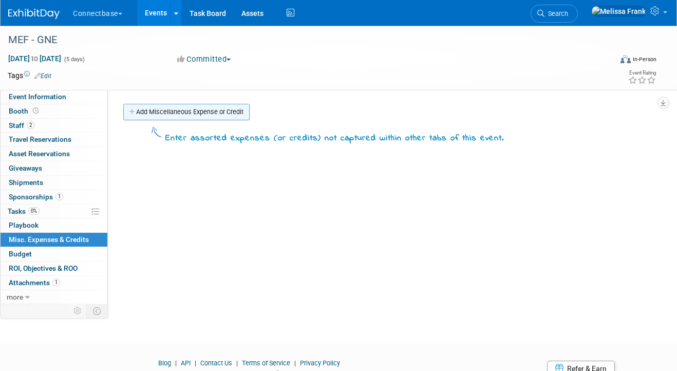
click at [149, 116] on link "Add Miscellaneous Expense or Credit" at bounding box center [186, 112] width 126 height 16
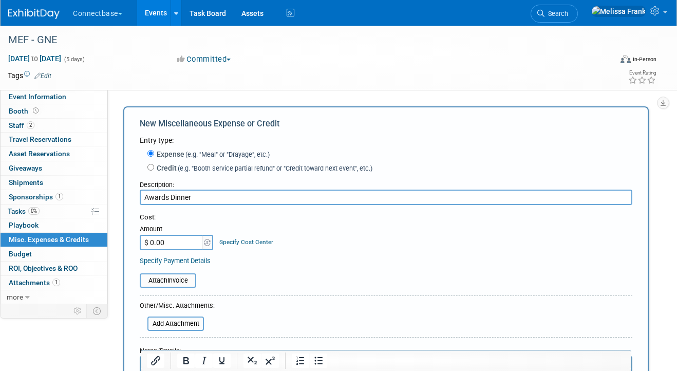
type input "Awards Dinner"
click at [177, 244] on input "$ 0.00" at bounding box center [172, 242] width 64 height 15
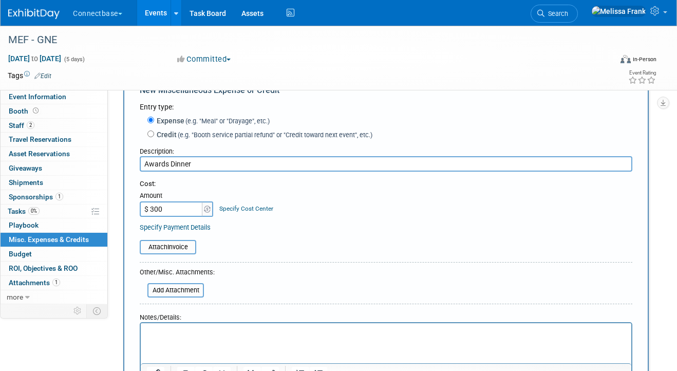
scroll to position [91, 0]
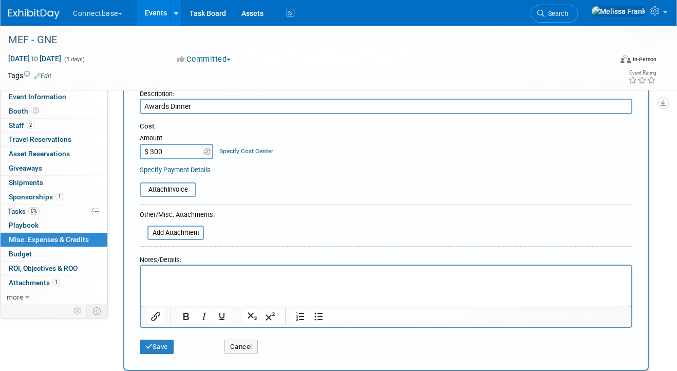
type input "$ 300.00"
click at [184, 280] on html at bounding box center [386, 272] width 490 height 14
click at [161, 350] on button "Save" at bounding box center [157, 346] width 34 height 14
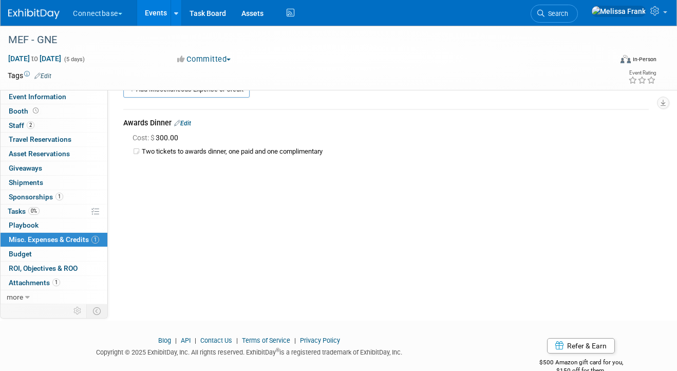
scroll to position [0, 0]
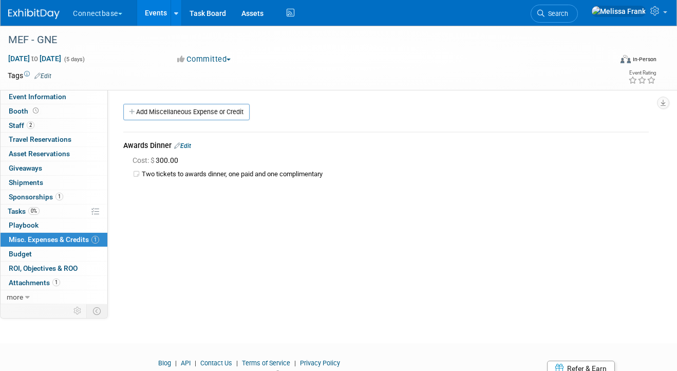
click at [192, 138] on td "Awards Dinner Edit Cost: $ 300.00" at bounding box center [385, 159] width 525 height 54
click at [190, 146] on link "Edit" at bounding box center [182, 145] width 17 height 7
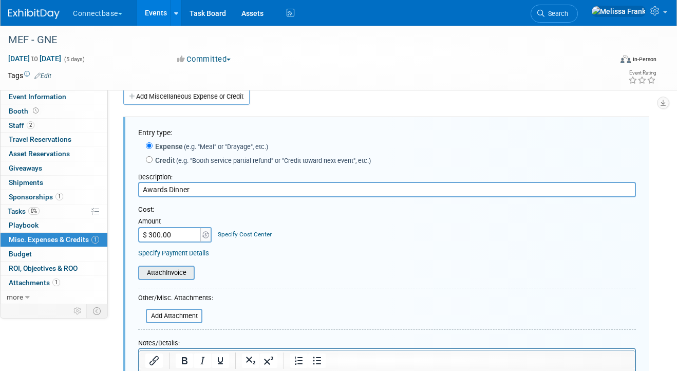
click at [163, 274] on input "file" at bounding box center [132, 272] width 122 height 12
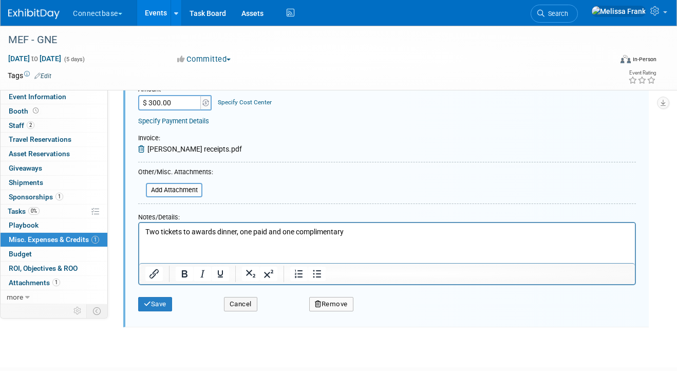
scroll to position [158, 0]
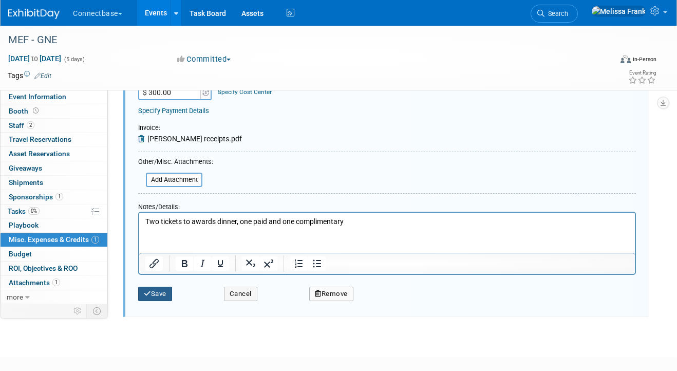
click at [157, 291] on button "Save" at bounding box center [155, 294] width 34 height 14
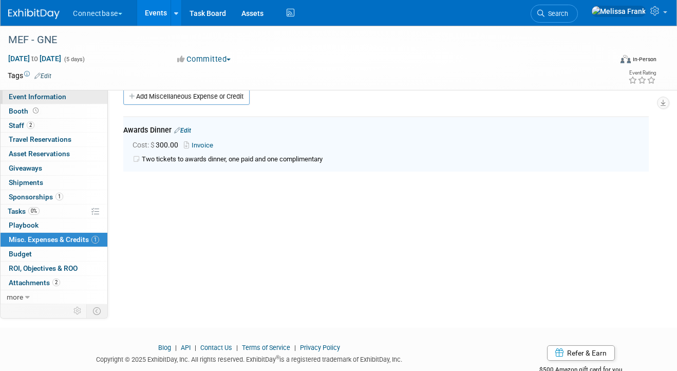
scroll to position [0, 0]
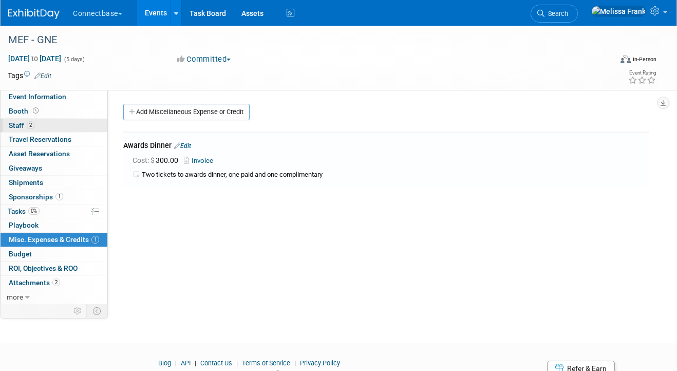
click at [46, 122] on link "2 Staff 2" at bounding box center [54, 126] width 107 height 14
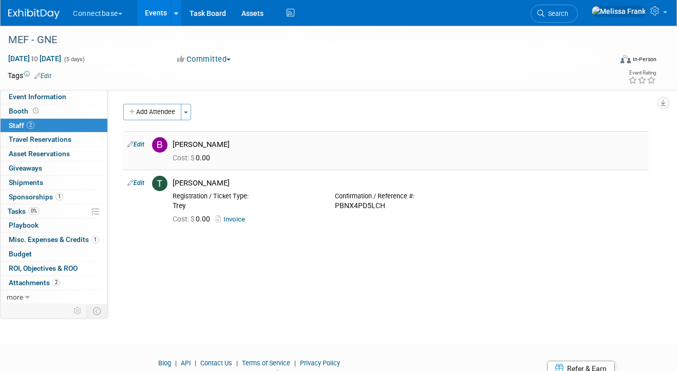
click at [139, 147] on link "Edit" at bounding box center [135, 144] width 17 height 7
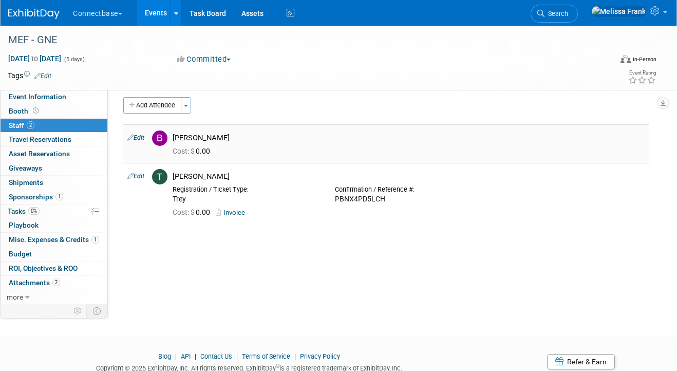
select select "5a309a58-1caa-4a1e-b031-5fcebf7888a3"
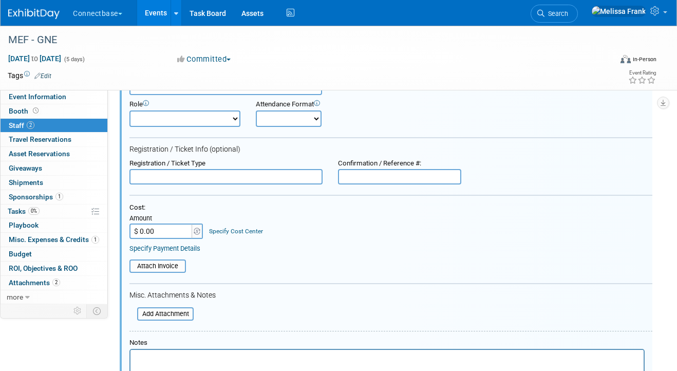
scroll to position [177, 0]
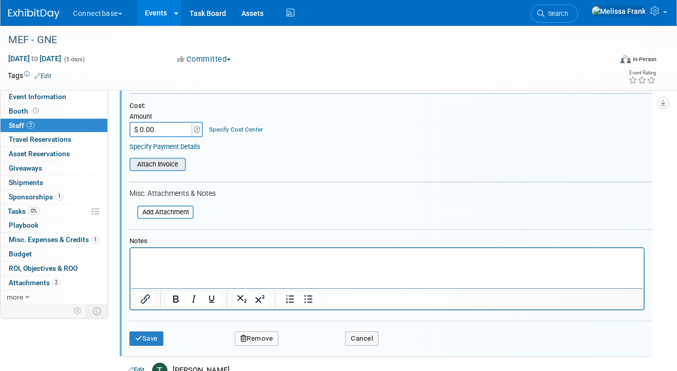
click at [159, 165] on input "file" at bounding box center [124, 164] width 122 height 11
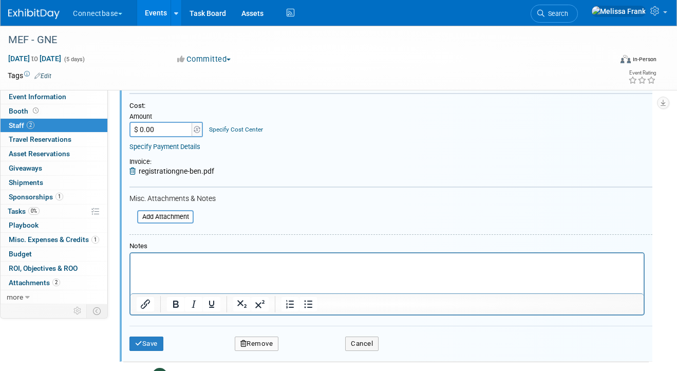
scroll to position [0, 0]
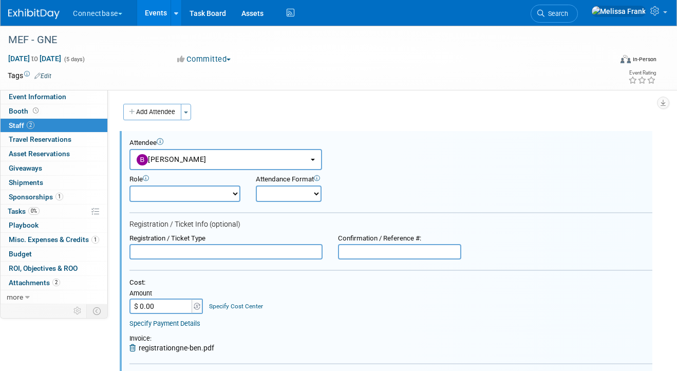
click at [362, 250] on input "text" at bounding box center [399, 251] width 123 height 15
paste input "93NKJBJWGD7"
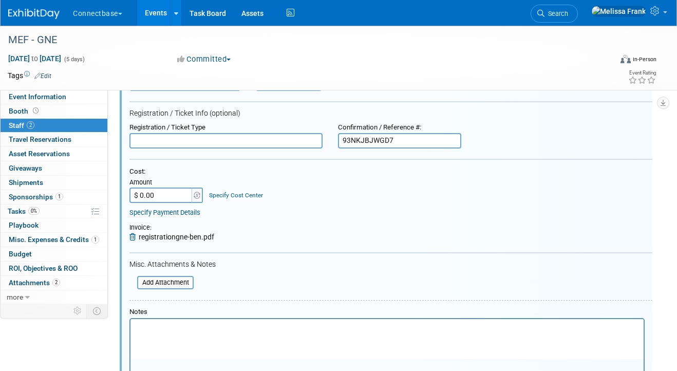
scroll to position [259, 0]
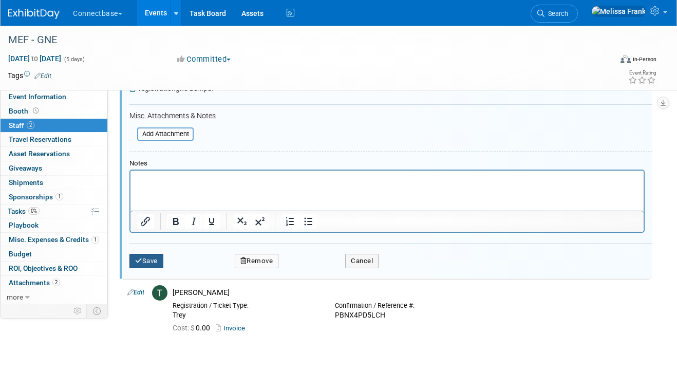
type input "93NKJBJWGD7"
click at [157, 261] on button "Save" at bounding box center [146, 261] width 34 height 14
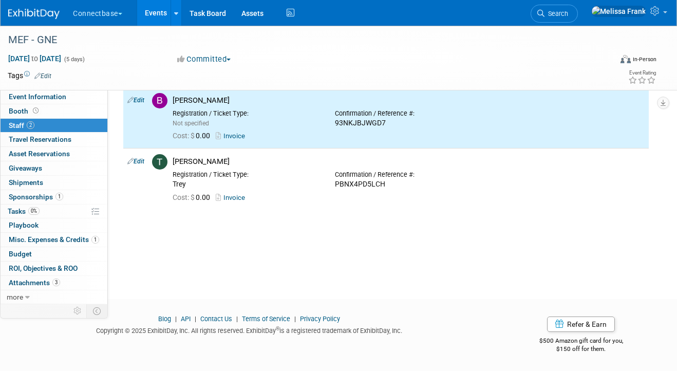
scroll to position [0, 0]
